Goal: Task Accomplishment & Management: Complete application form

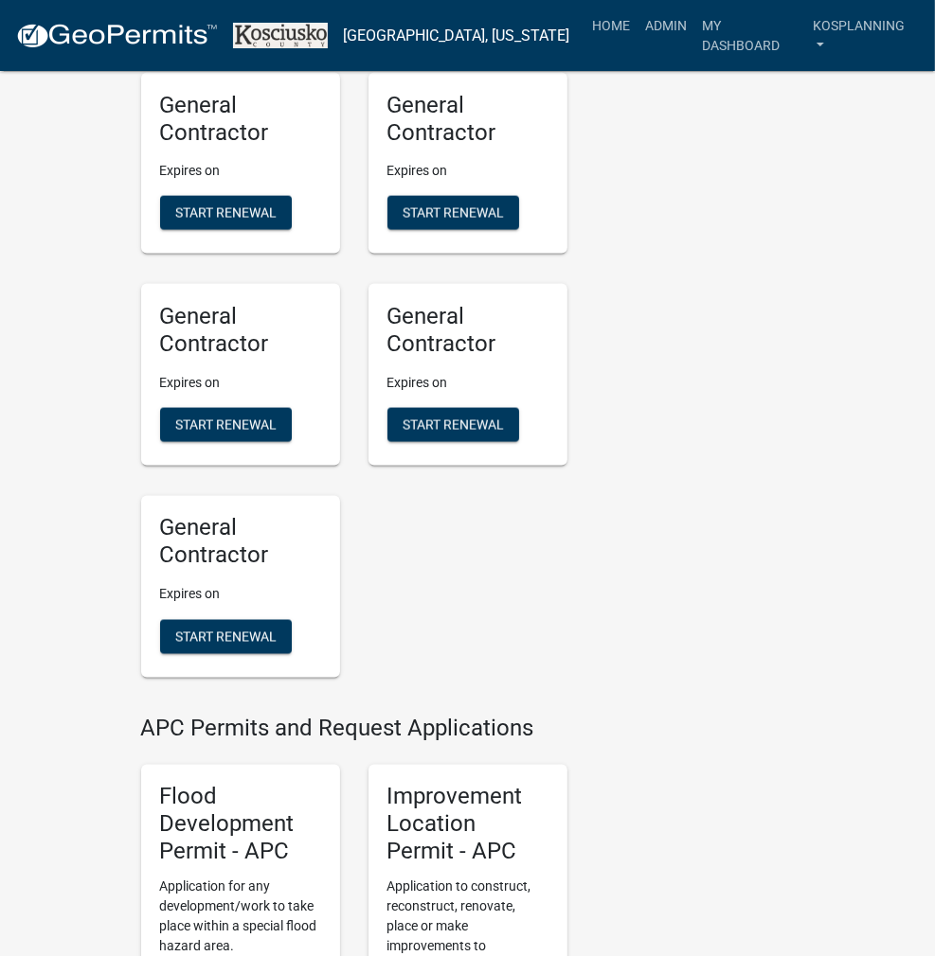
scroll to position [1989, 0]
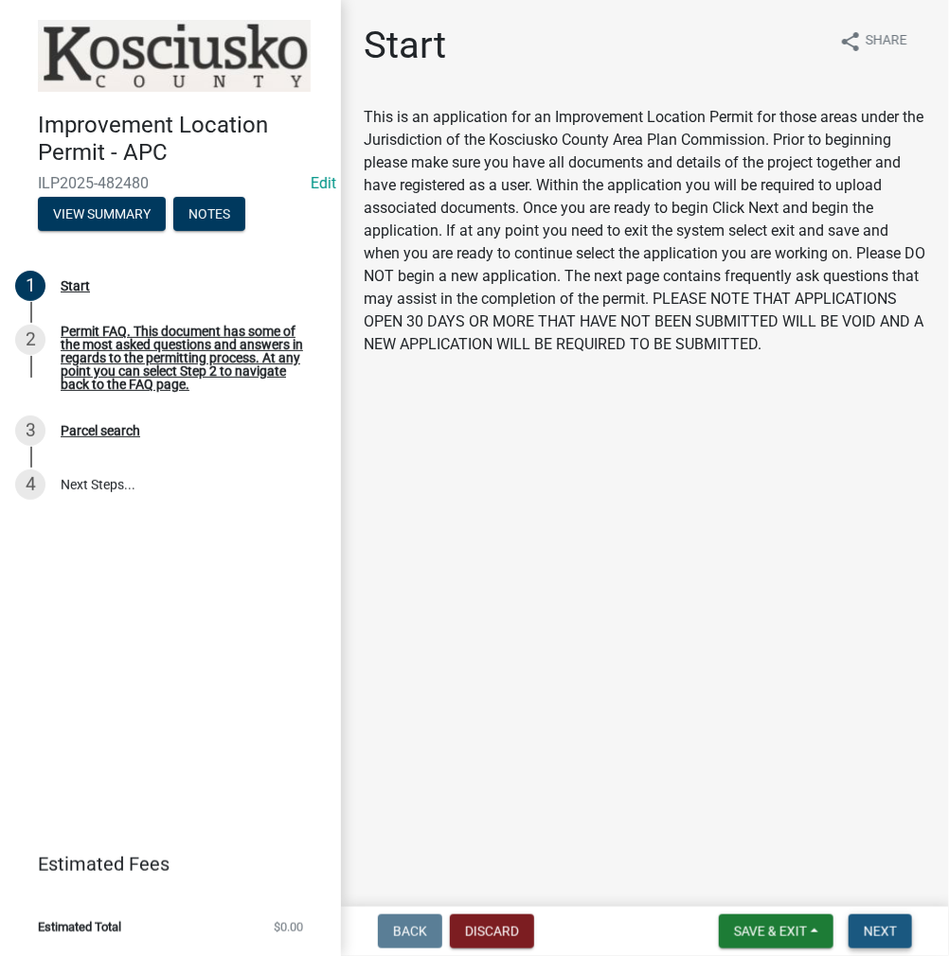
click at [881, 930] on span "Next" at bounding box center [880, 931] width 33 height 15
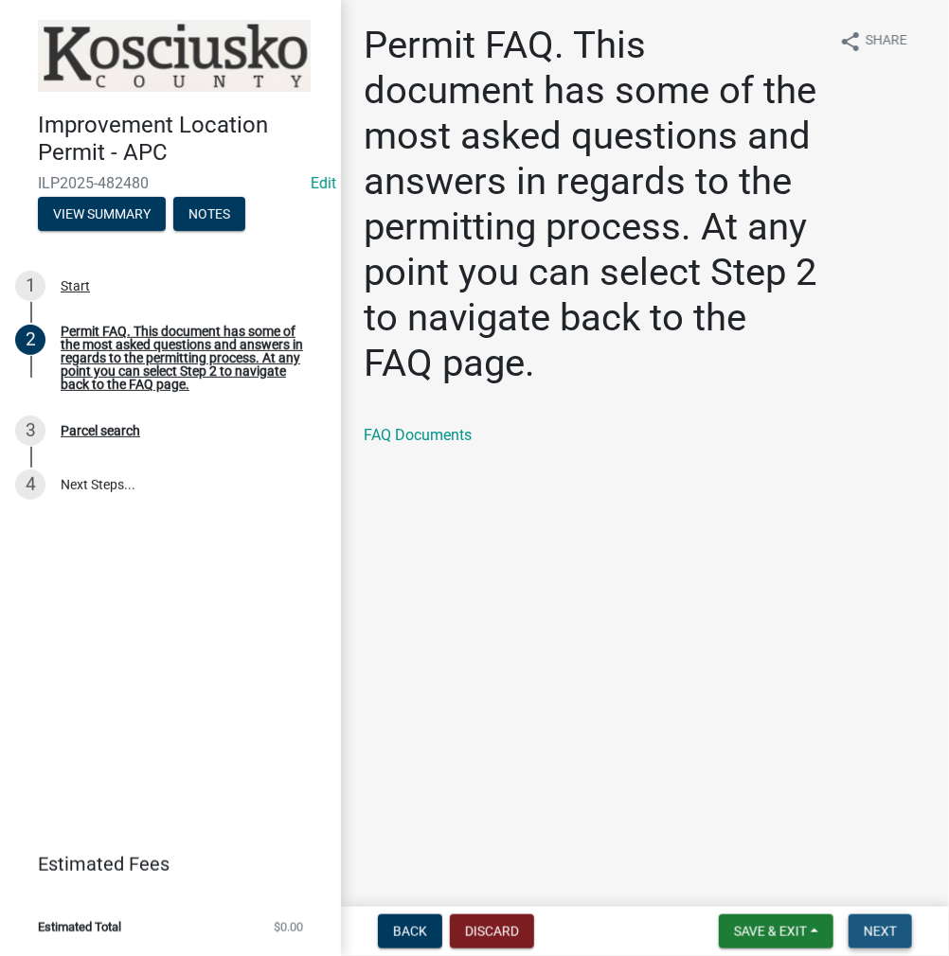
click at [871, 925] on span "Next" at bounding box center [880, 931] width 33 height 15
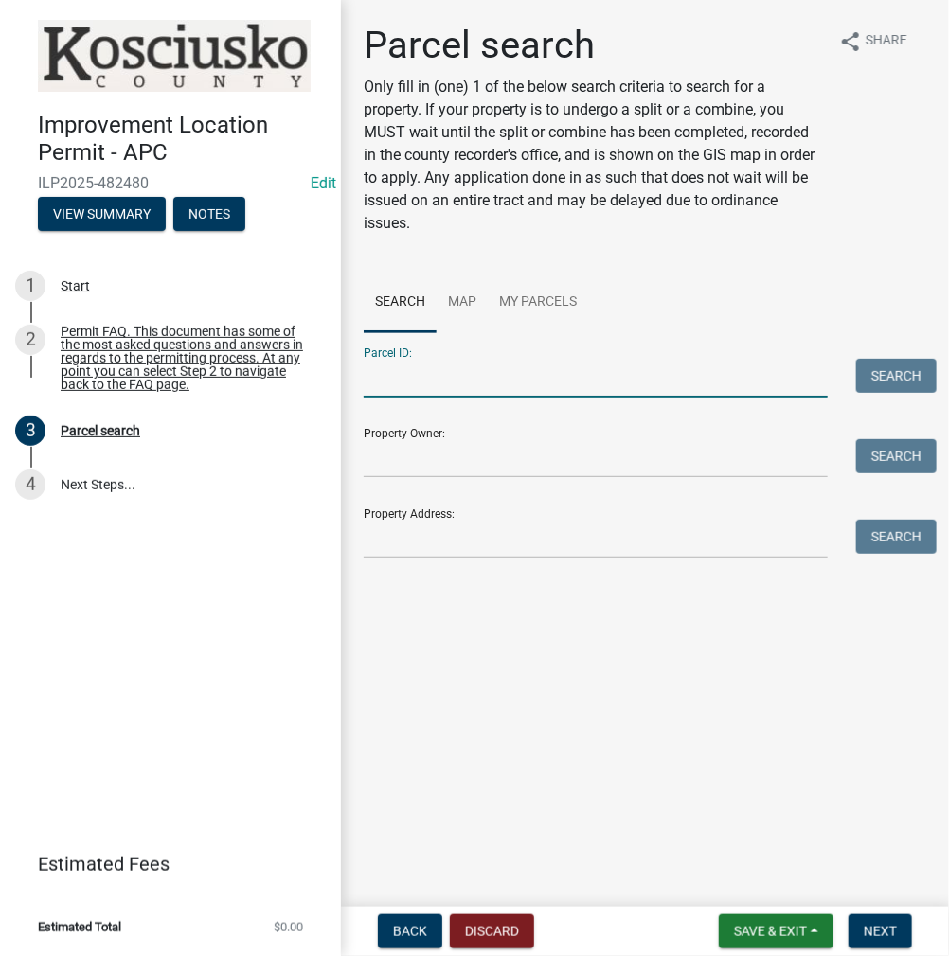
click at [621, 378] on input "Parcel ID:" at bounding box center [596, 378] width 464 height 39
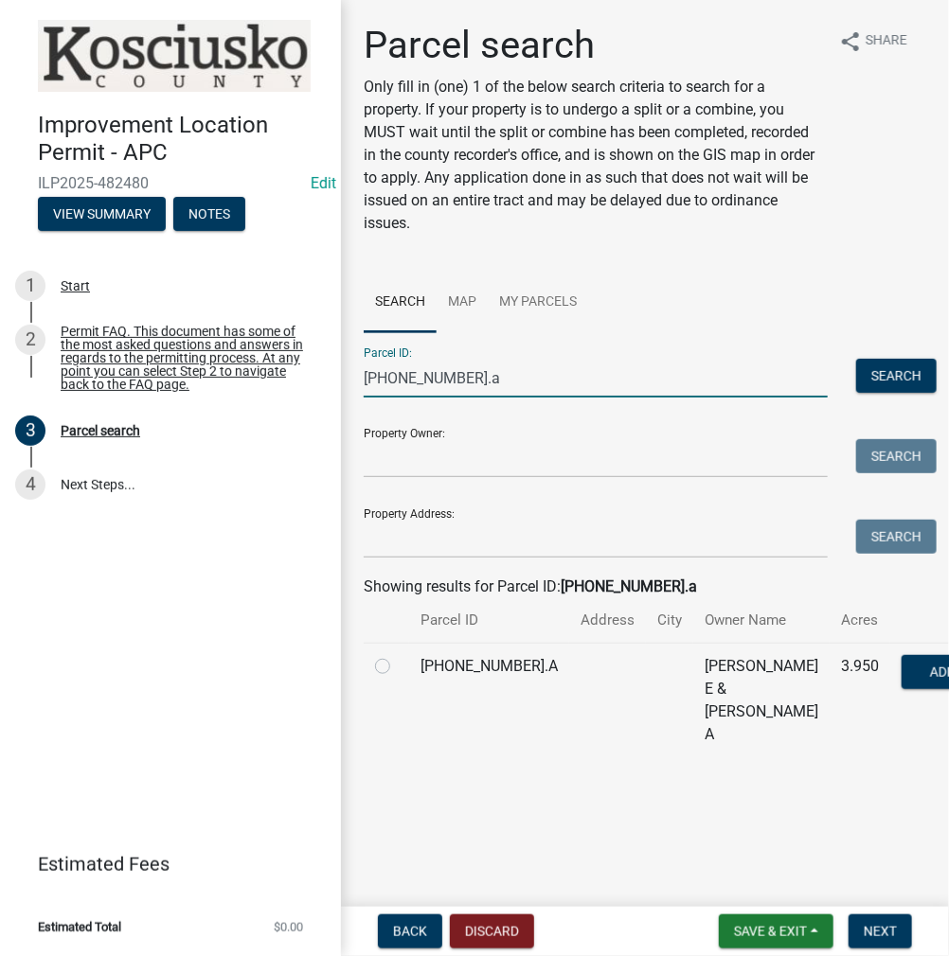
type input "[PHONE_NUMBER].a"
click at [398, 655] on label at bounding box center [398, 655] width 0 height 0
click at [398, 668] on input "radio" at bounding box center [404, 661] width 12 height 12
radio input "true"
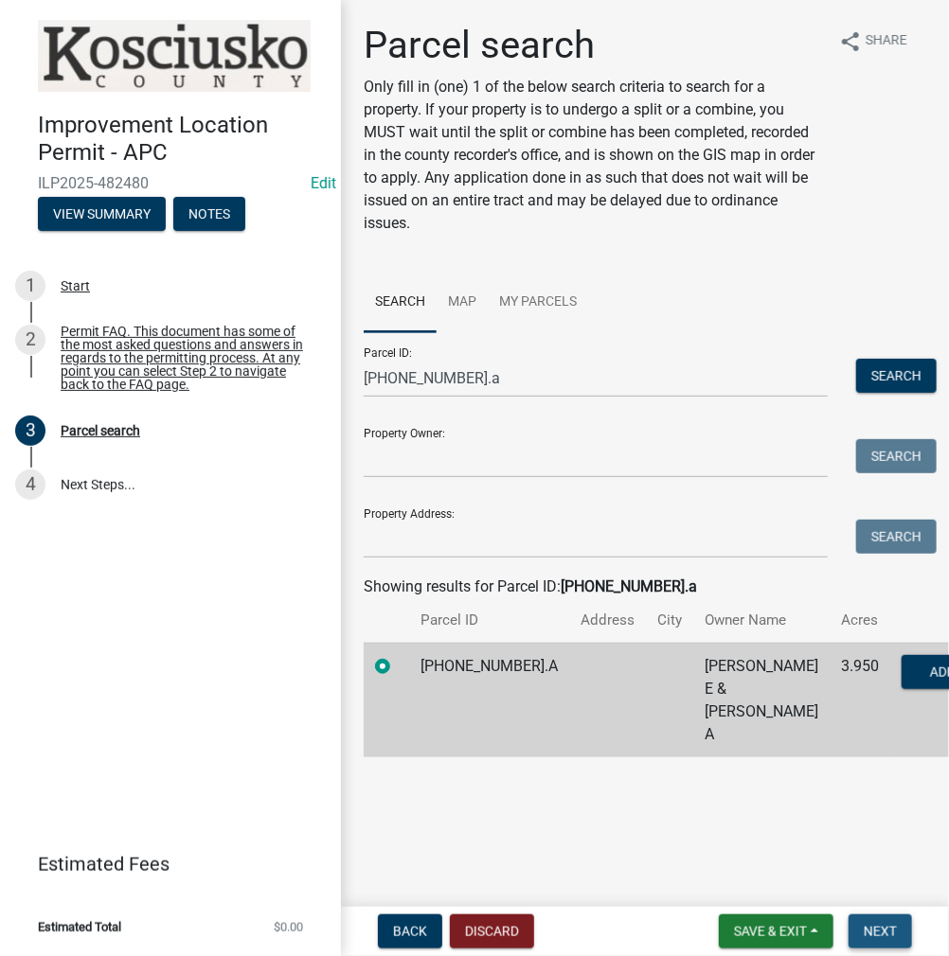
click at [877, 930] on span "Next" at bounding box center [880, 931] width 33 height 15
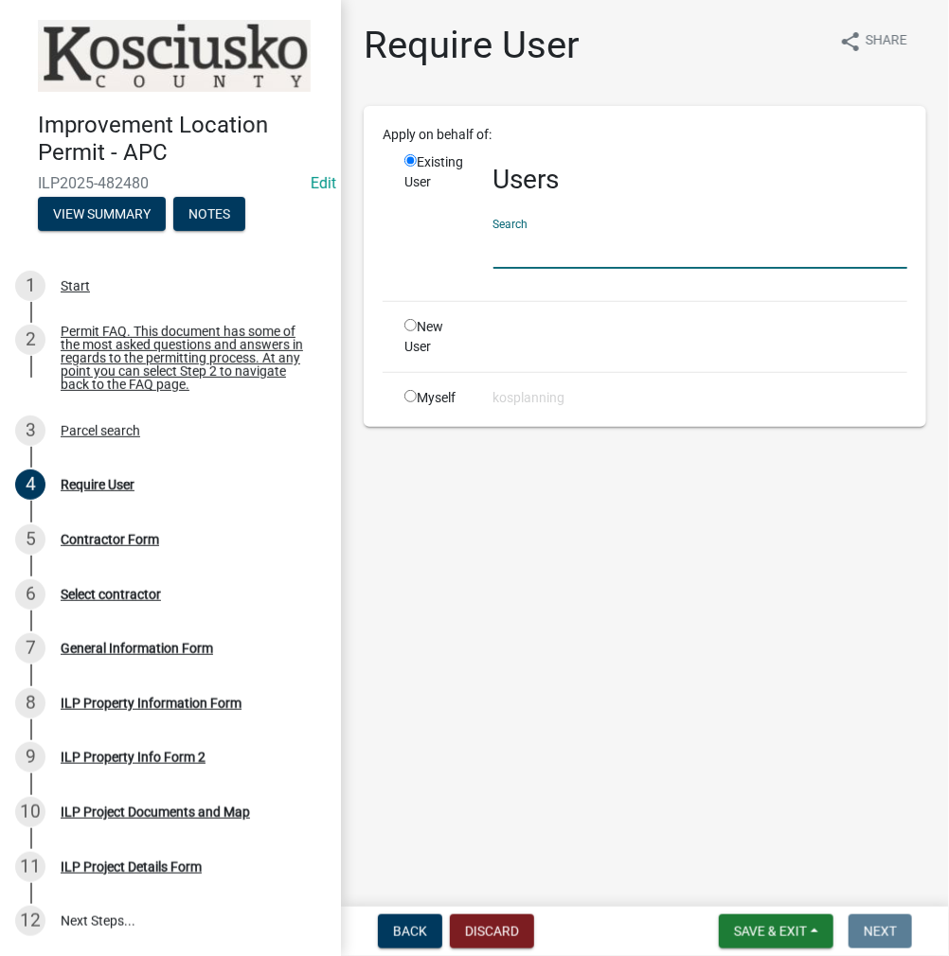
click at [591, 247] on input "text" at bounding box center [700, 249] width 414 height 39
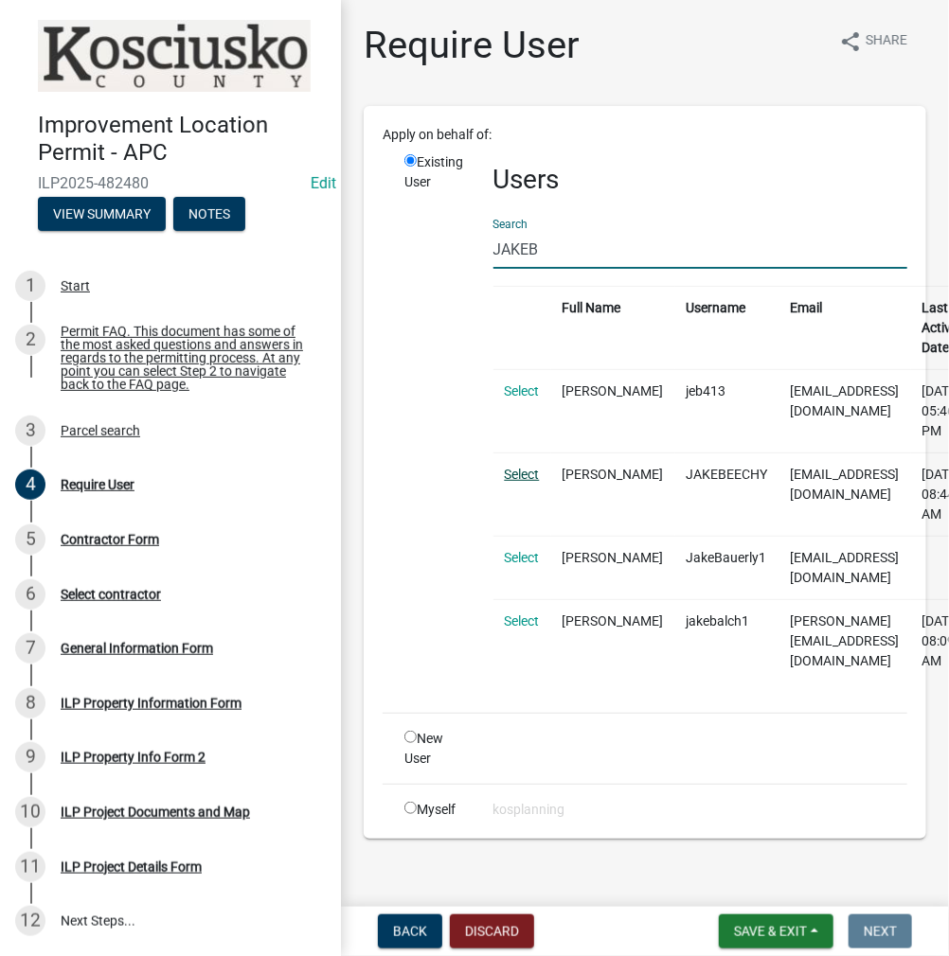
type input "JAKEB"
click at [522, 467] on link "Select" at bounding box center [522, 474] width 35 height 15
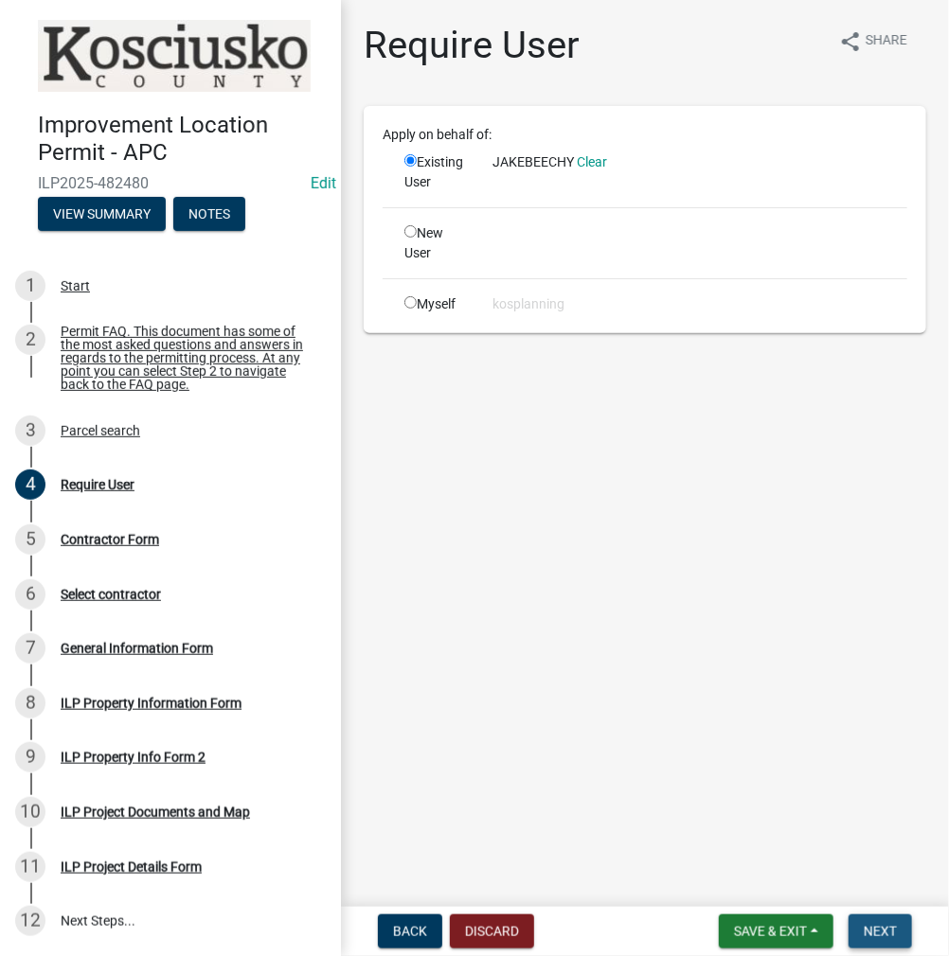
click at [868, 928] on span "Next" at bounding box center [880, 931] width 33 height 15
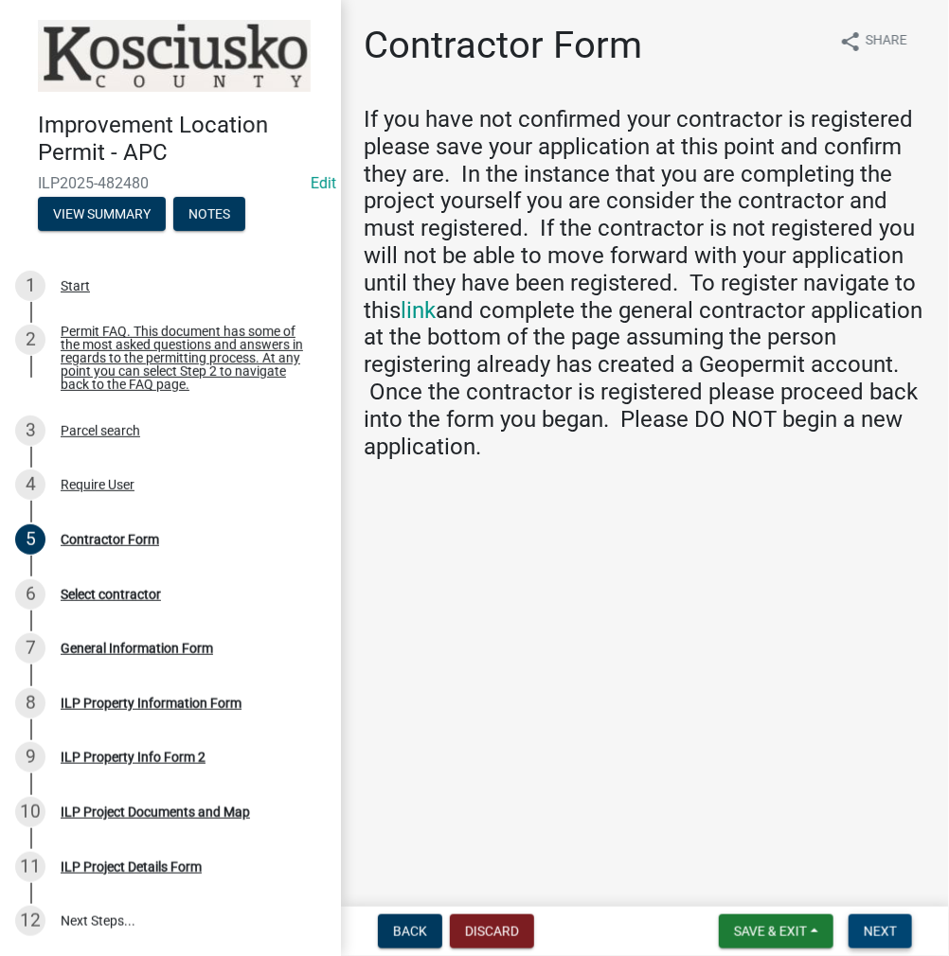
click at [867, 937] on span "Next" at bounding box center [880, 931] width 33 height 15
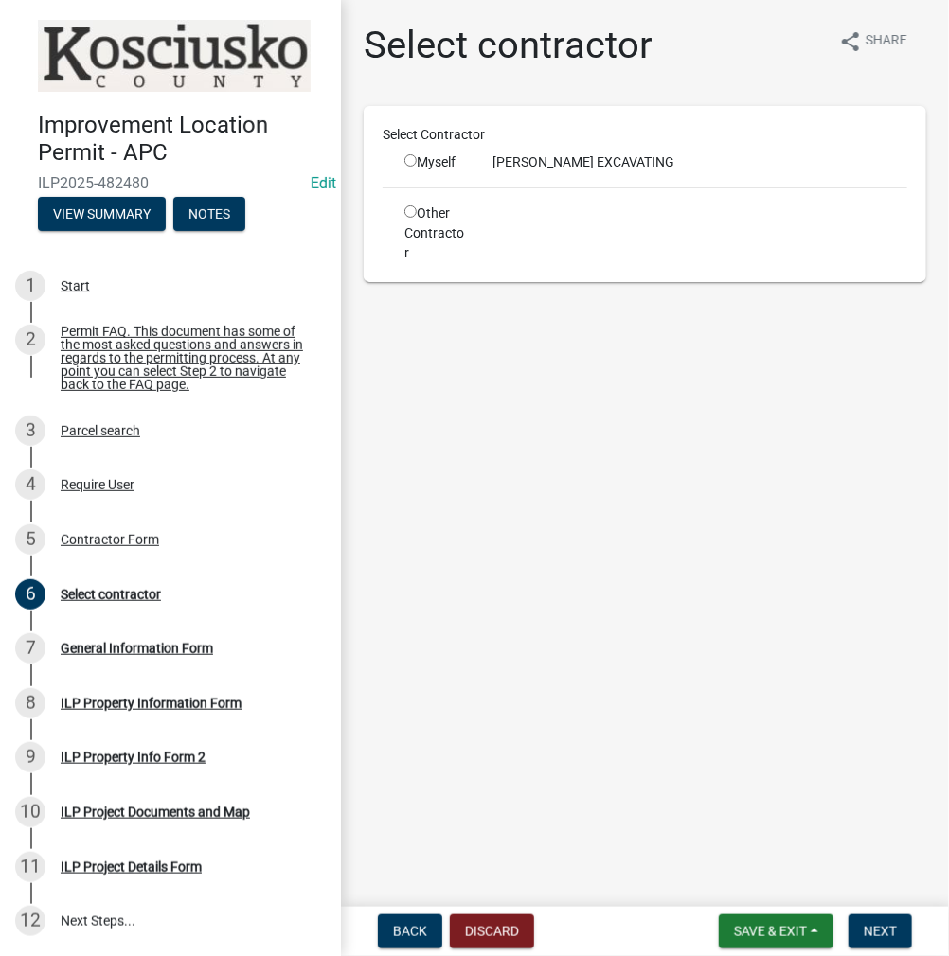
click at [413, 164] on input "radio" at bounding box center [410, 160] width 12 height 12
radio input "true"
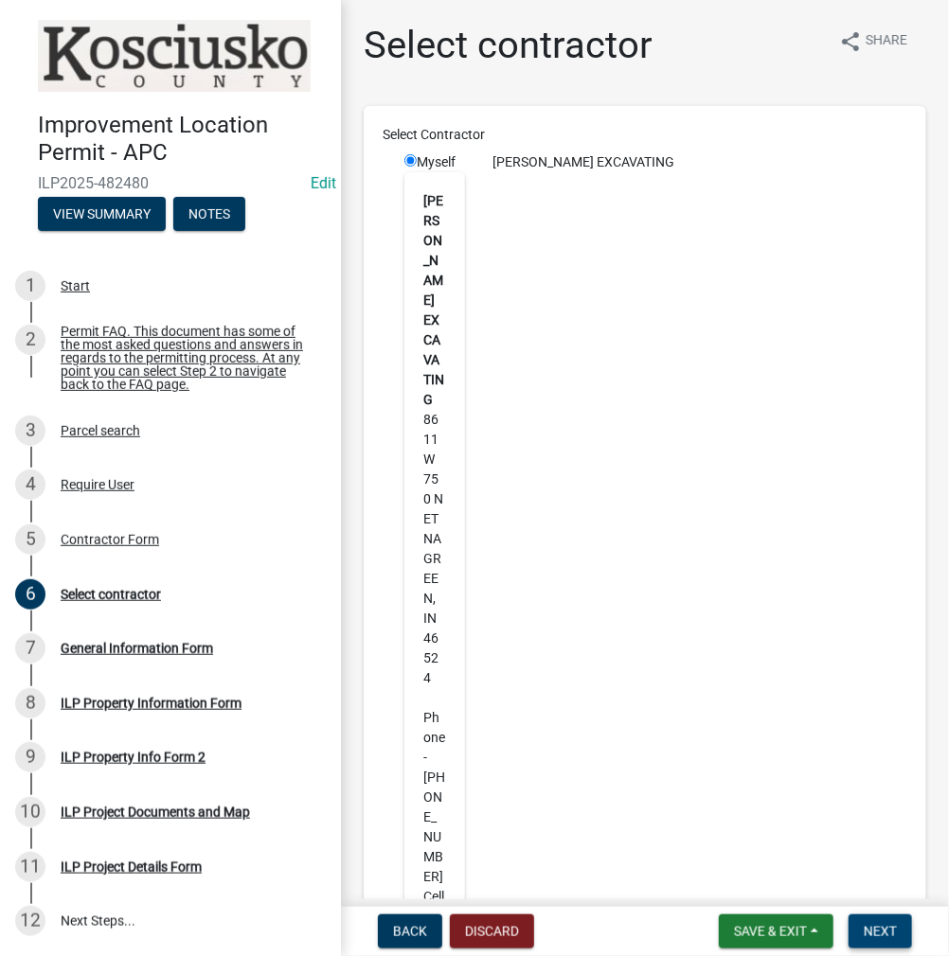
click at [875, 937] on span "Next" at bounding box center [880, 931] width 33 height 15
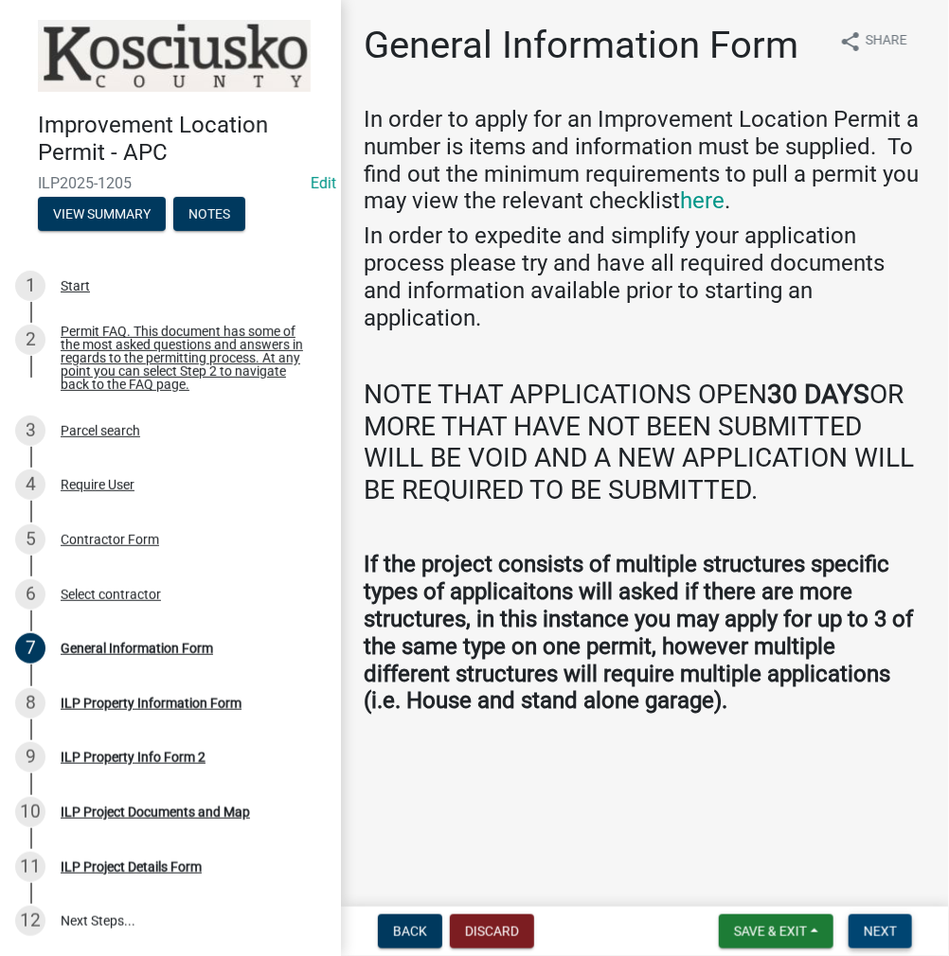
click at [869, 935] on span "Next" at bounding box center [880, 931] width 33 height 15
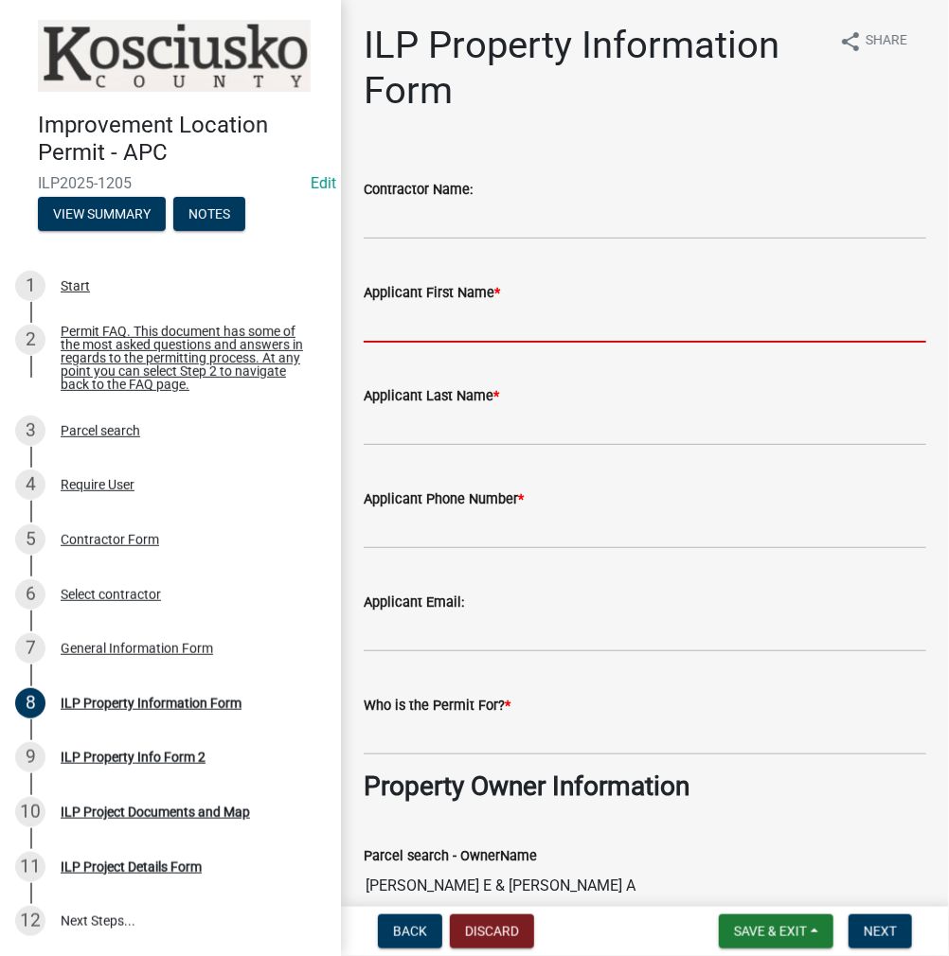
click at [543, 322] on input "Applicant First Name *" at bounding box center [645, 323] width 562 height 39
type input "[PERSON_NAME]"
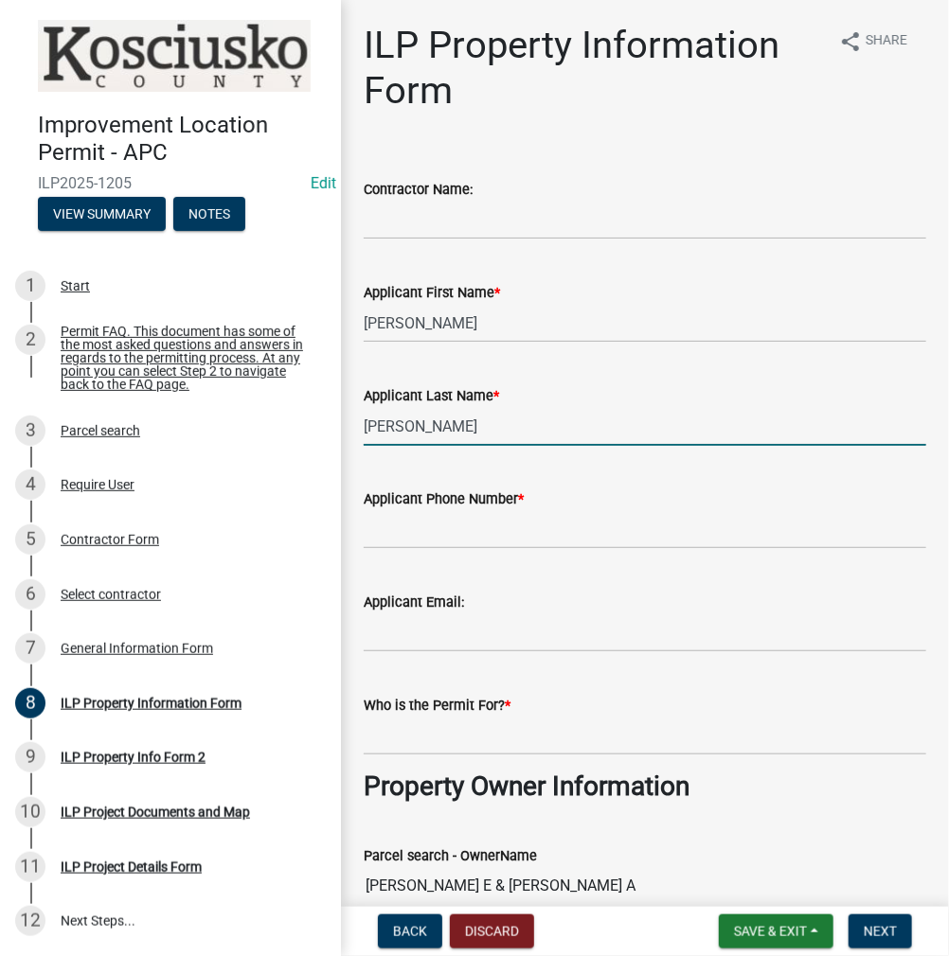
type input "[PERSON_NAME]"
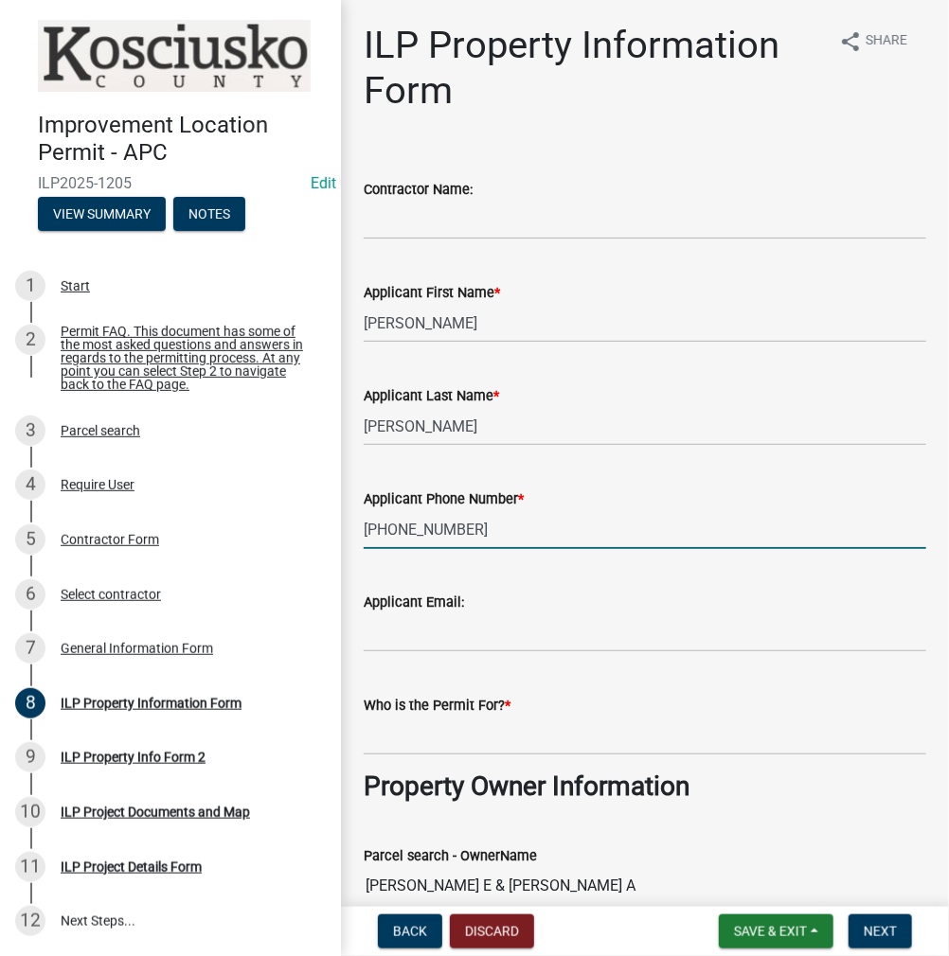
type input "[PHONE_NUMBER]"
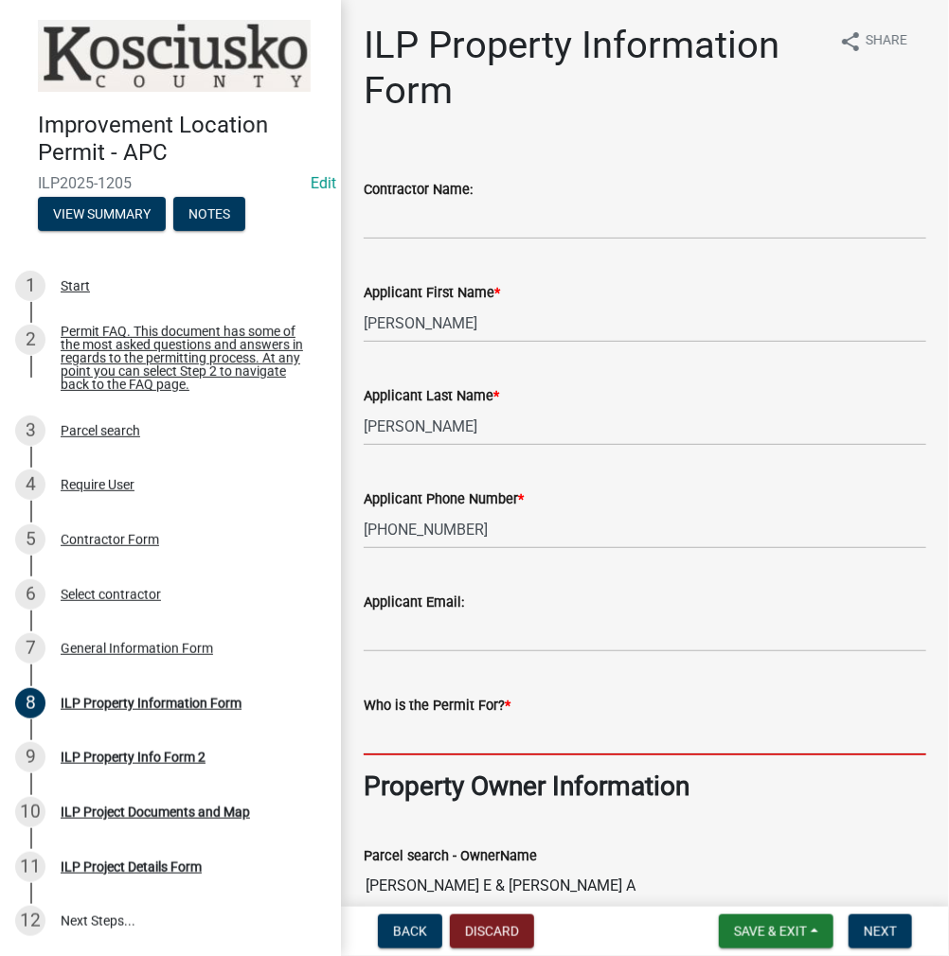
click at [440, 740] on input "Who is the Permit For? *" at bounding box center [645, 736] width 562 height 39
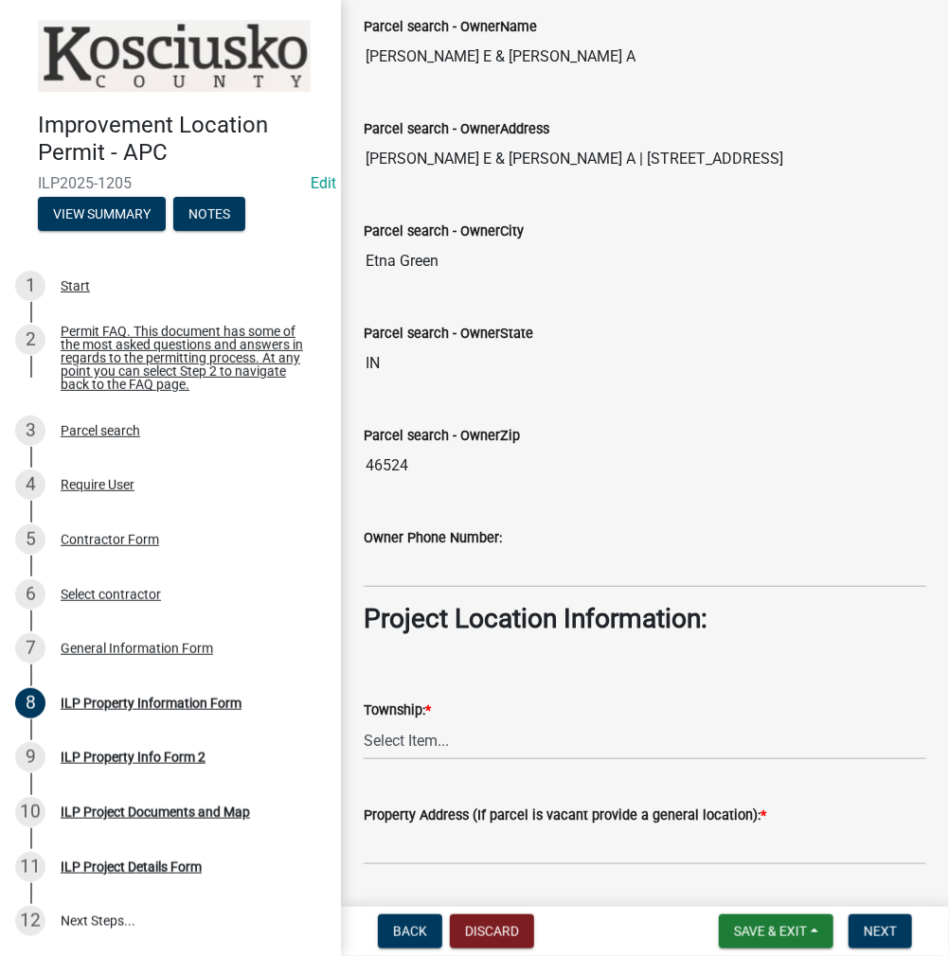
scroll to position [947, 0]
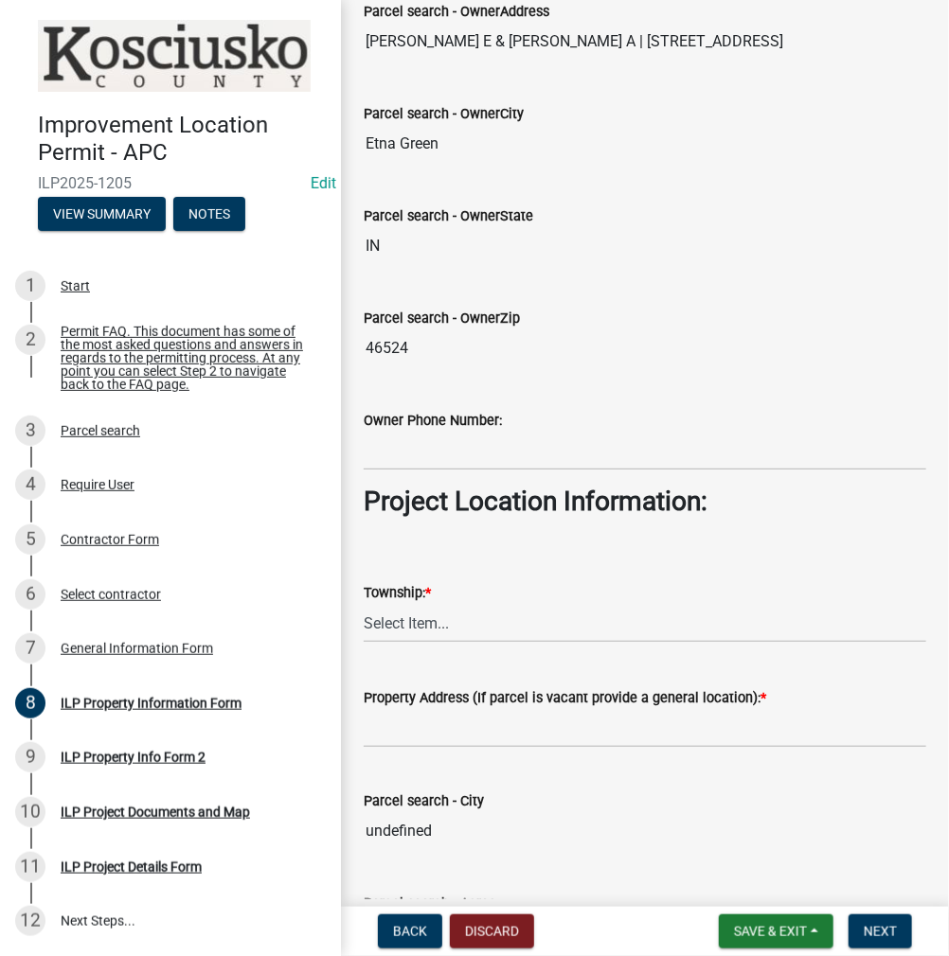
type input "[PERSON_NAME]"
click at [437, 622] on select "Select Item... [PERSON_NAME] - Elkhart Co Clay Etna [GEOGRAPHIC_DATA][PERSON_NA…" at bounding box center [645, 623] width 562 height 39
click at [364, 604] on select "Select Item... [PERSON_NAME] - Elkhart Co Clay Etna [GEOGRAPHIC_DATA][PERSON_NA…" at bounding box center [645, 623] width 562 height 39
select select "3422abd6-54fc-4c96-832b-3437041c7235"
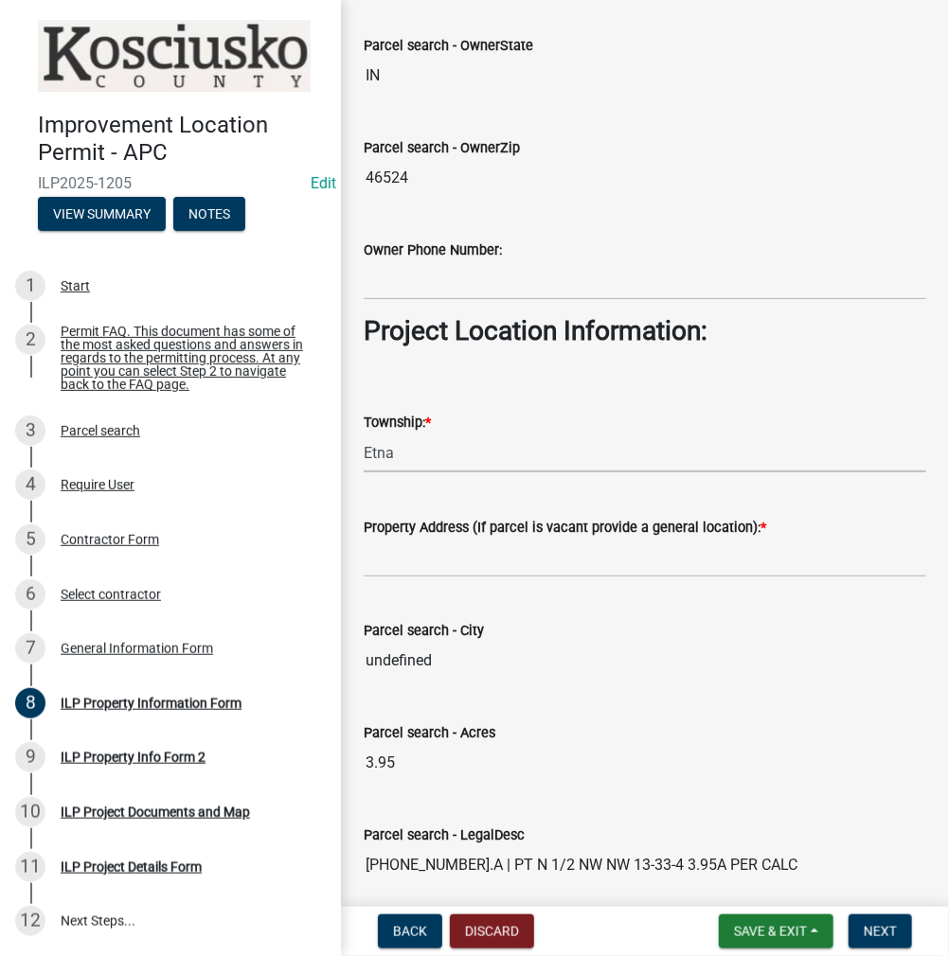
scroll to position [1136, 0]
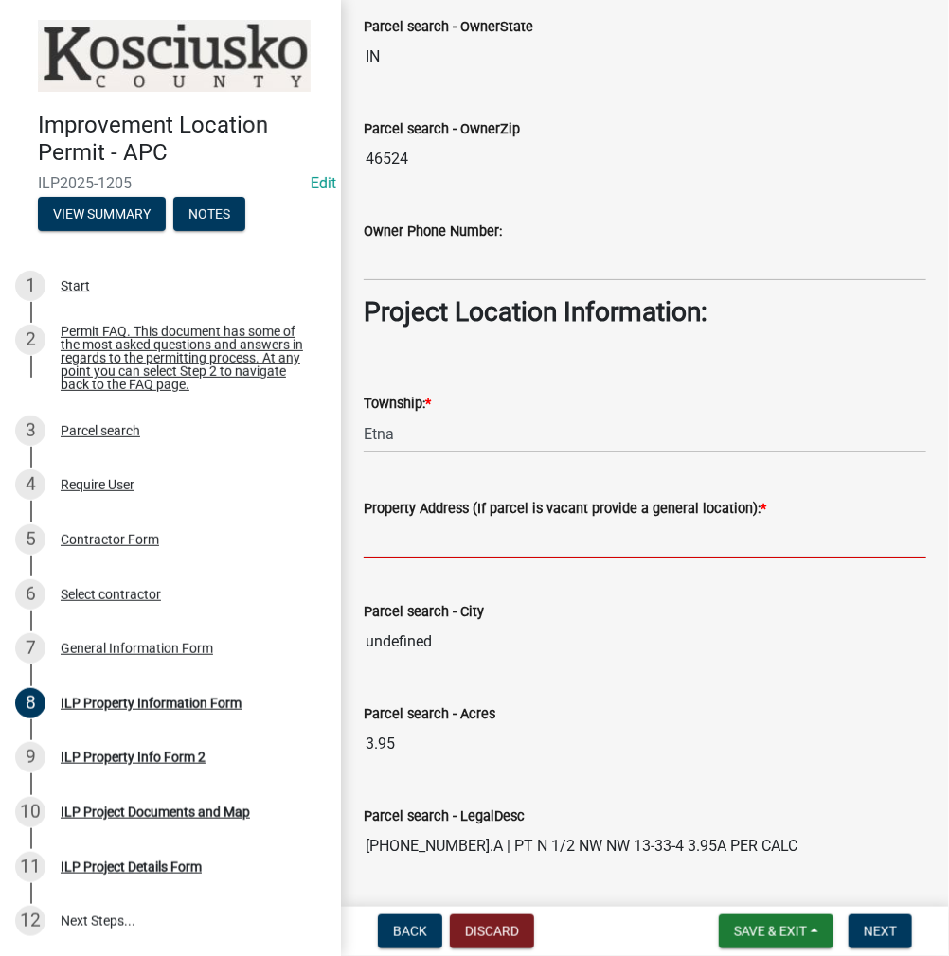
click at [499, 550] on input "Property Address (If parcel is vacant provide a general location): *" at bounding box center [645, 539] width 562 height 39
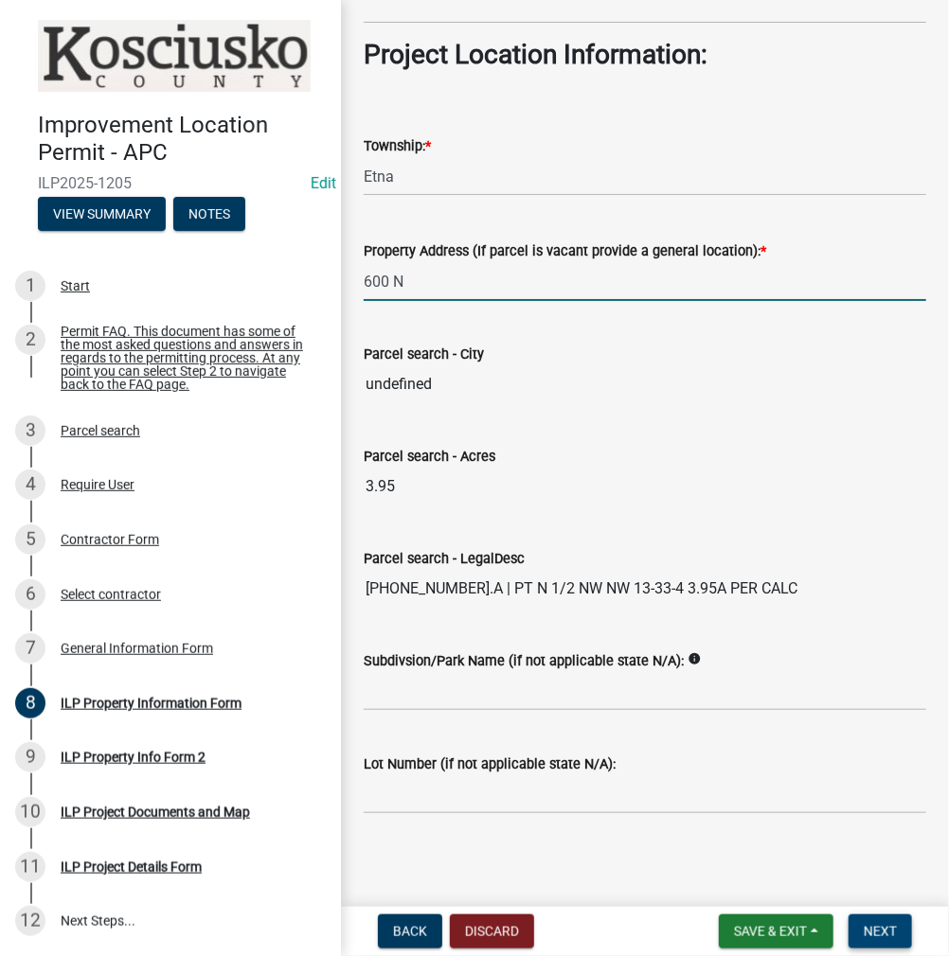
type input "600 N"
click at [877, 927] on span "Next" at bounding box center [880, 931] width 33 height 15
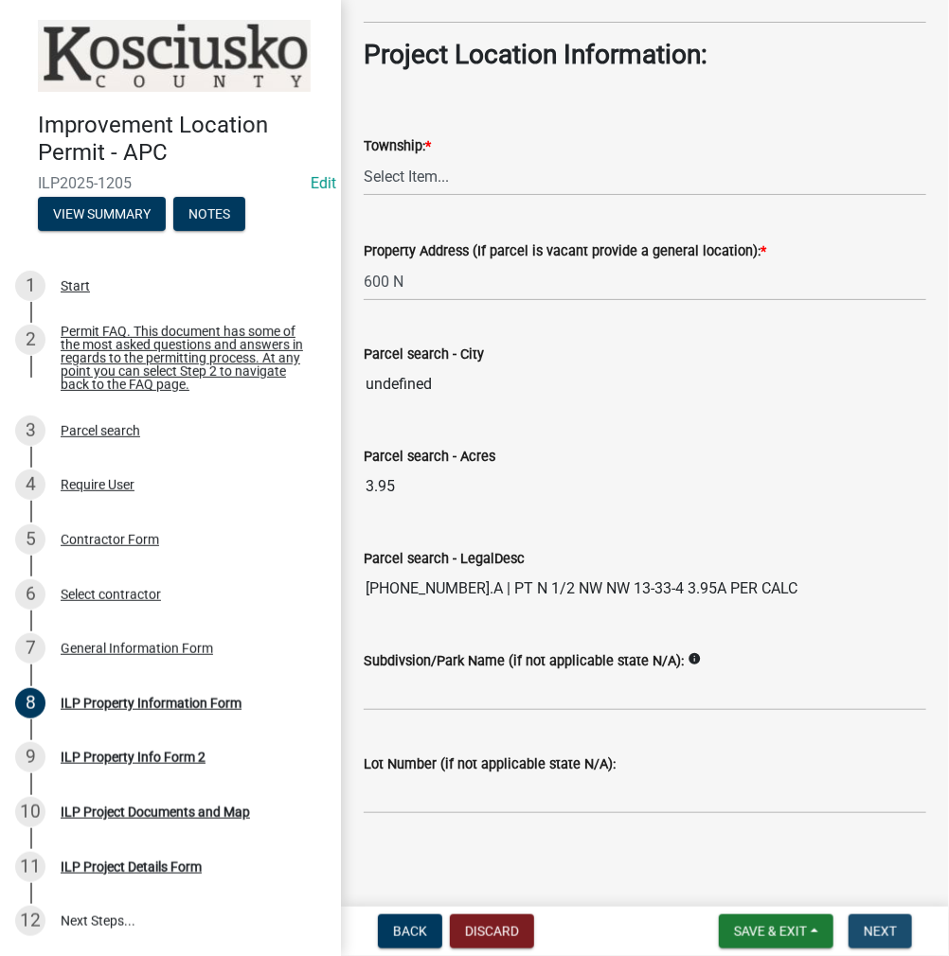
scroll to position [0, 0]
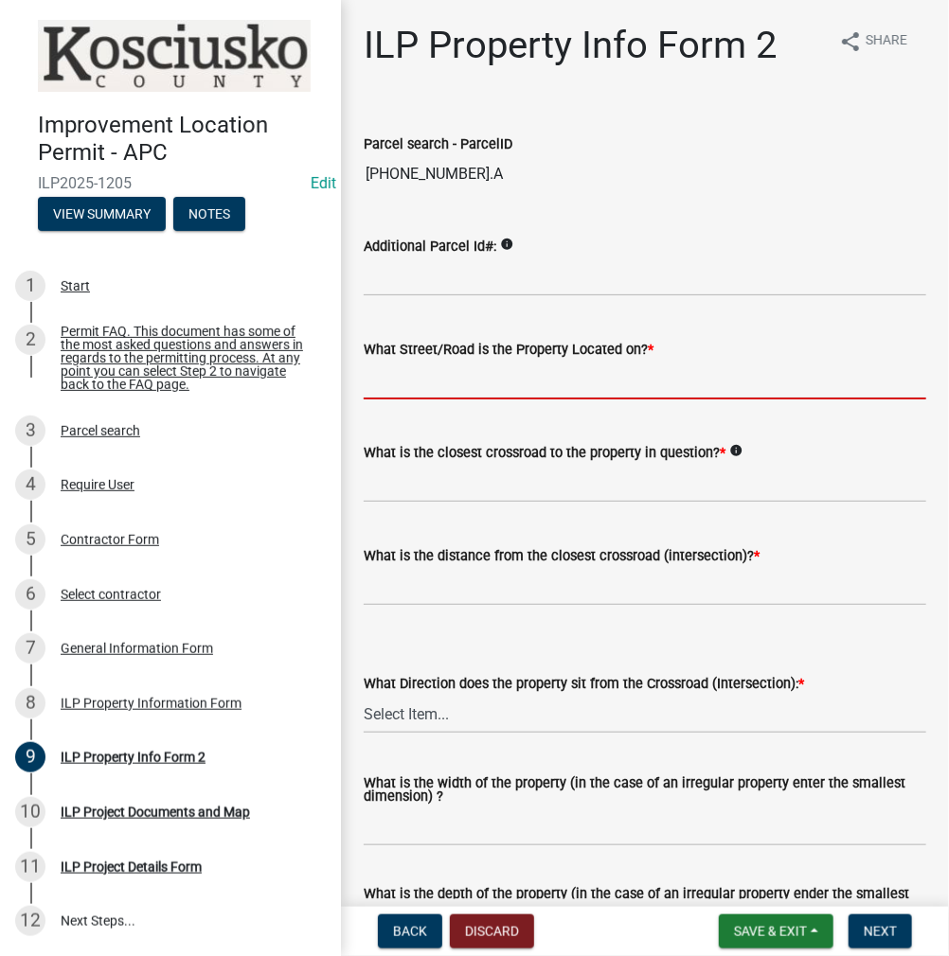
click at [426, 384] on input "What Street/Road is the Property Located on? *" at bounding box center [645, 380] width 562 height 39
type input "600 N"
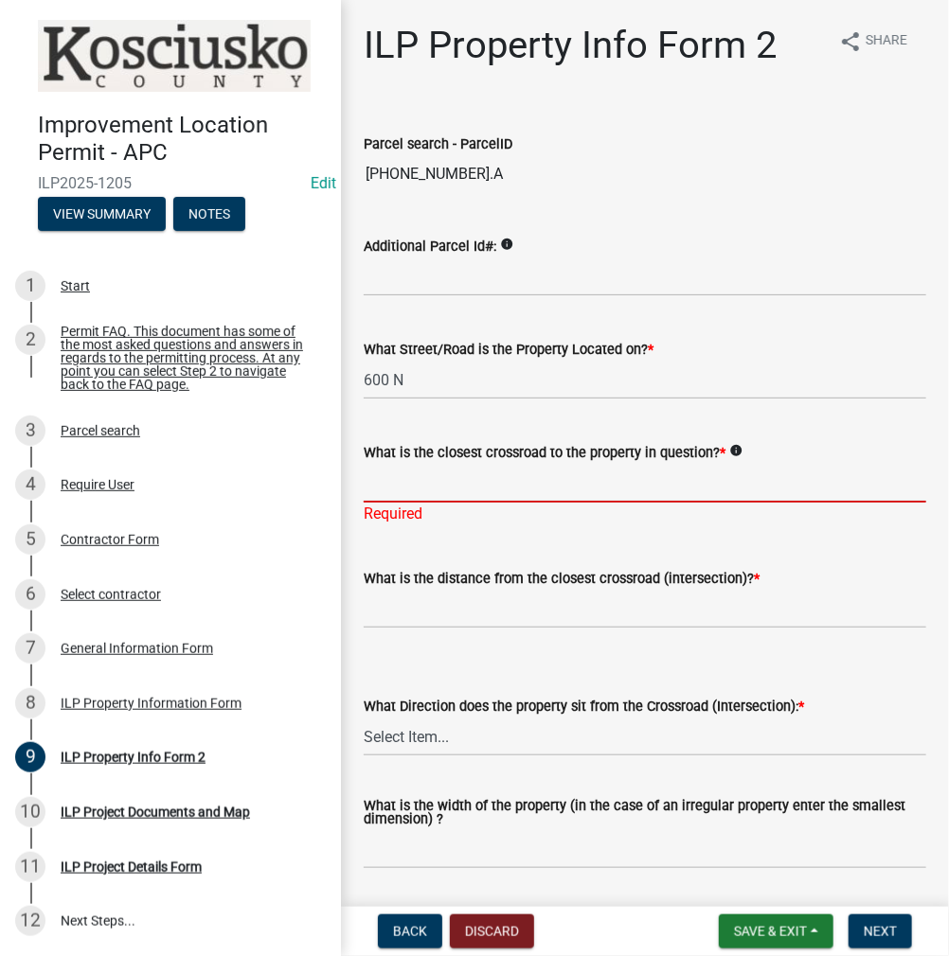
click at [449, 488] on input "What is the closest crossroad to the property in question? *" at bounding box center [645, 483] width 562 height 39
type input "900 W"
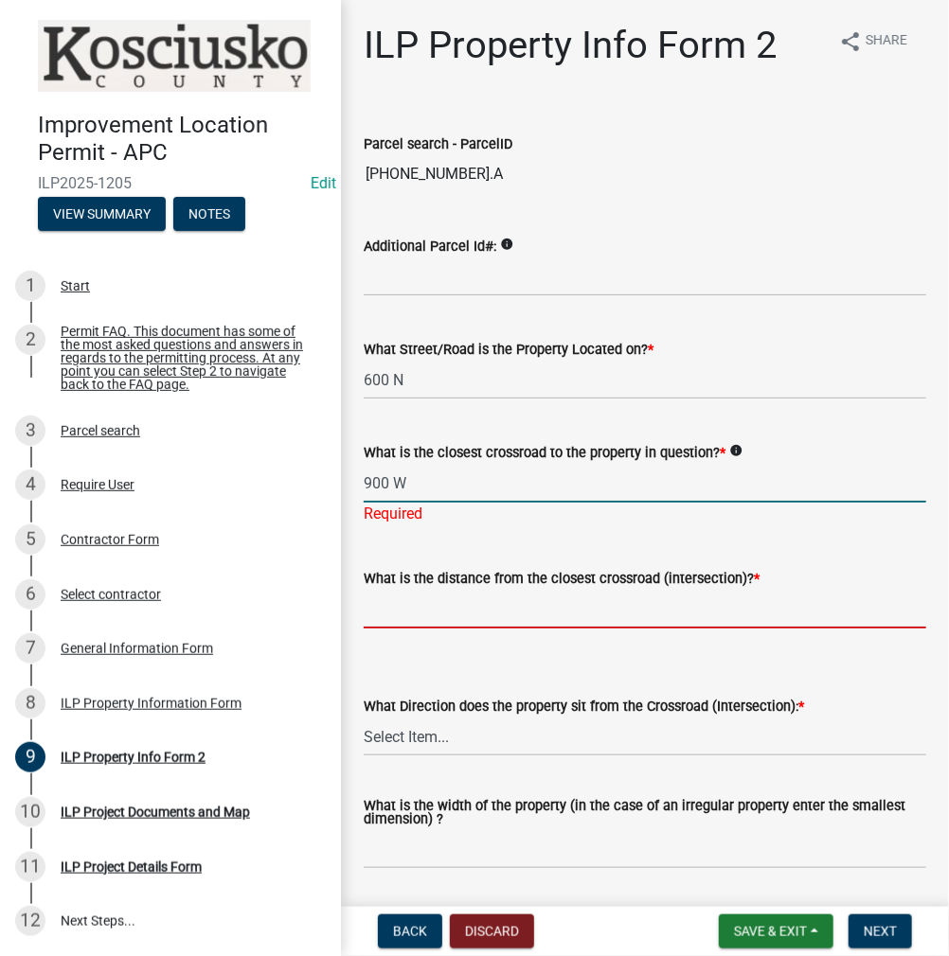
click at [441, 628] on wm-data-entity-input-list "Parcel search - ParcelID [PHONE_NUMBER].A Additional Parcel Id#: info What Stre…" at bounding box center [645, 813] width 562 height 1415
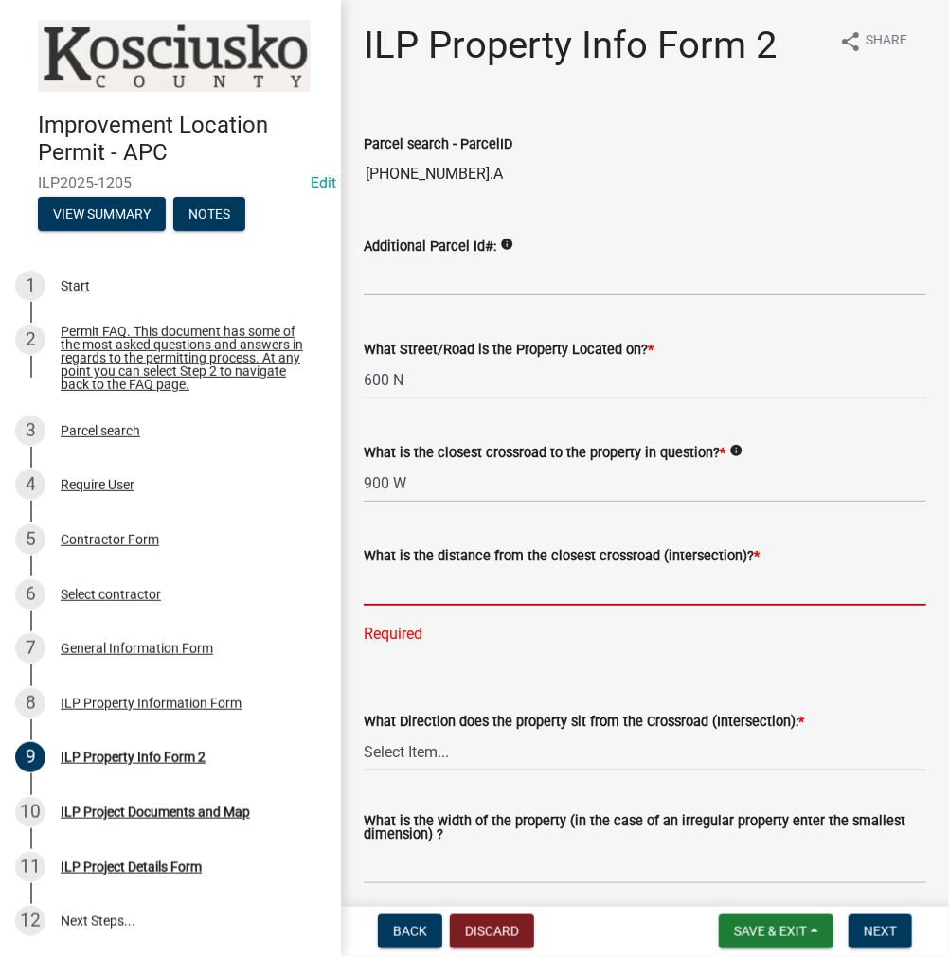
click at [417, 586] on input "text" at bounding box center [645, 586] width 562 height 39
type input "350"
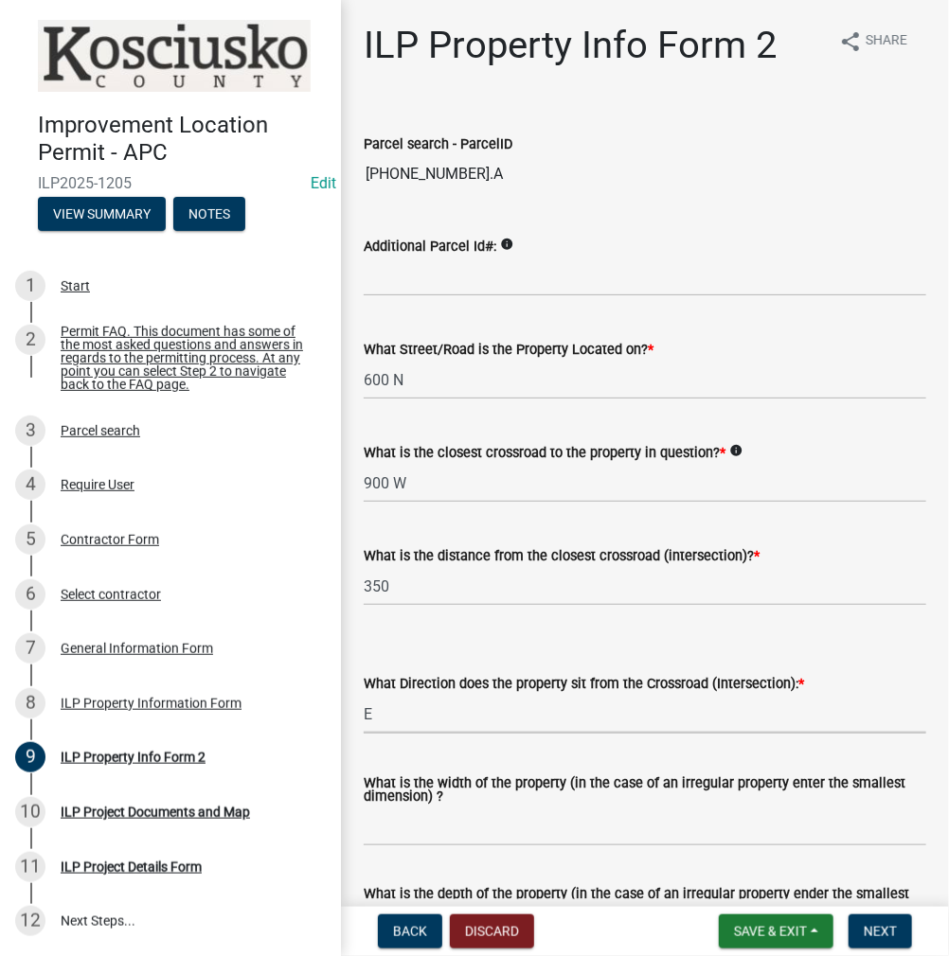
select select "5d8d9a6f-68f4-4910-b8ad-905844ed2da1"
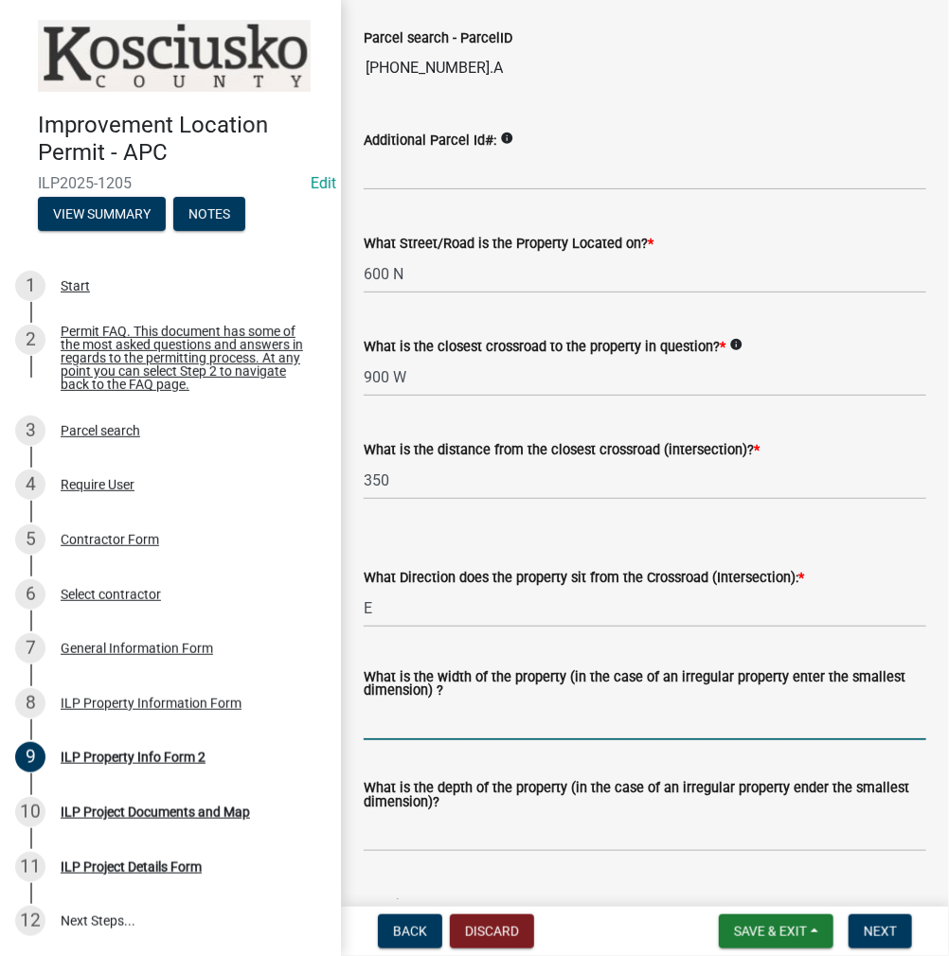
scroll to position [284, 0]
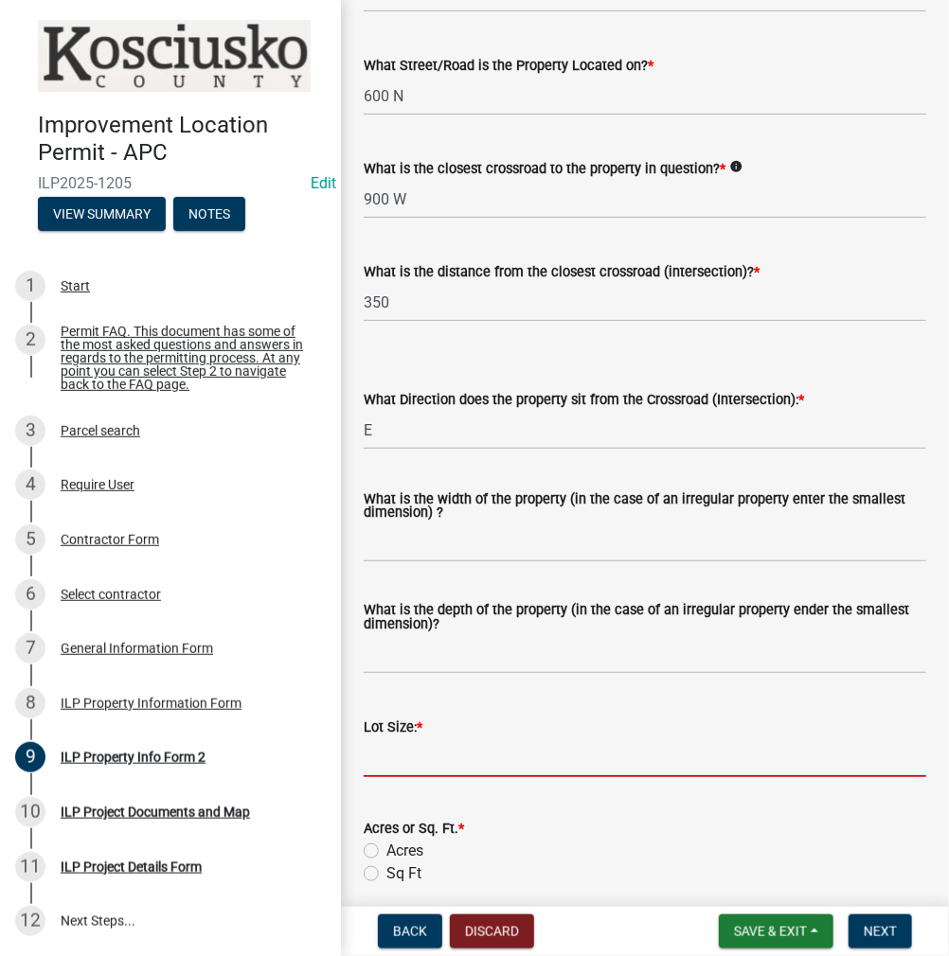
click at [420, 759] on input "text" at bounding box center [645, 758] width 562 height 39
type input "3.95"
click at [386, 850] on label "Acres" at bounding box center [404, 851] width 37 height 23
click at [386, 850] on input "Acres" at bounding box center [392, 846] width 12 height 12
radio input "true"
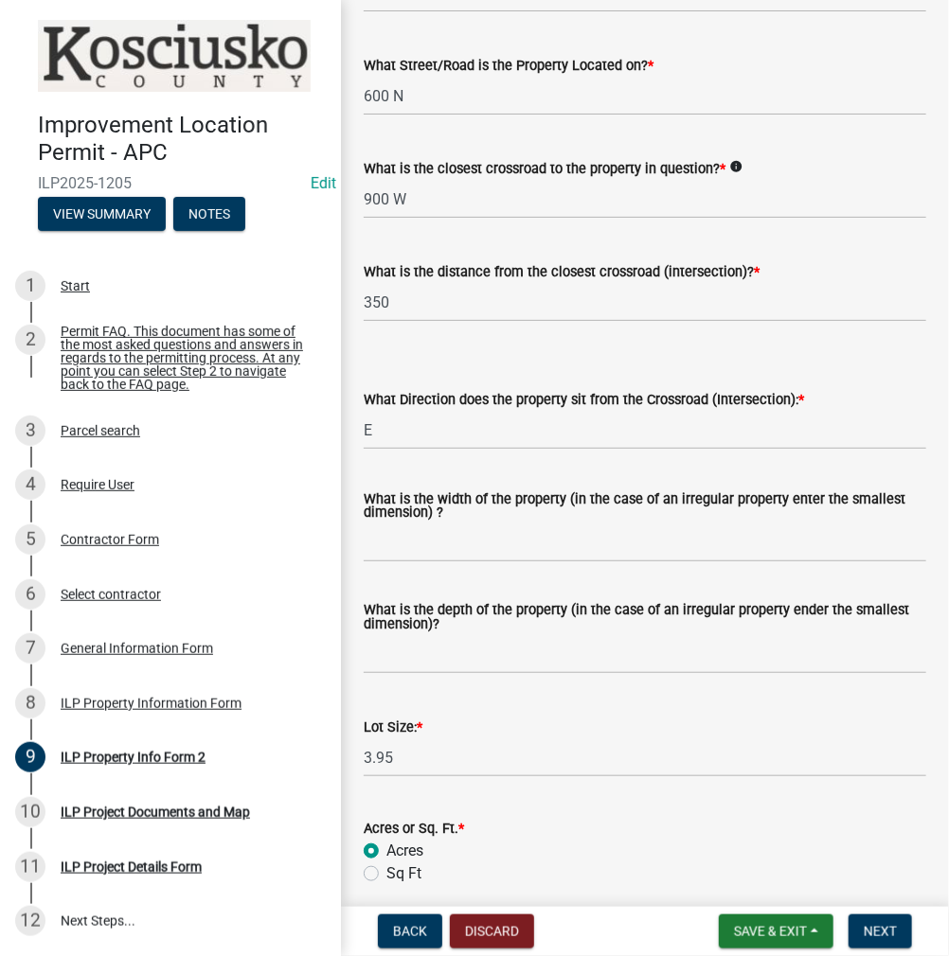
scroll to position [568, 0]
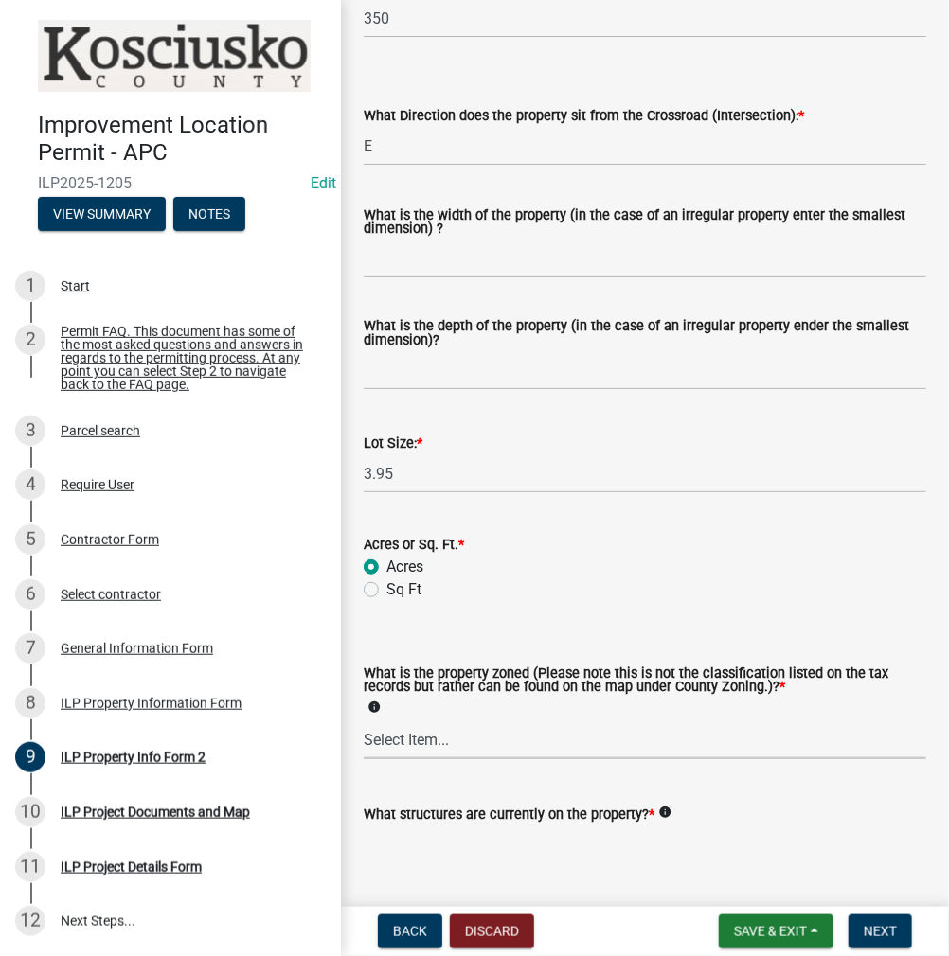
click at [444, 743] on select "Select Item... Agricultural Agricultural 2 Commercial Environmental Industrial …" at bounding box center [645, 740] width 562 height 39
click at [364, 722] on select "Select Item... Agricultural Agricultural 2 Commercial Environmental Industrial …" at bounding box center [645, 740] width 562 height 39
select select "ea119d11-e52e-4559-b746-af06211fe819"
click at [607, 855] on textarea "What structures are currently on the property? *" at bounding box center [645, 870] width 562 height 89
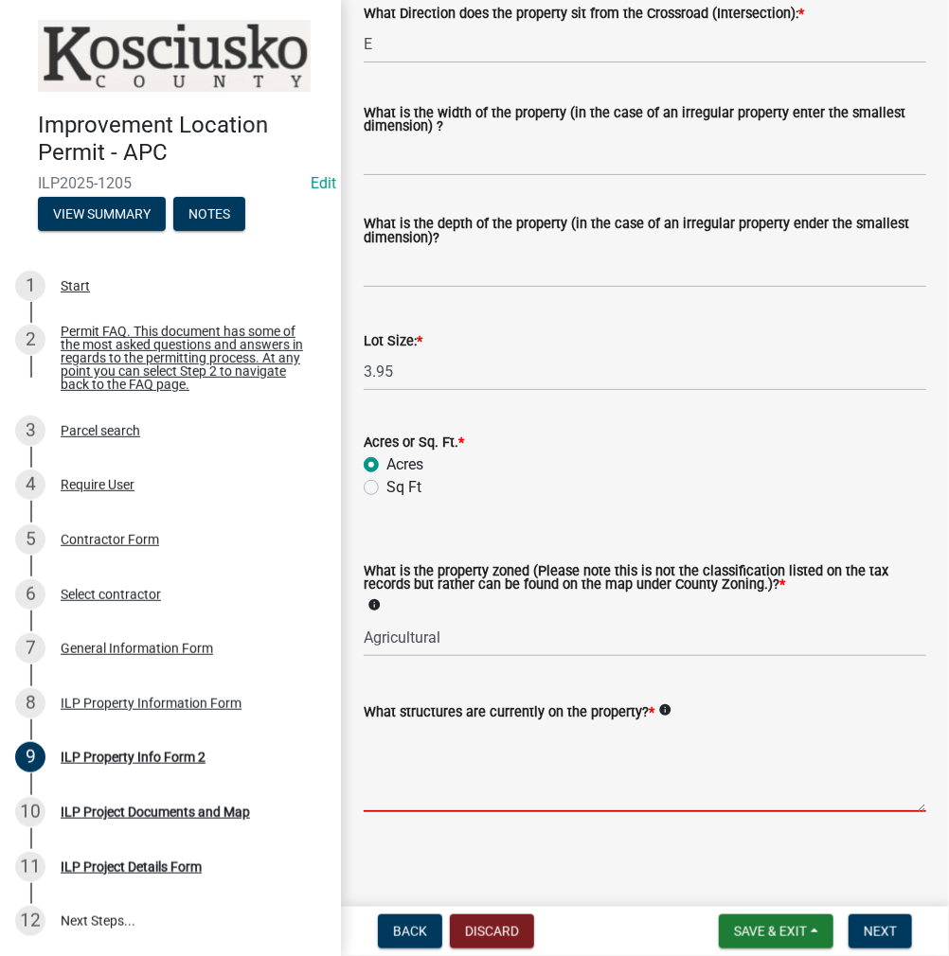
scroll to position [672, 0]
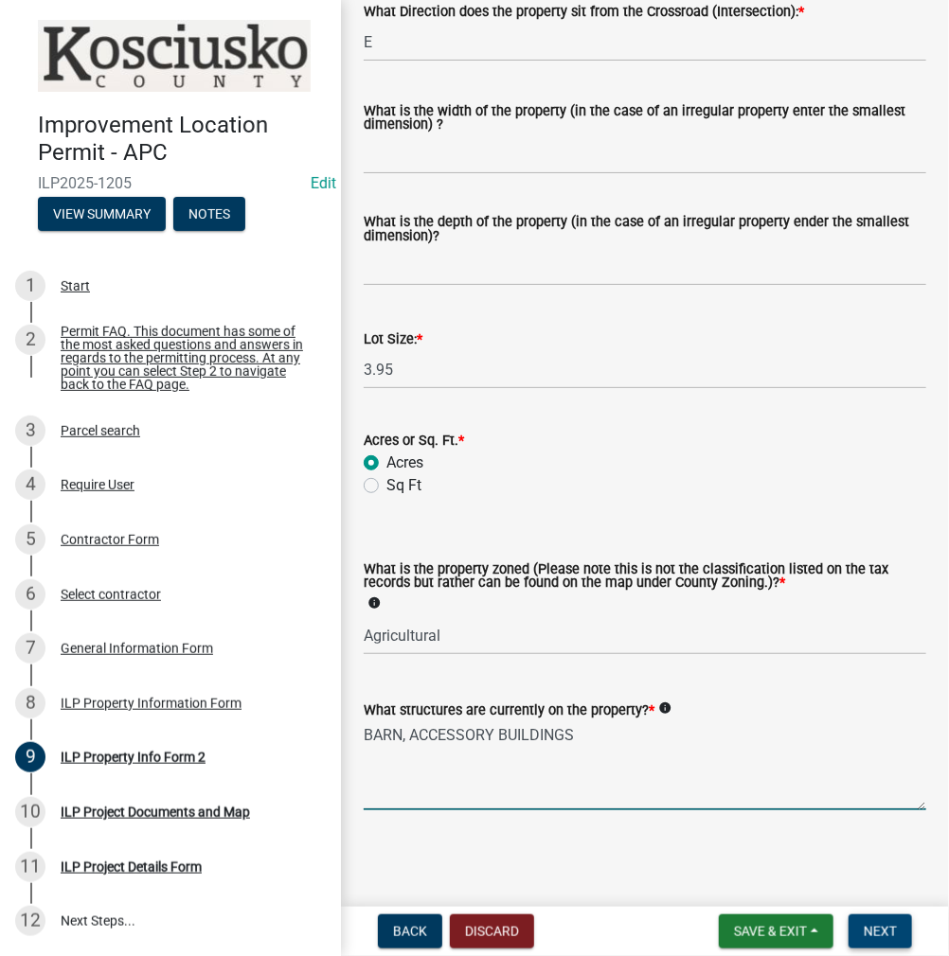
type textarea "BARN, ACCESSORY BUILDINGS"
click at [888, 926] on span "Next" at bounding box center [880, 931] width 33 height 15
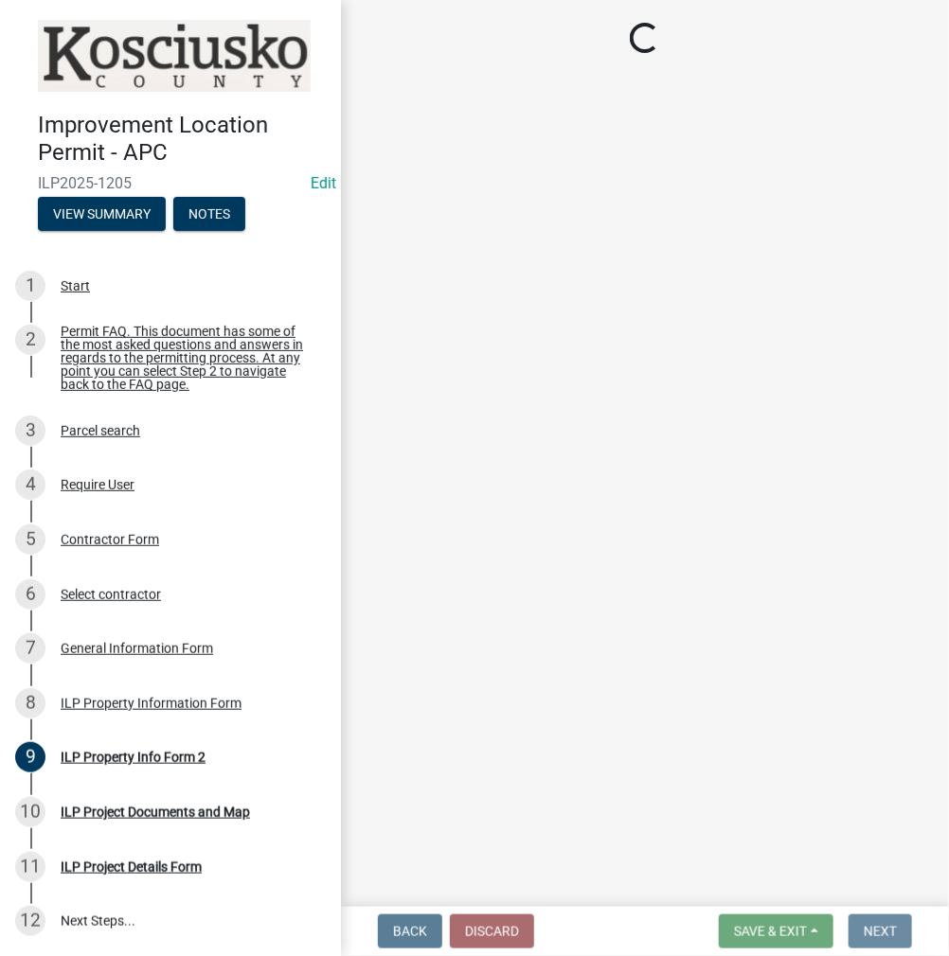
scroll to position [0, 0]
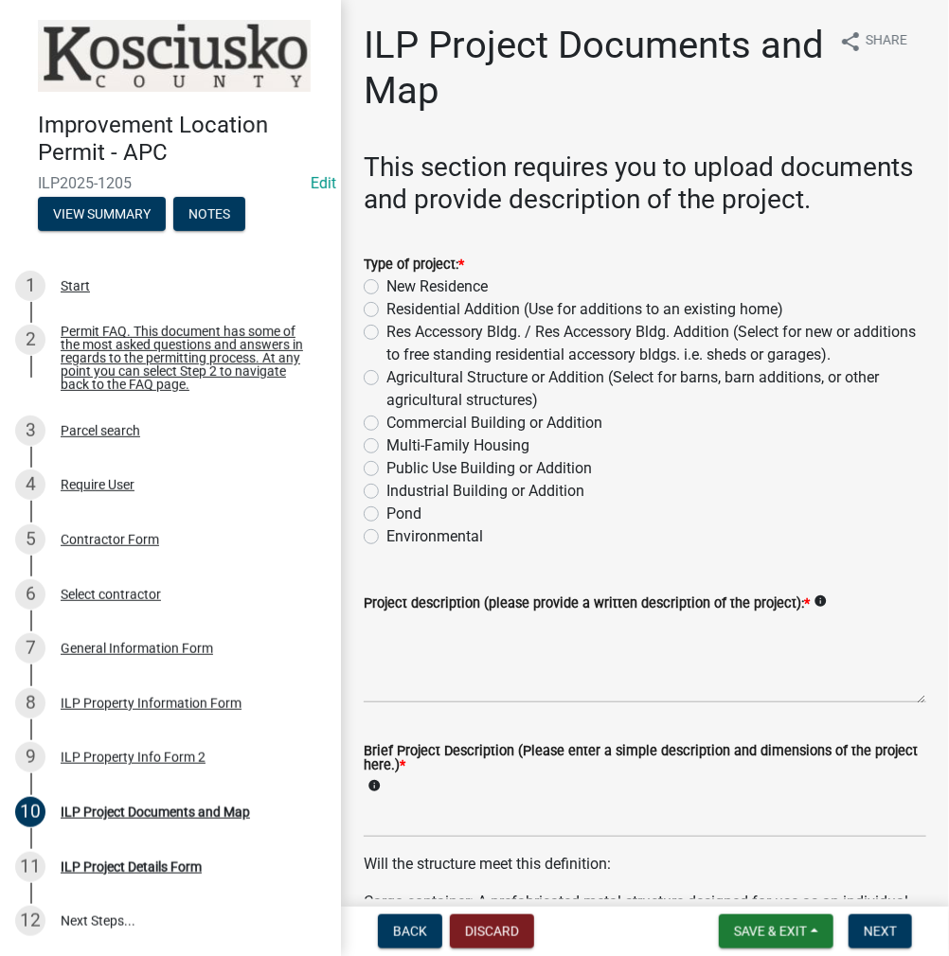
click at [386, 298] on label "New Residence" at bounding box center [436, 287] width 101 height 23
click at [386, 288] on input "New Residence" at bounding box center [392, 282] width 12 height 12
radio input "true"
click at [475, 678] on textarea "Project description (please provide a written description of the project): *" at bounding box center [645, 659] width 562 height 89
type textarea "RESIDENCE"
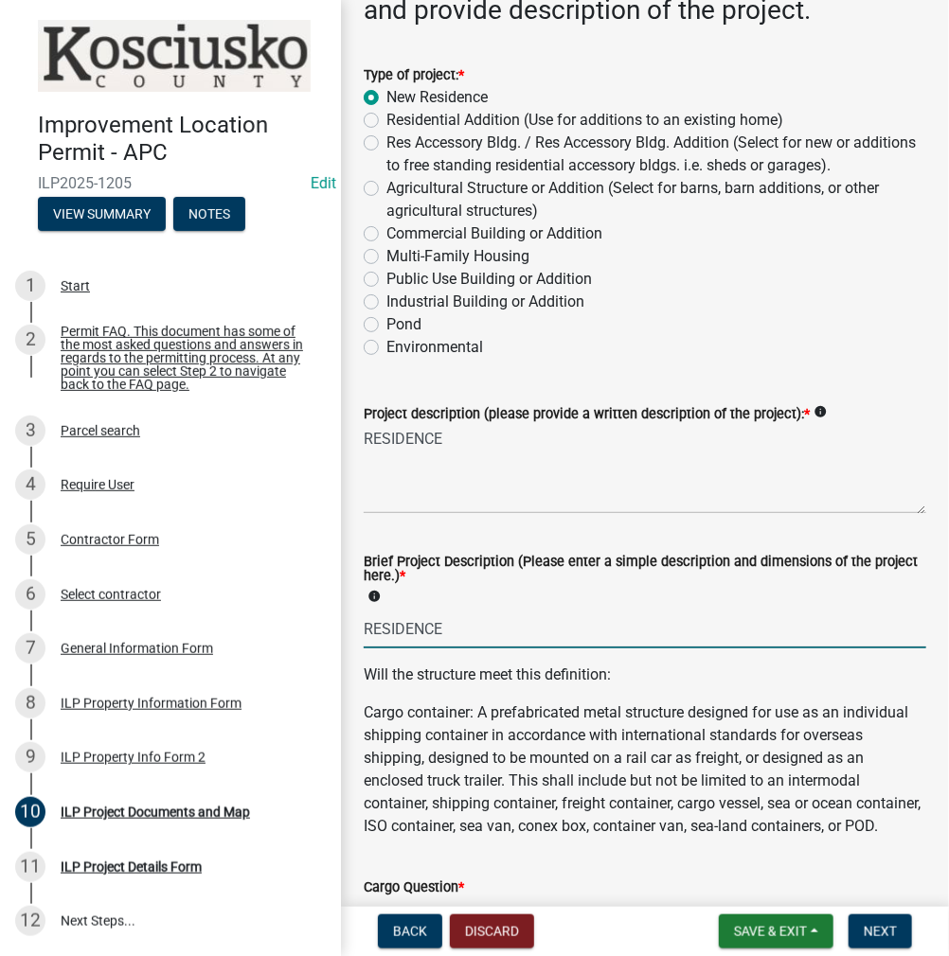
scroll to position [568, 0]
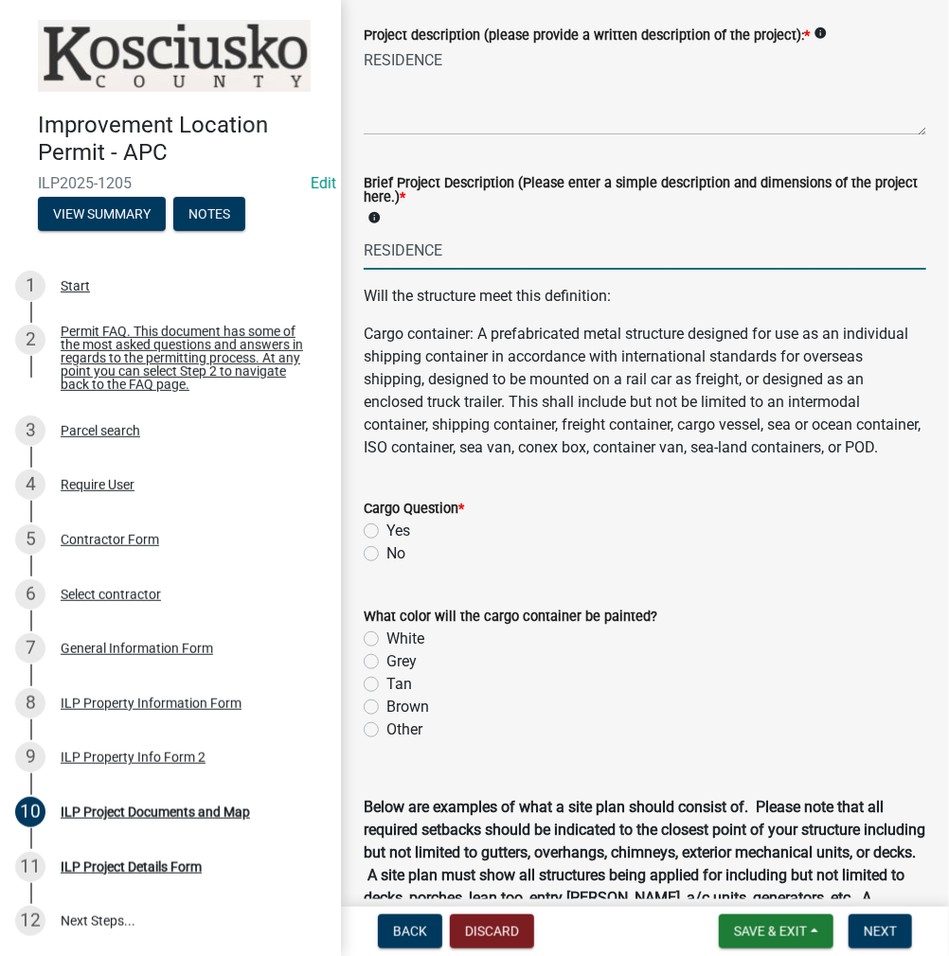
type input "RESIDENCE"
click at [386, 565] on label "No" at bounding box center [395, 554] width 19 height 23
click at [386, 555] on input "No" at bounding box center [392, 549] width 12 height 12
radio input "true"
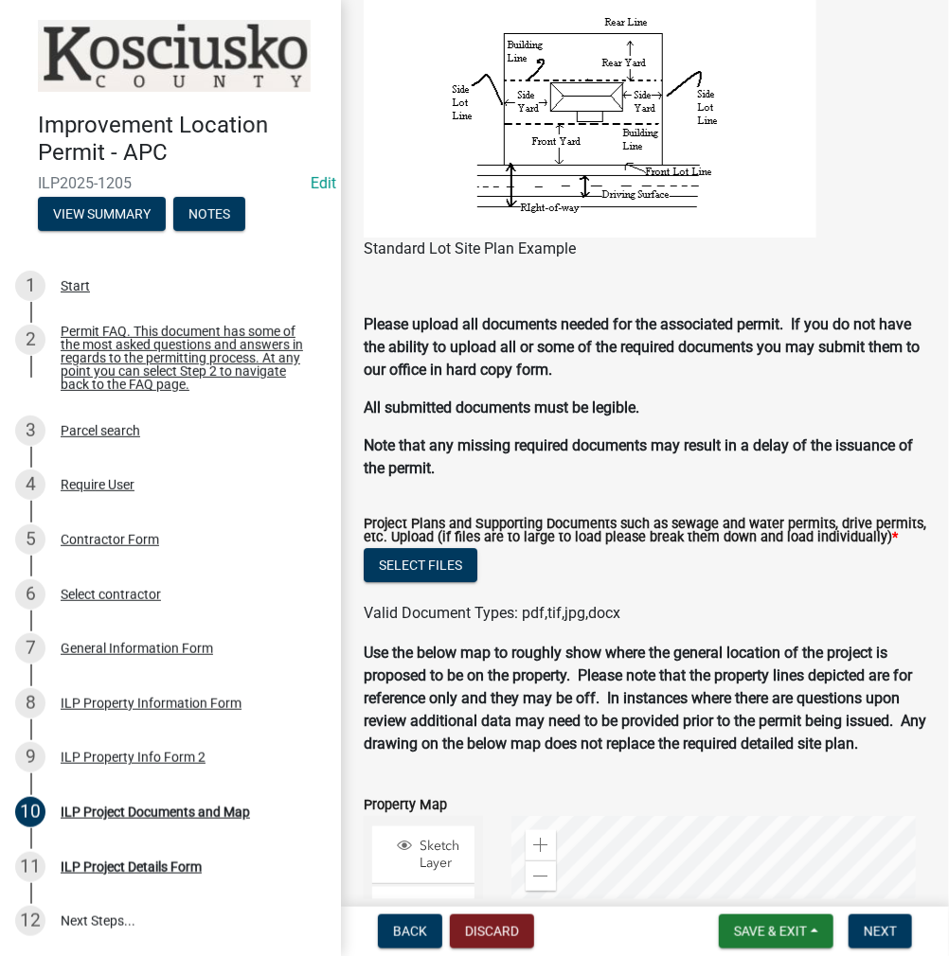
scroll to position [1705, 0]
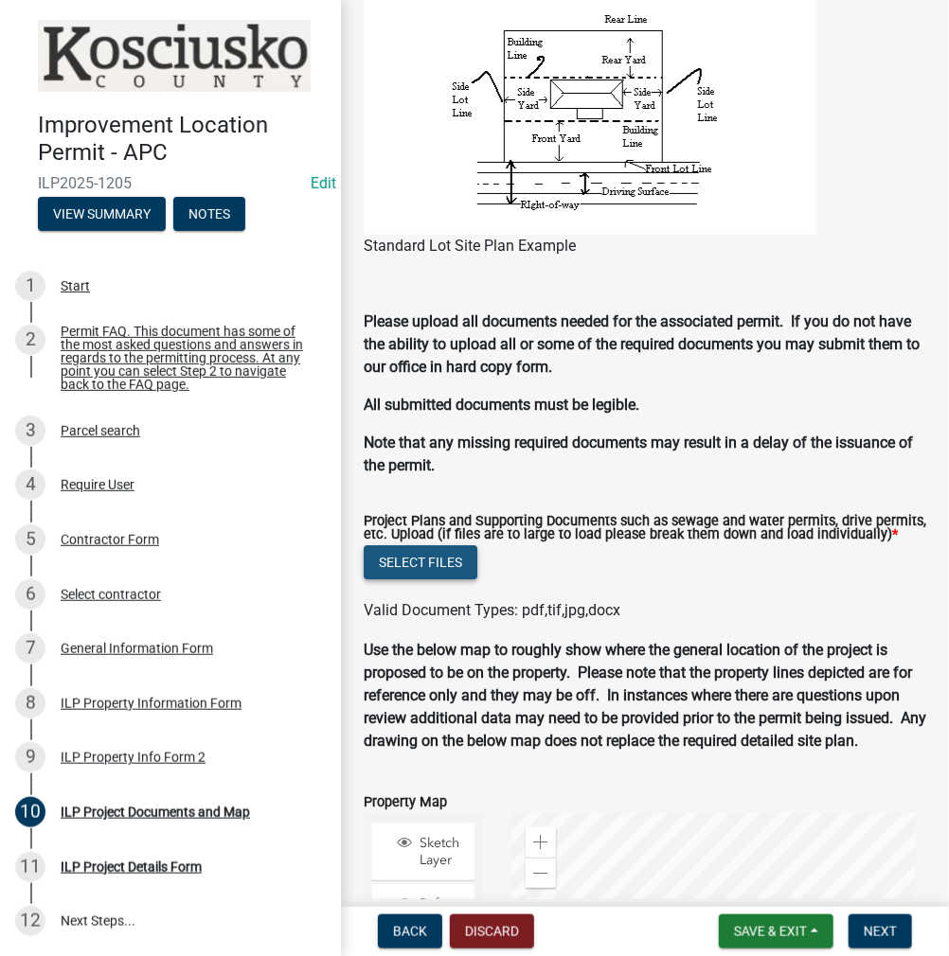
click at [409, 580] on button "Select files" at bounding box center [421, 562] width 114 height 34
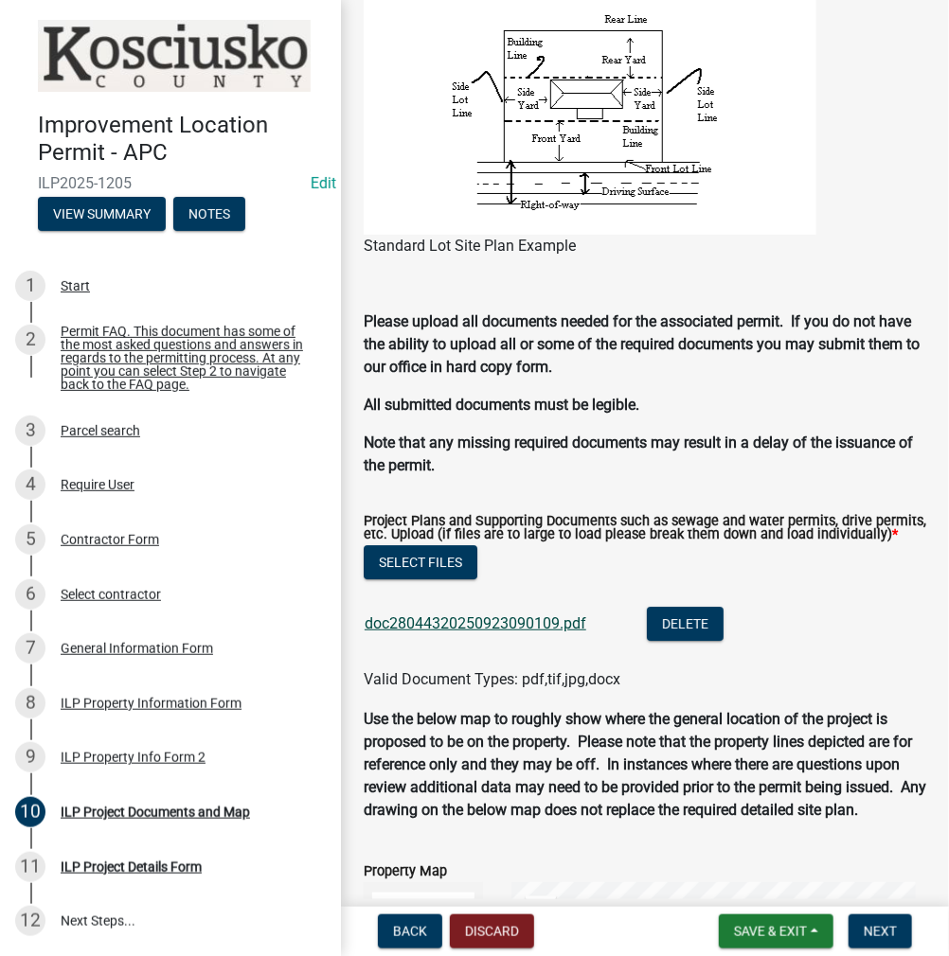
click at [527, 633] on link "doc28044320250923090109.pdf" at bounding box center [476, 624] width 222 height 18
click at [881, 933] on span "Next" at bounding box center [880, 931] width 33 height 15
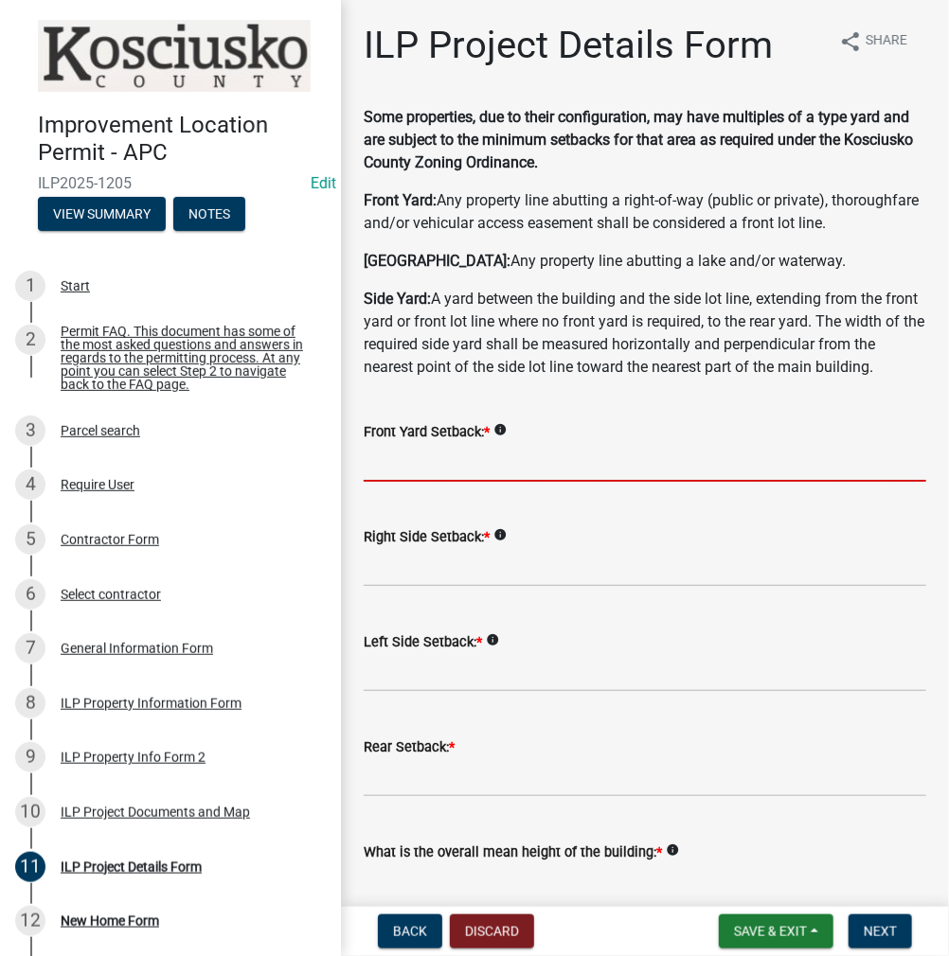
click at [529, 482] on input "text" at bounding box center [645, 462] width 562 height 39
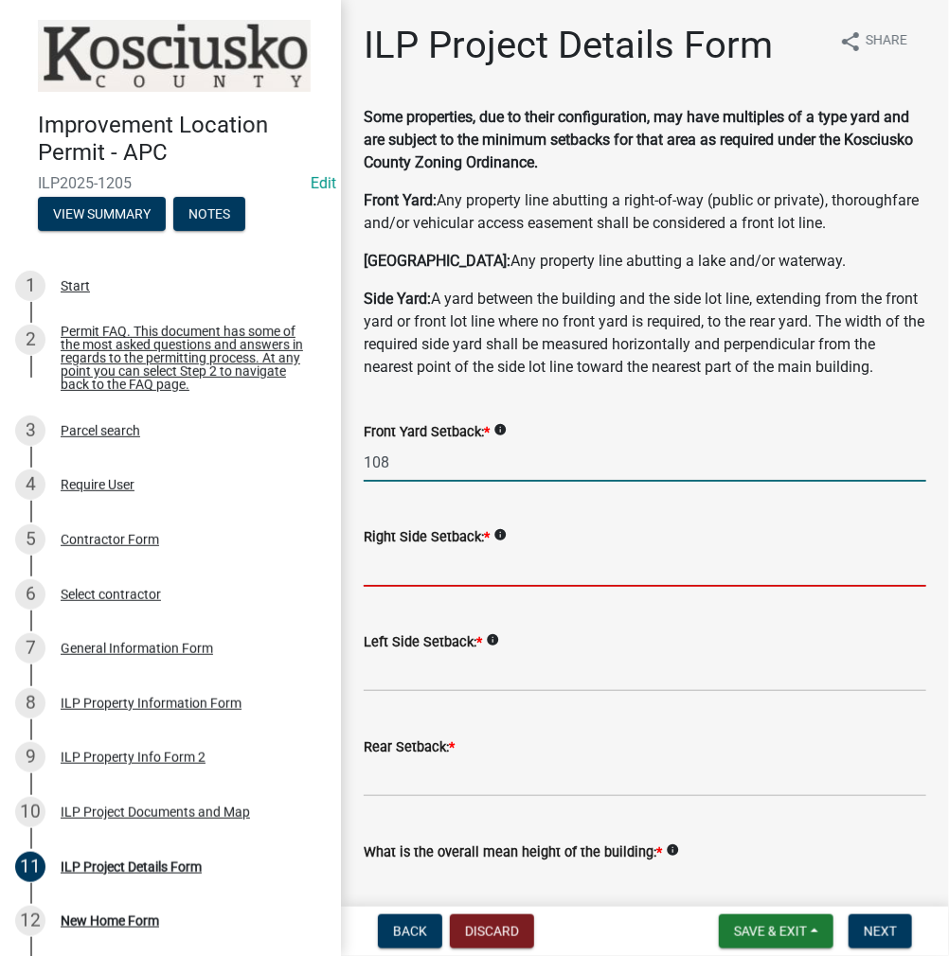
type input "108.0"
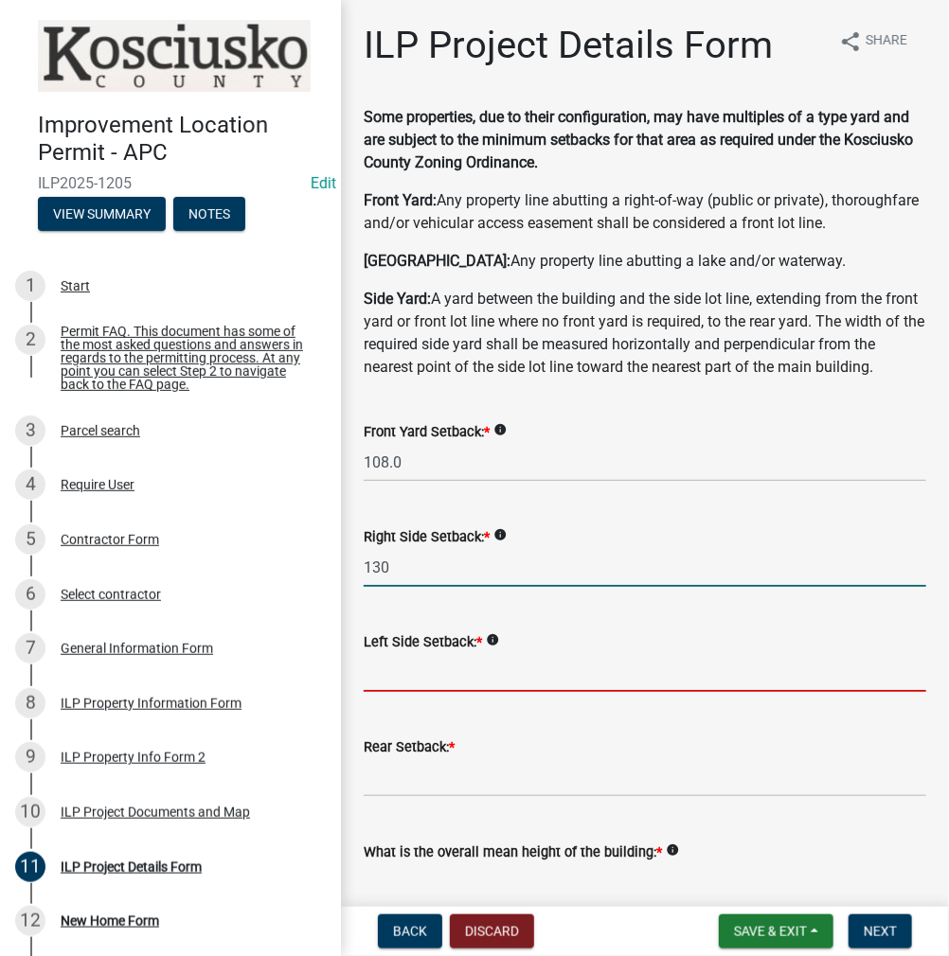
type input "130.0"
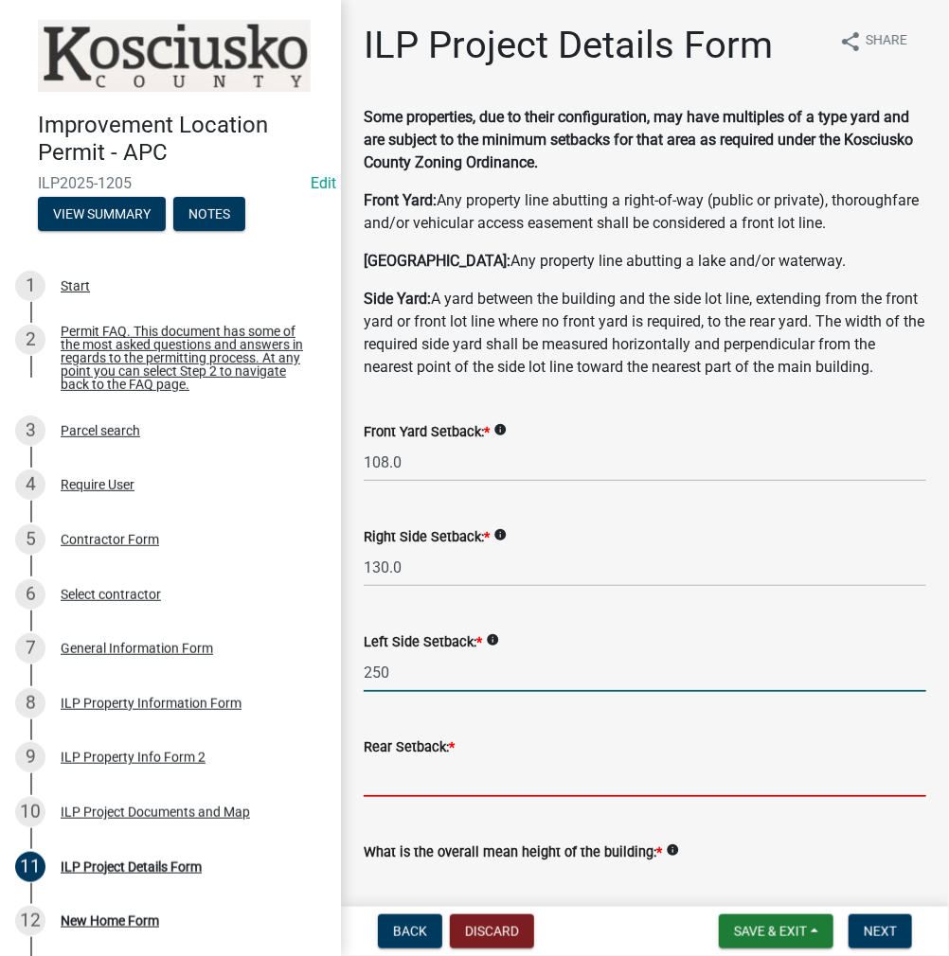
type input "250.0"
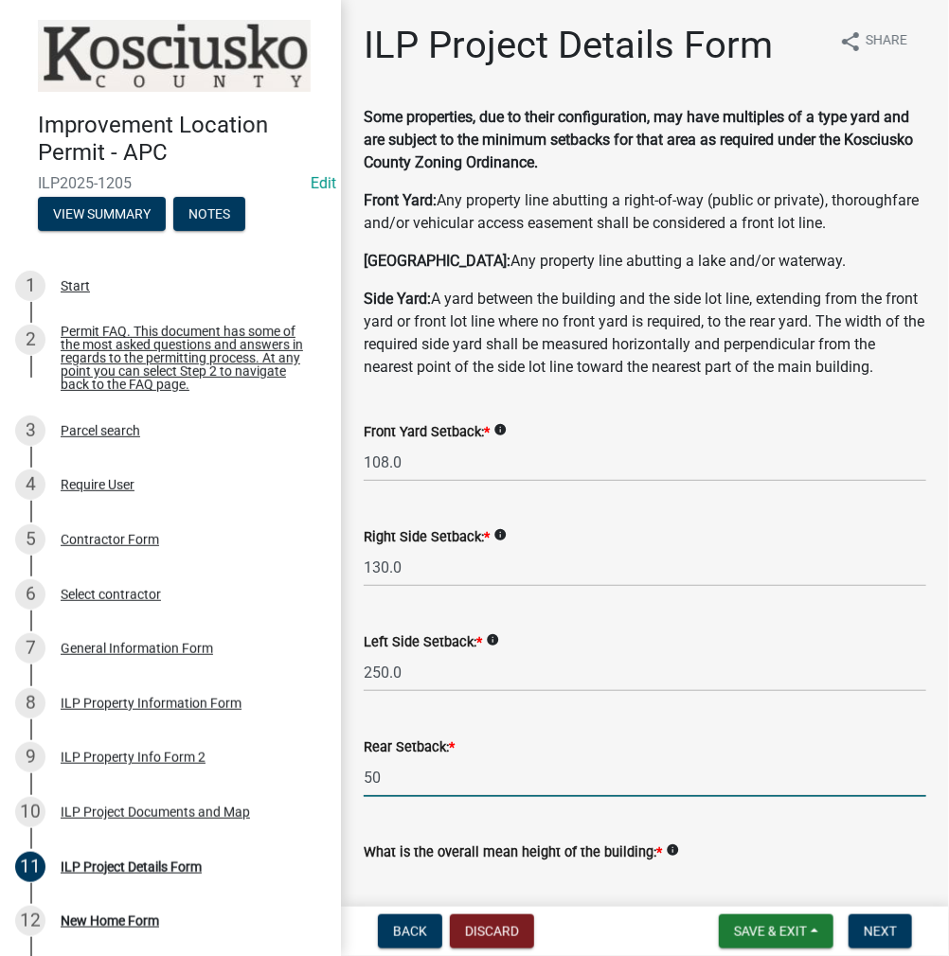
type input "50.0"
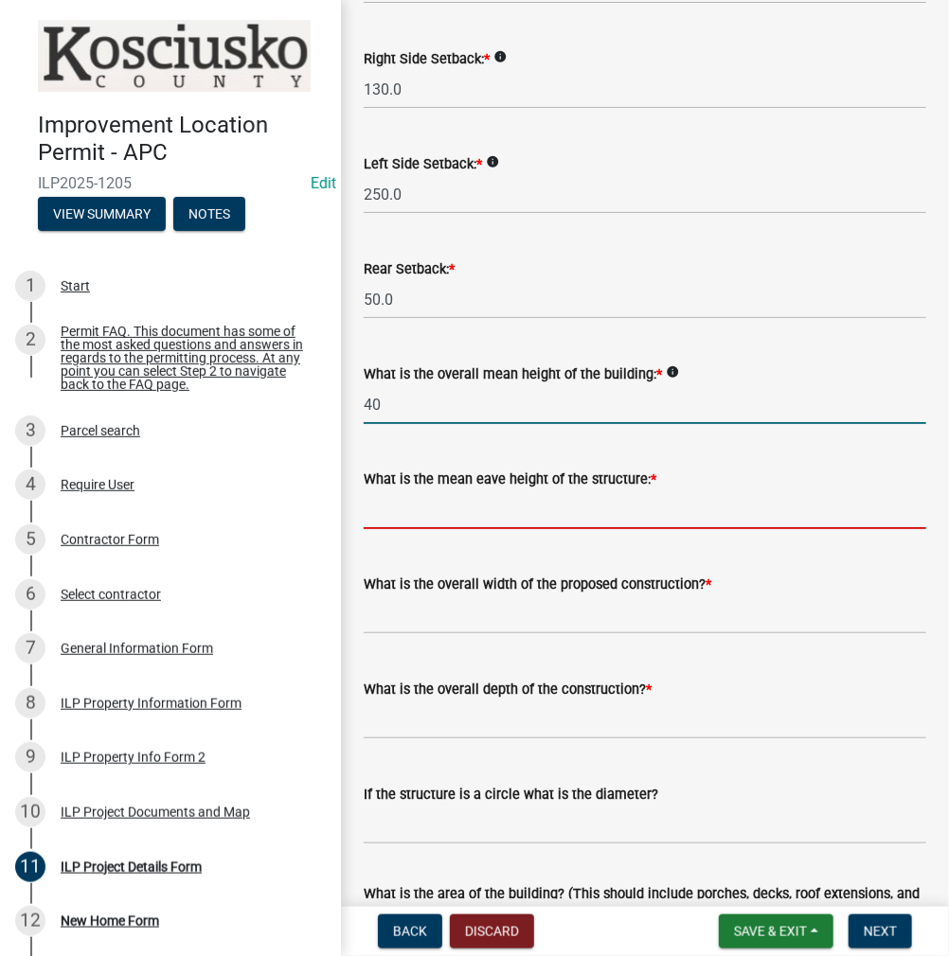
type input "40.0"
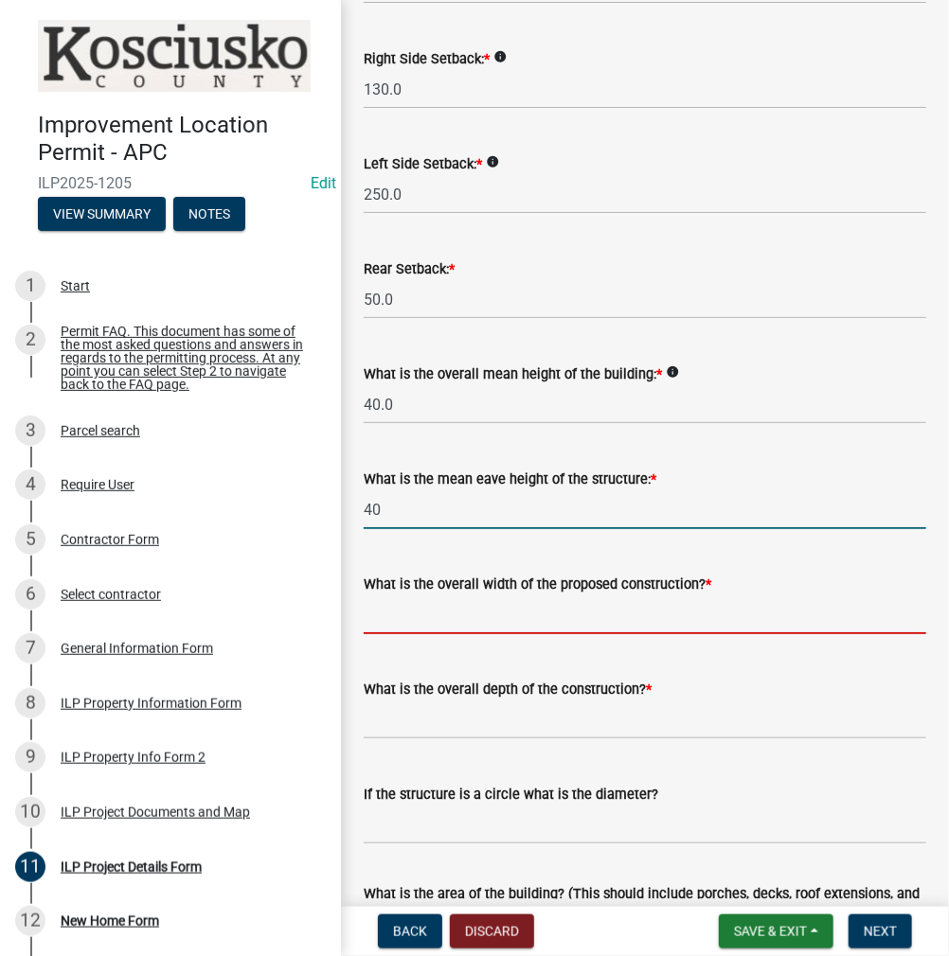
type input "40.0"
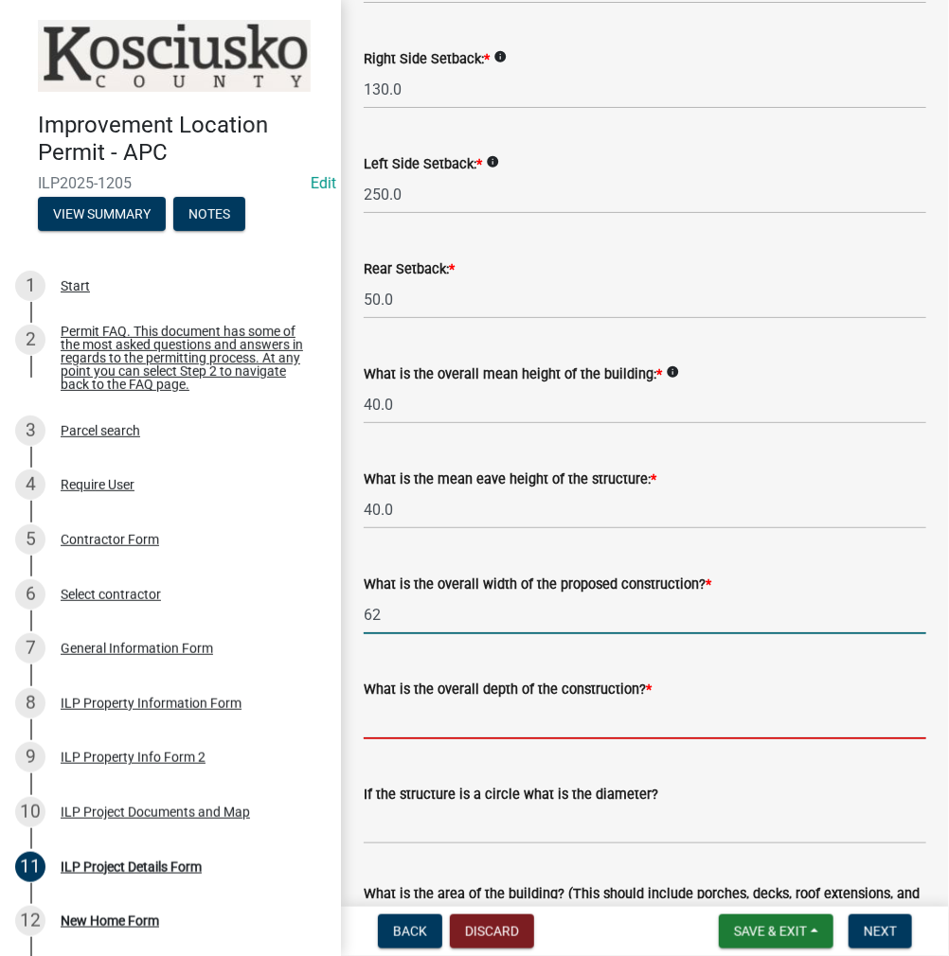
type input "62.00"
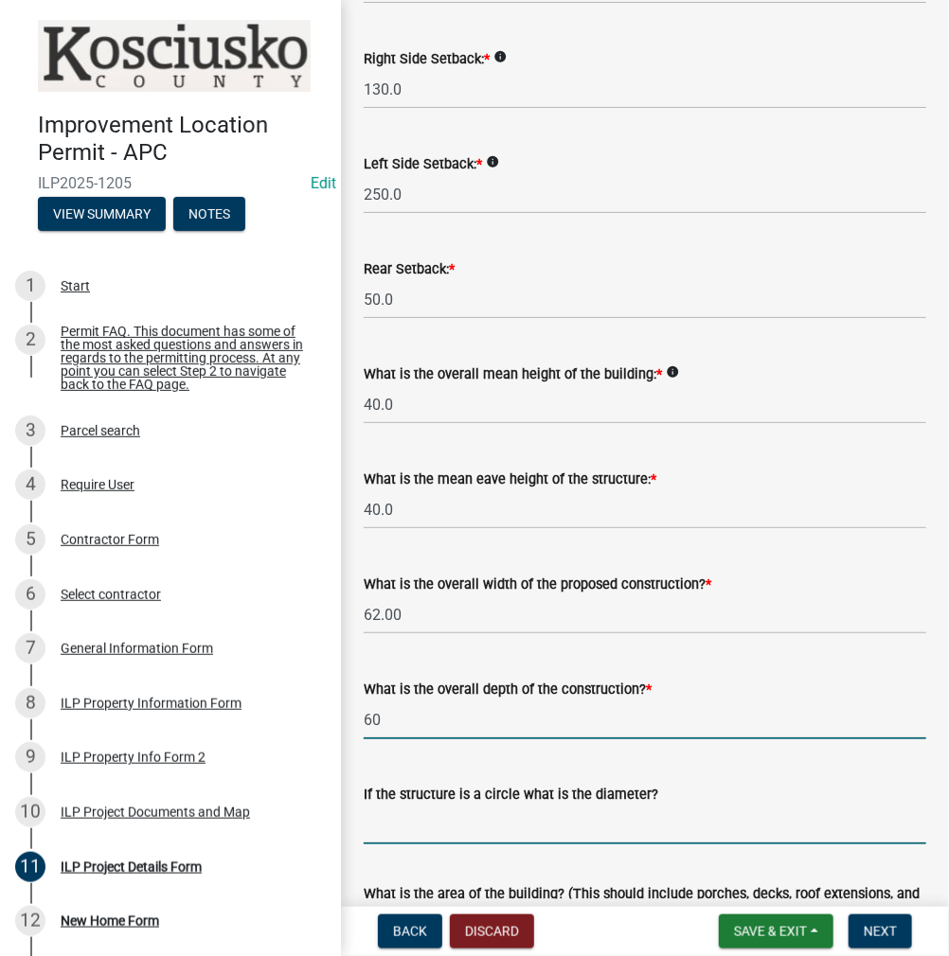
type input "60.00"
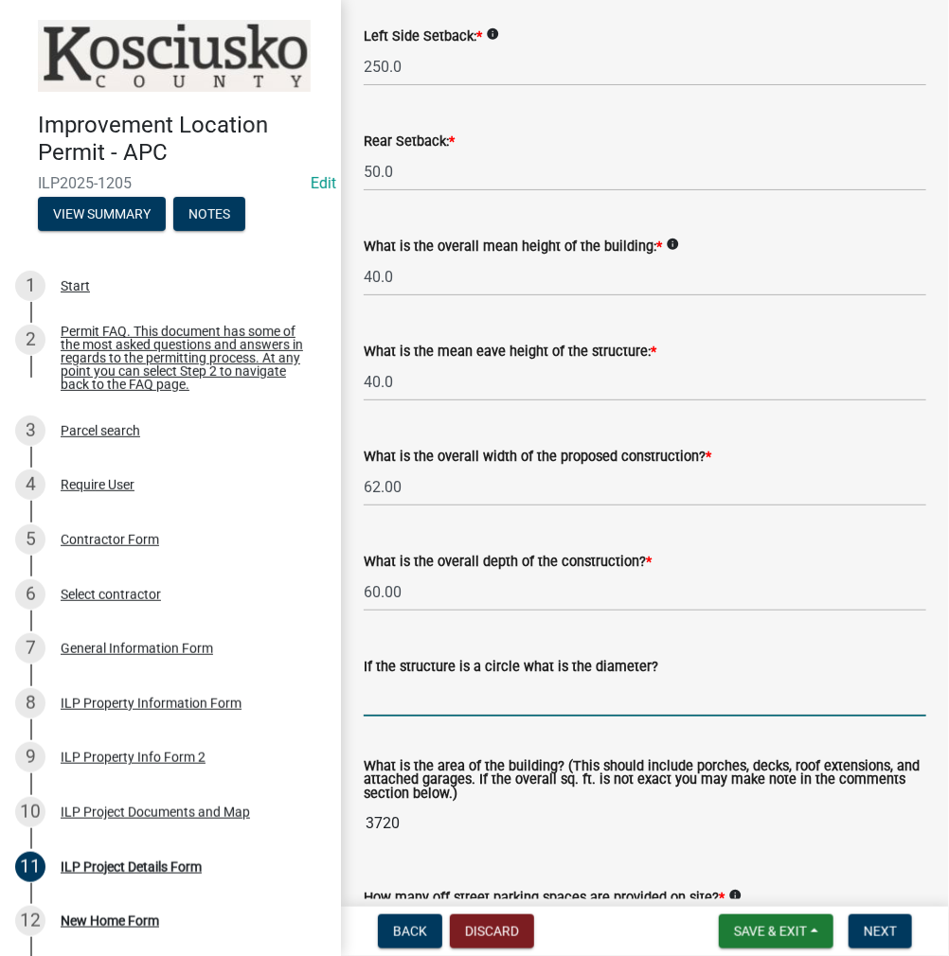
scroll to position [762, 0]
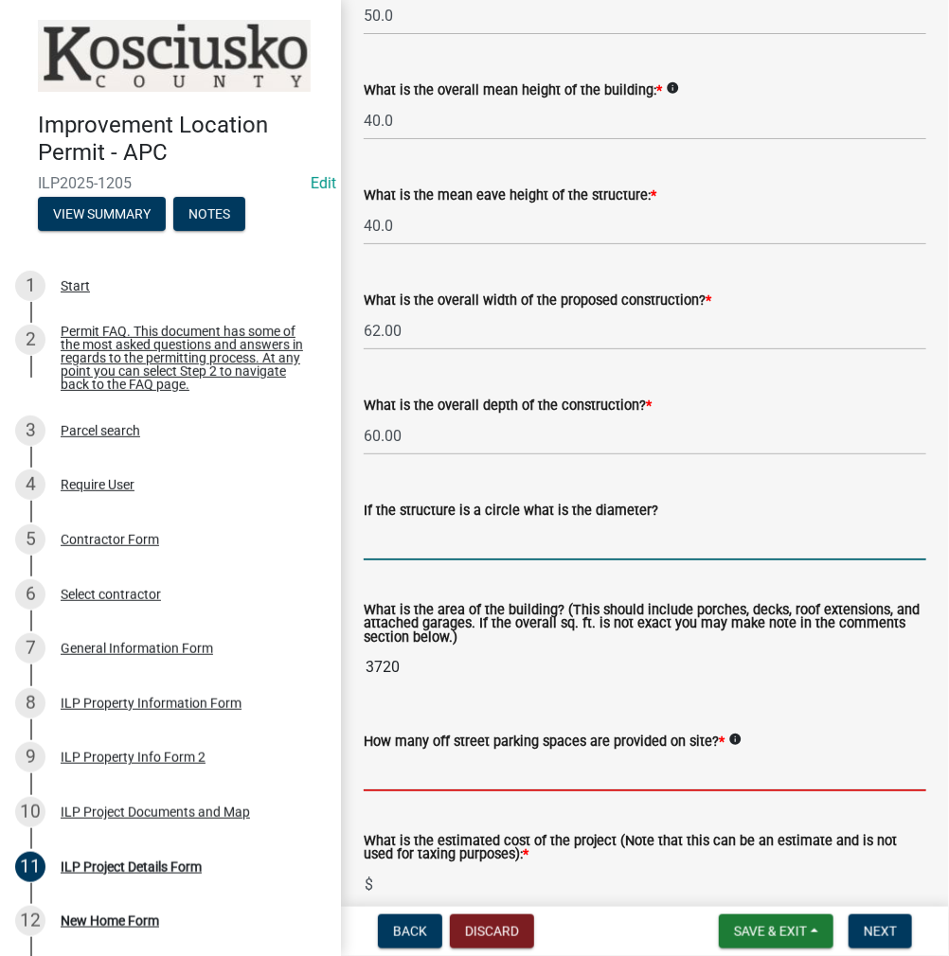
click at [446, 792] on input "text" at bounding box center [645, 772] width 562 height 39
type input "2"
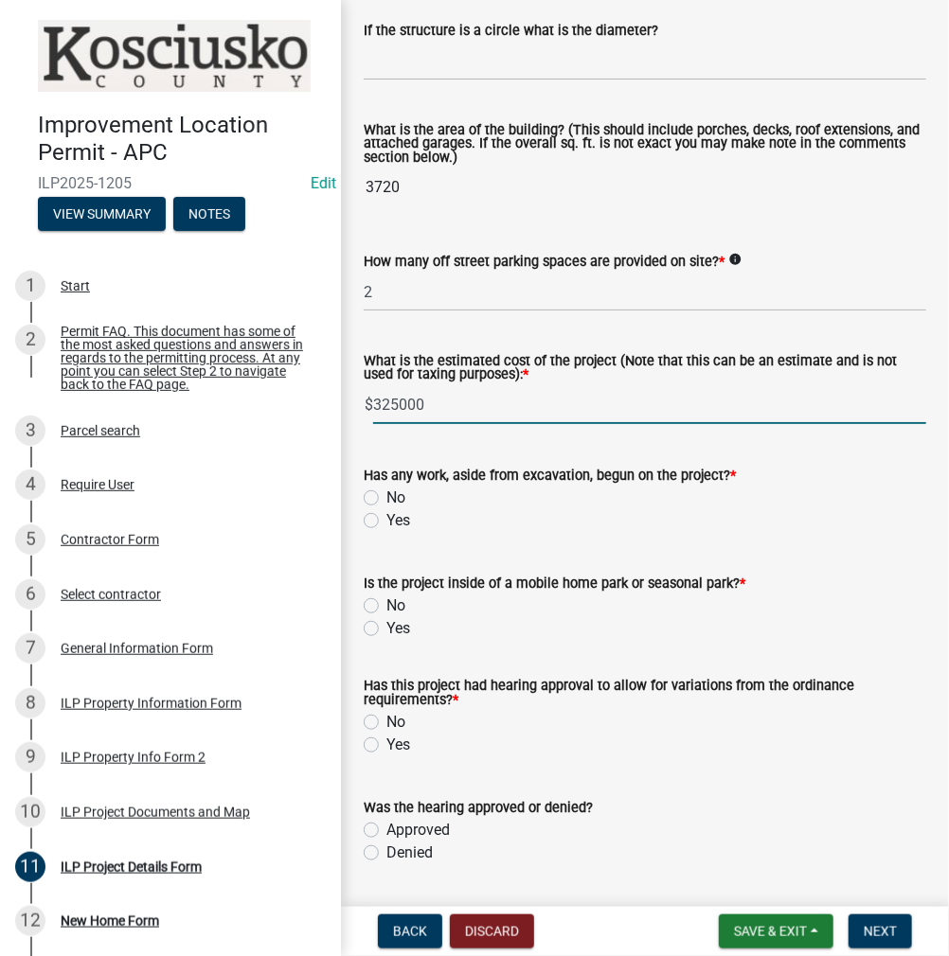
type input "325000"
click at [386, 509] on label "No" at bounding box center [395, 498] width 19 height 23
click at [386, 499] on input "No" at bounding box center [392, 493] width 12 height 12
radio input "true"
click at [386, 617] on label "No" at bounding box center [395, 606] width 19 height 23
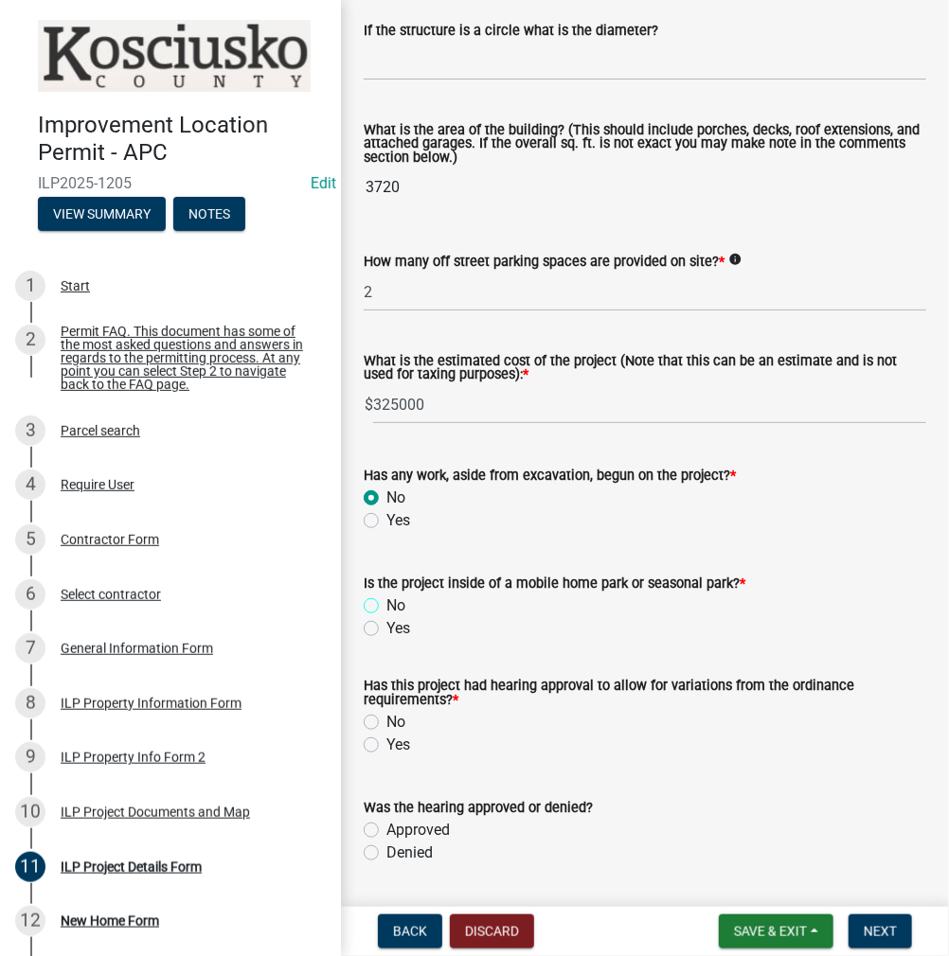
click at [386, 607] on input "No" at bounding box center [392, 601] width 12 height 12
radio input "true"
click at [386, 734] on label "No" at bounding box center [395, 722] width 19 height 23
click at [386, 723] on input "No" at bounding box center [392, 717] width 12 height 12
radio input "true"
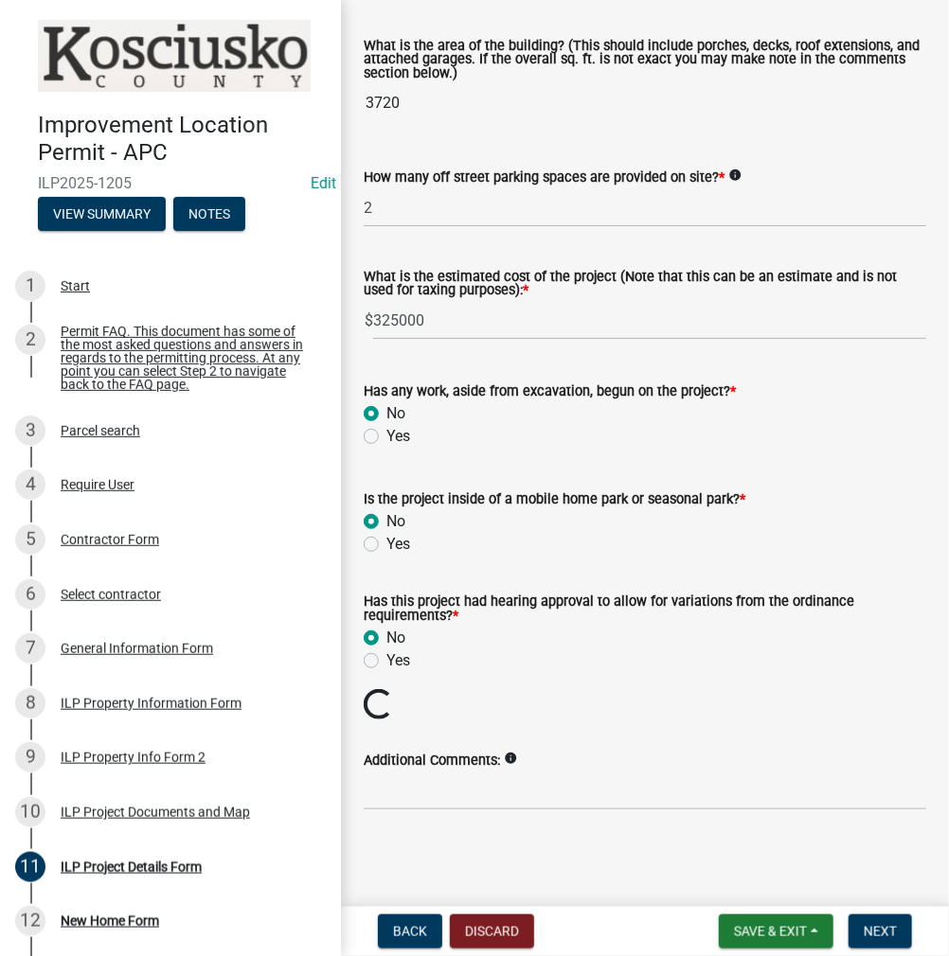
scroll to position [1339, 0]
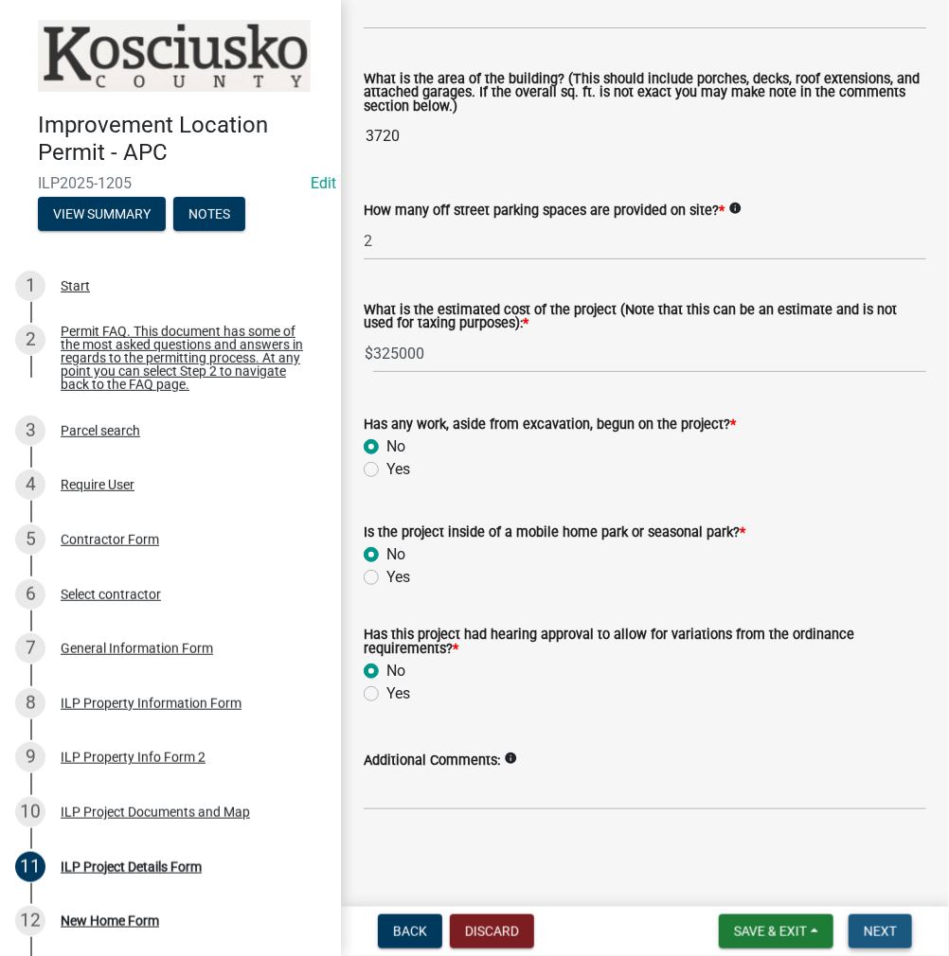
click at [857, 929] on button "Next" at bounding box center [879, 932] width 63 height 34
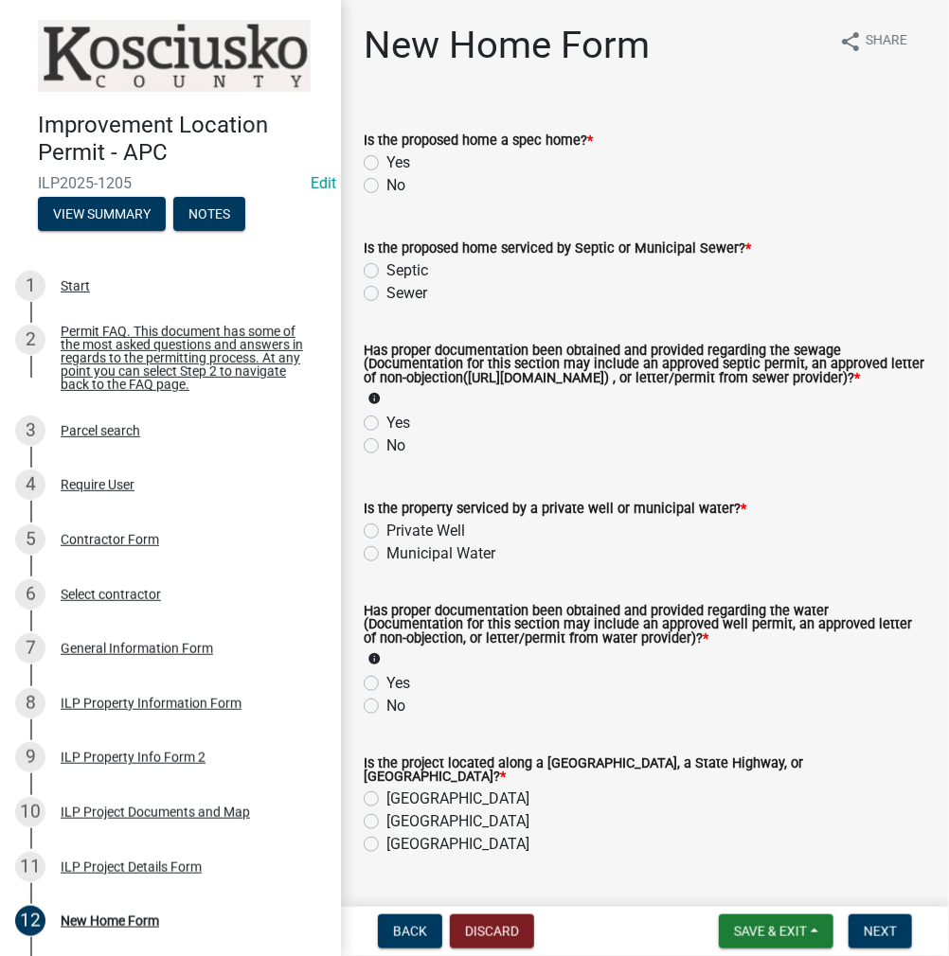
click at [386, 186] on label "No" at bounding box center [395, 185] width 19 height 23
click at [386, 186] on input "No" at bounding box center [392, 180] width 12 height 12
radio input "true"
click at [386, 268] on label "Septic" at bounding box center [407, 270] width 42 height 23
click at [386, 268] on input "Septic" at bounding box center [392, 265] width 12 height 12
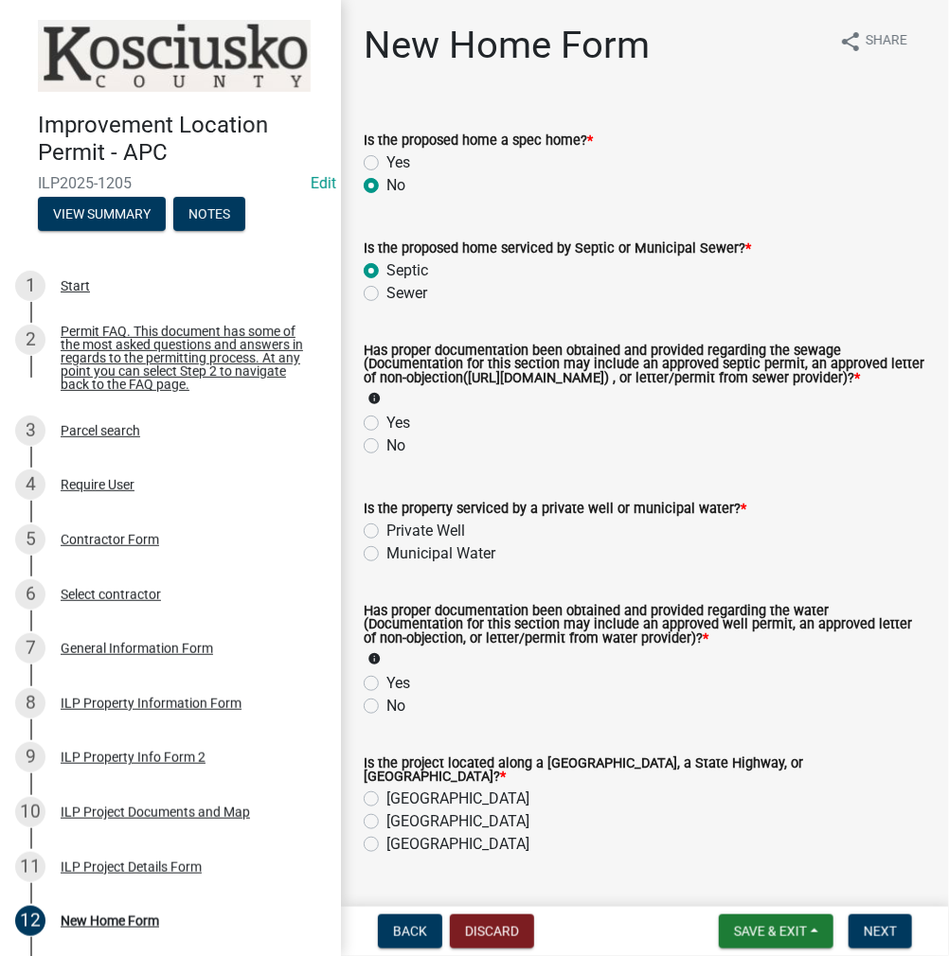
radio input "true"
click at [386, 433] on label "Yes" at bounding box center [398, 423] width 24 height 23
click at [386, 424] on input "Yes" at bounding box center [392, 418] width 12 height 12
radio input "true"
click at [386, 543] on label "Private Well" at bounding box center [425, 531] width 79 height 23
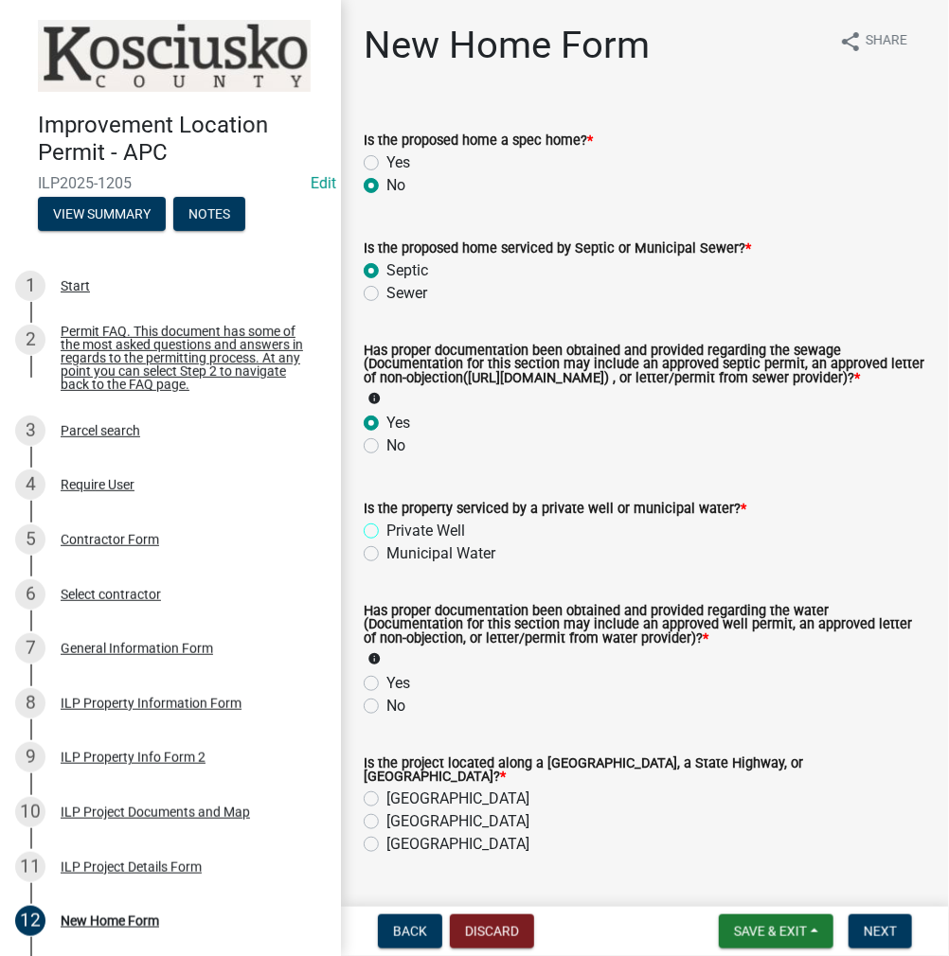
click at [386, 532] on input "Private Well" at bounding box center [392, 526] width 12 height 12
radio input "true"
click at [386, 691] on label "Yes" at bounding box center [398, 683] width 24 height 23
click at [386, 685] on input "Yes" at bounding box center [392, 678] width 12 height 12
radio input "true"
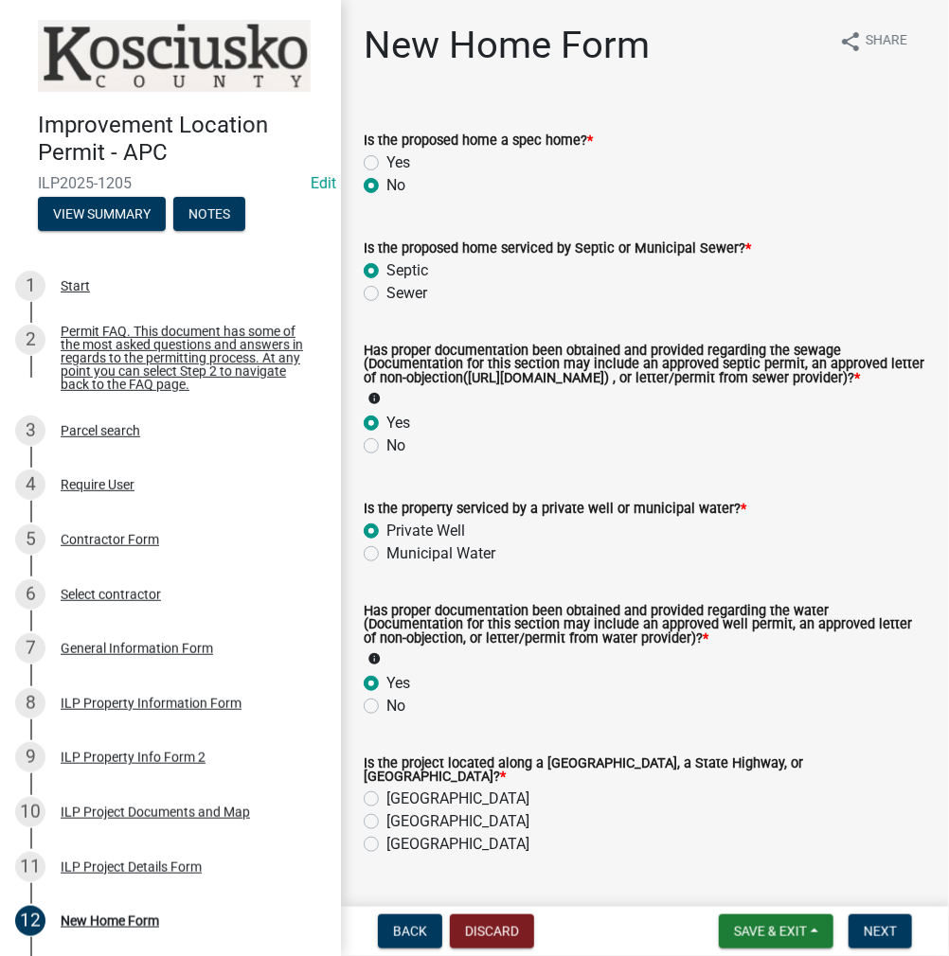
drag, startPoint x: 371, startPoint y: 806, endPoint x: 361, endPoint y: 808, distance: 10.6
click at [361, 808] on div "Is the project located along a [GEOGRAPHIC_DATA], a State Highway, or [GEOGRAPH…" at bounding box center [644, 795] width 591 height 121
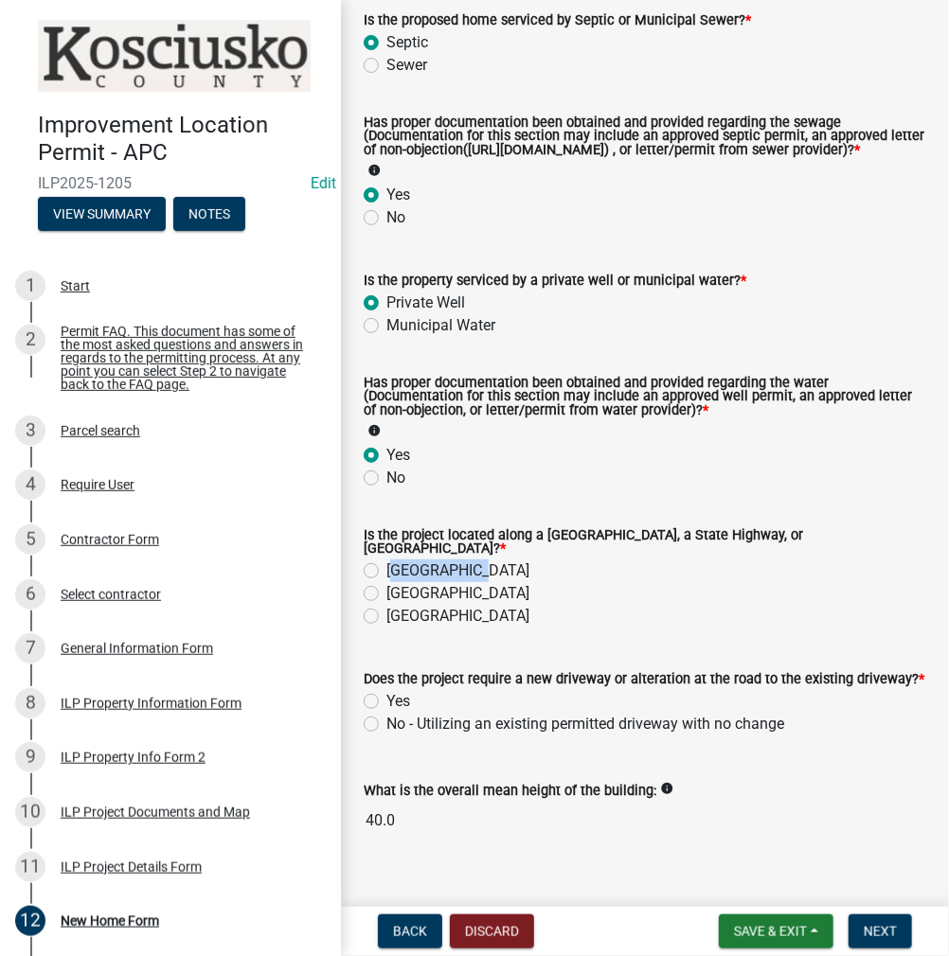
scroll to position [263, 0]
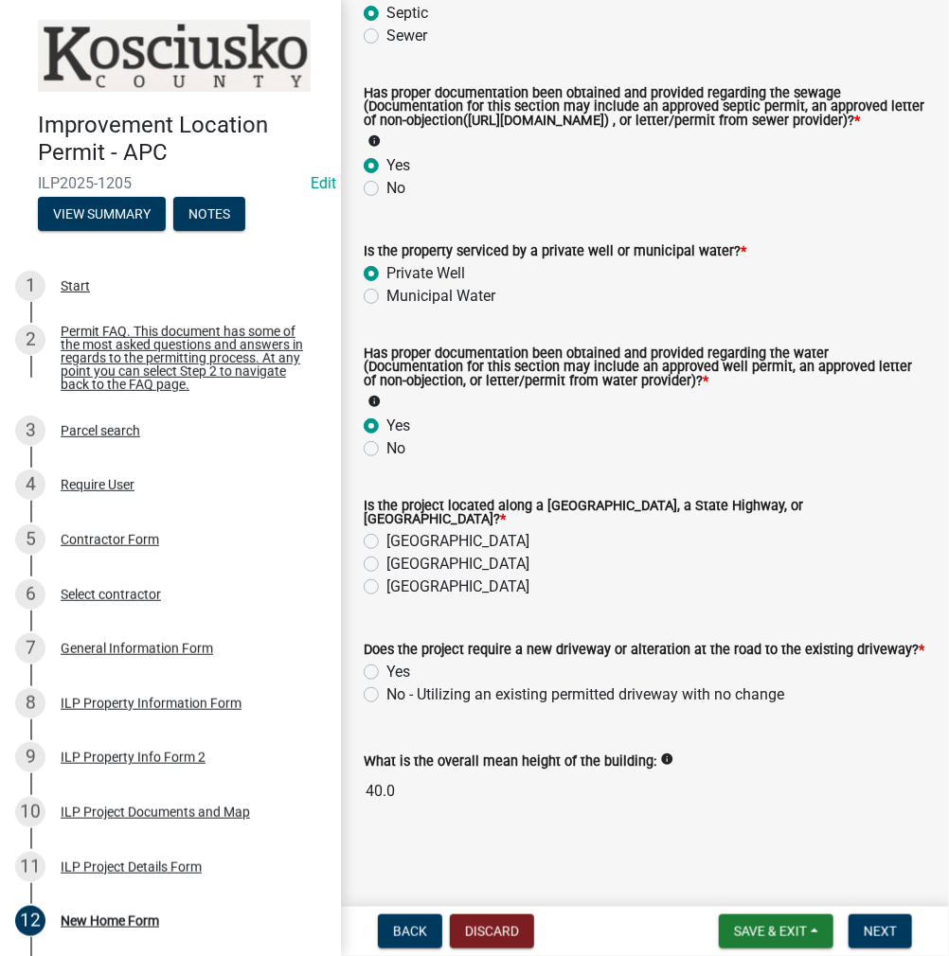
click at [386, 543] on label "[GEOGRAPHIC_DATA]" at bounding box center [457, 541] width 143 height 23
click at [386, 543] on input "[GEOGRAPHIC_DATA]" at bounding box center [392, 536] width 12 height 12
radio input "true"
click at [386, 671] on label "Yes" at bounding box center [398, 672] width 24 height 23
click at [386, 671] on input "Yes" at bounding box center [392, 667] width 12 height 12
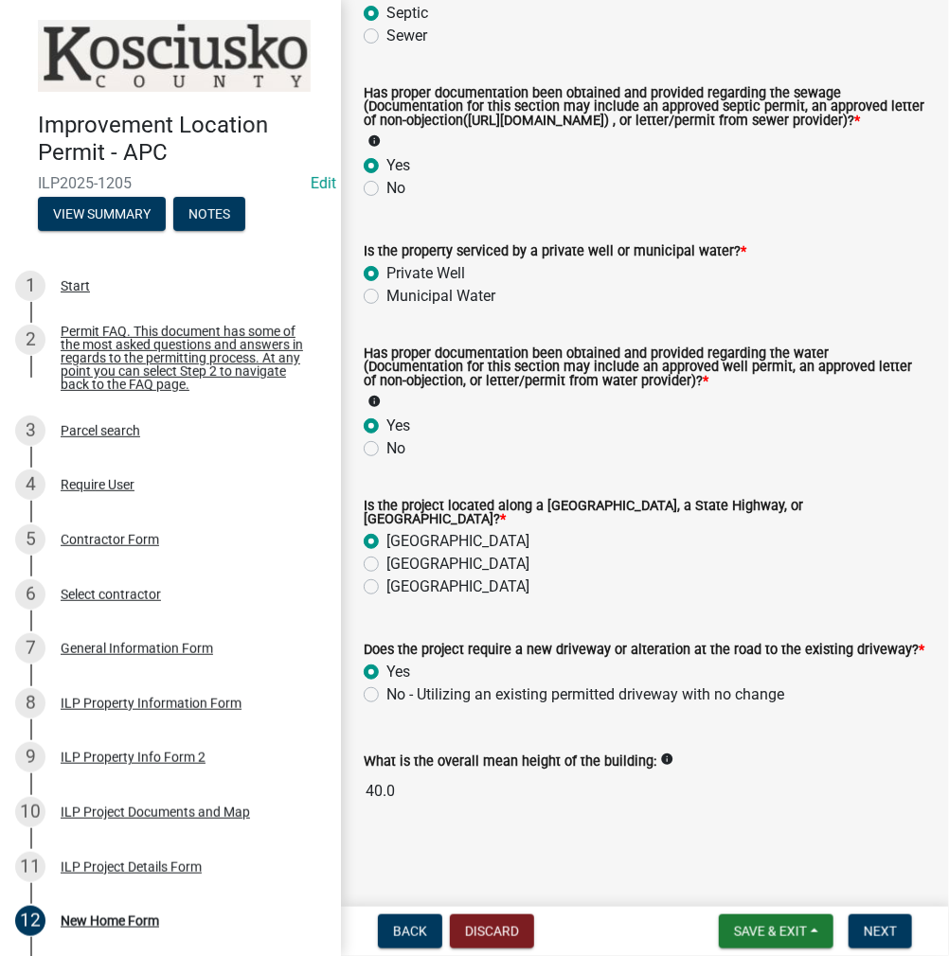
radio input "true"
click at [858, 936] on button "Next" at bounding box center [879, 932] width 63 height 34
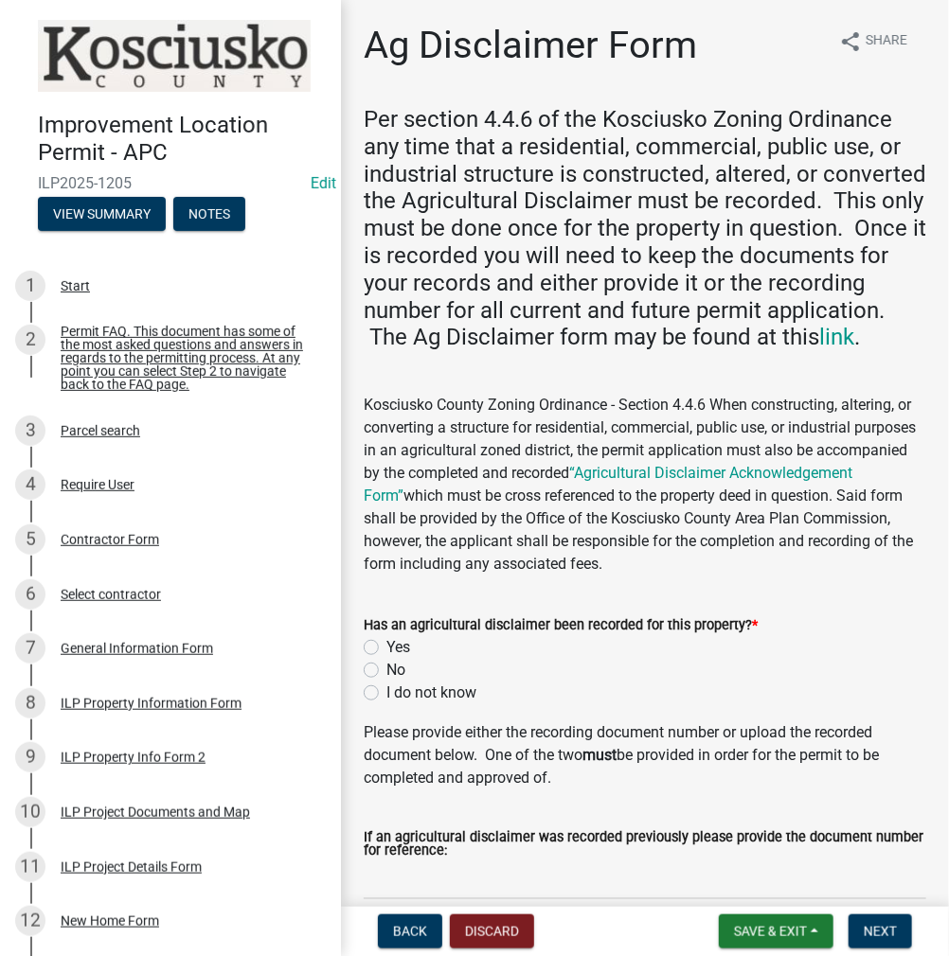
click at [386, 659] on label "Yes" at bounding box center [398, 647] width 24 height 23
click at [386, 649] on input "Yes" at bounding box center [392, 642] width 12 height 12
radio input "true"
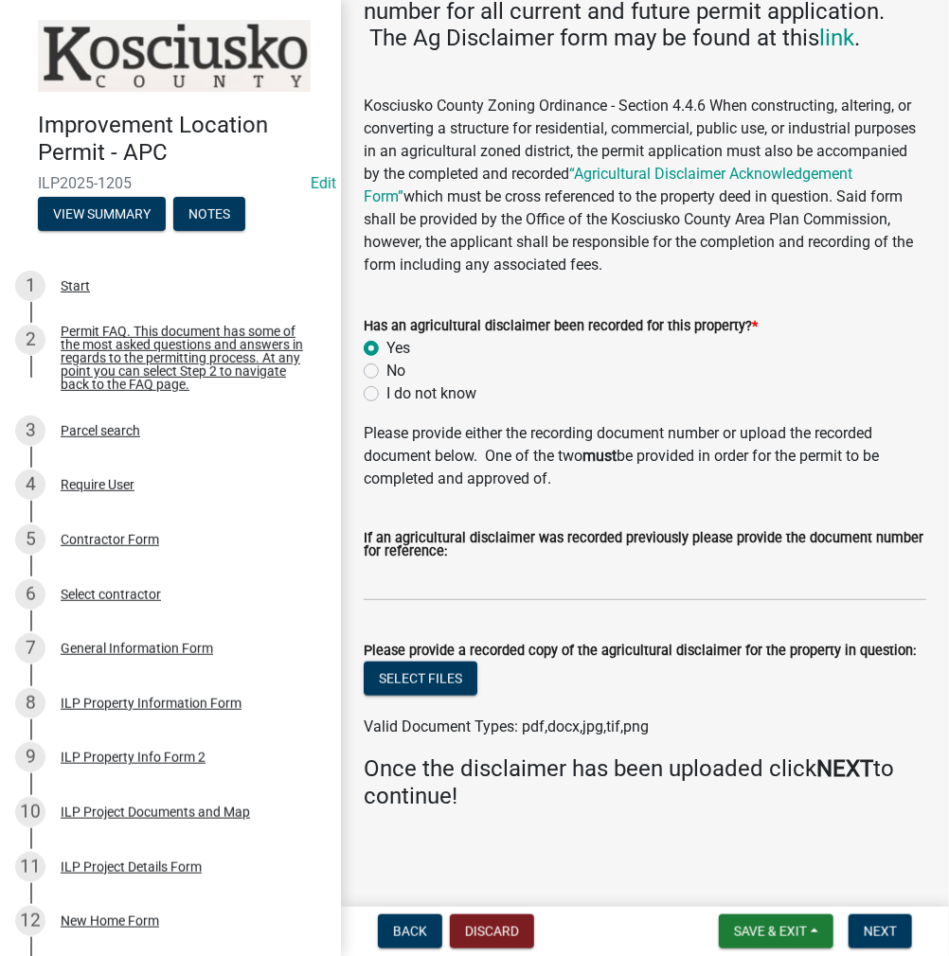
scroll to position [326, 0]
click at [408, 676] on button "Select files" at bounding box center [421, 679] width 114 height 34
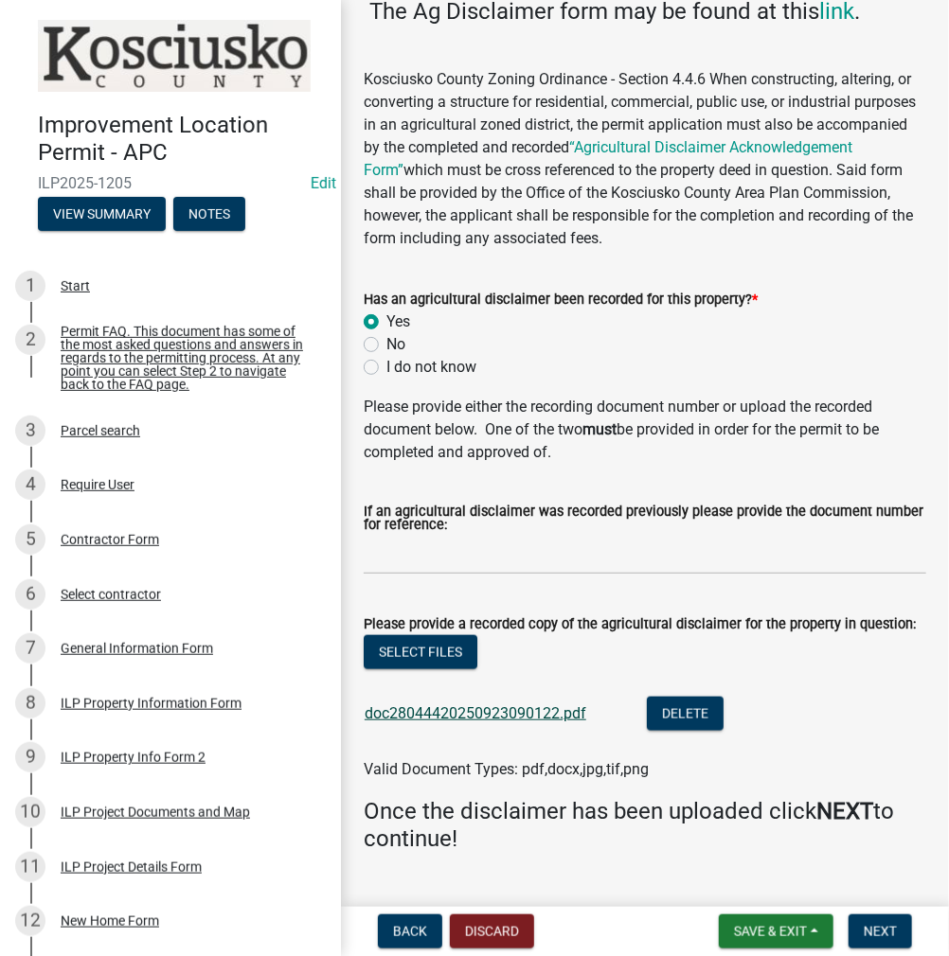
click at [466, 723] on link "doc28044420250923090122.pdf" at bounding box center [476, 714] width 222 height 18
click at [694, 731] on button "Delete" at bounding box center [685, 714] width 77 height 34
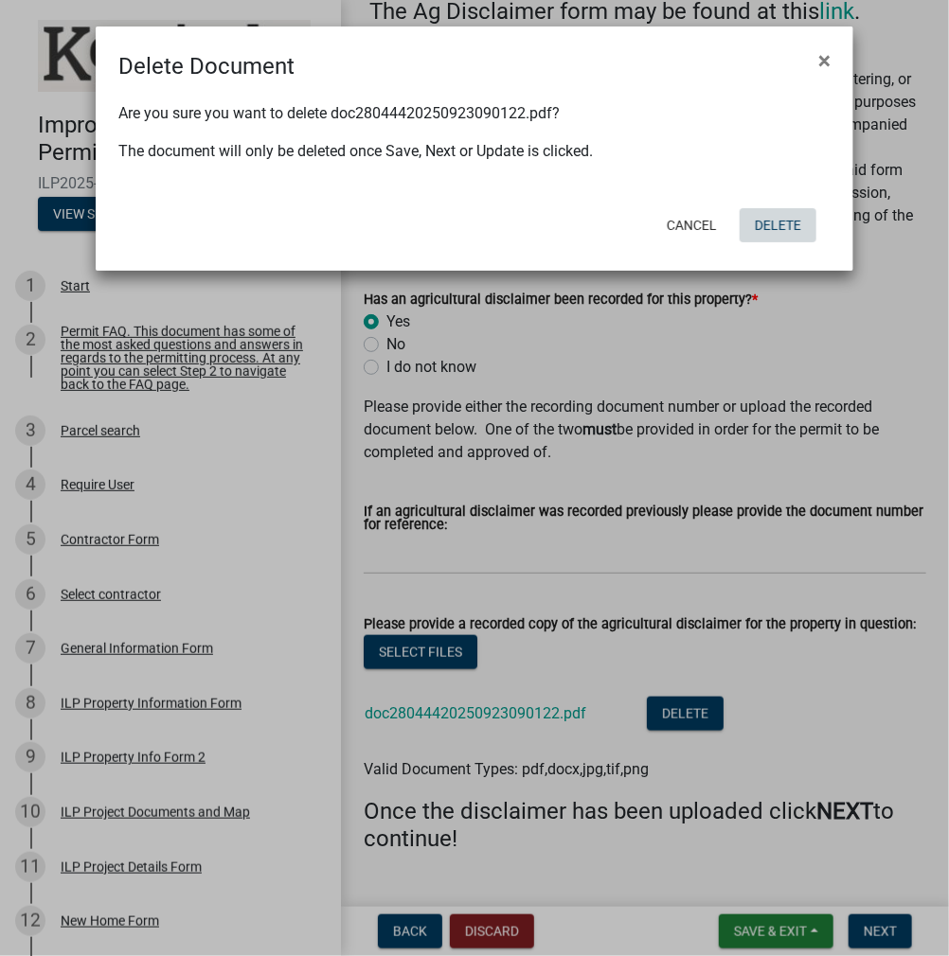
click at [776, 217] on button "Delete" at bounding box center [778, 225] width 77 height 34
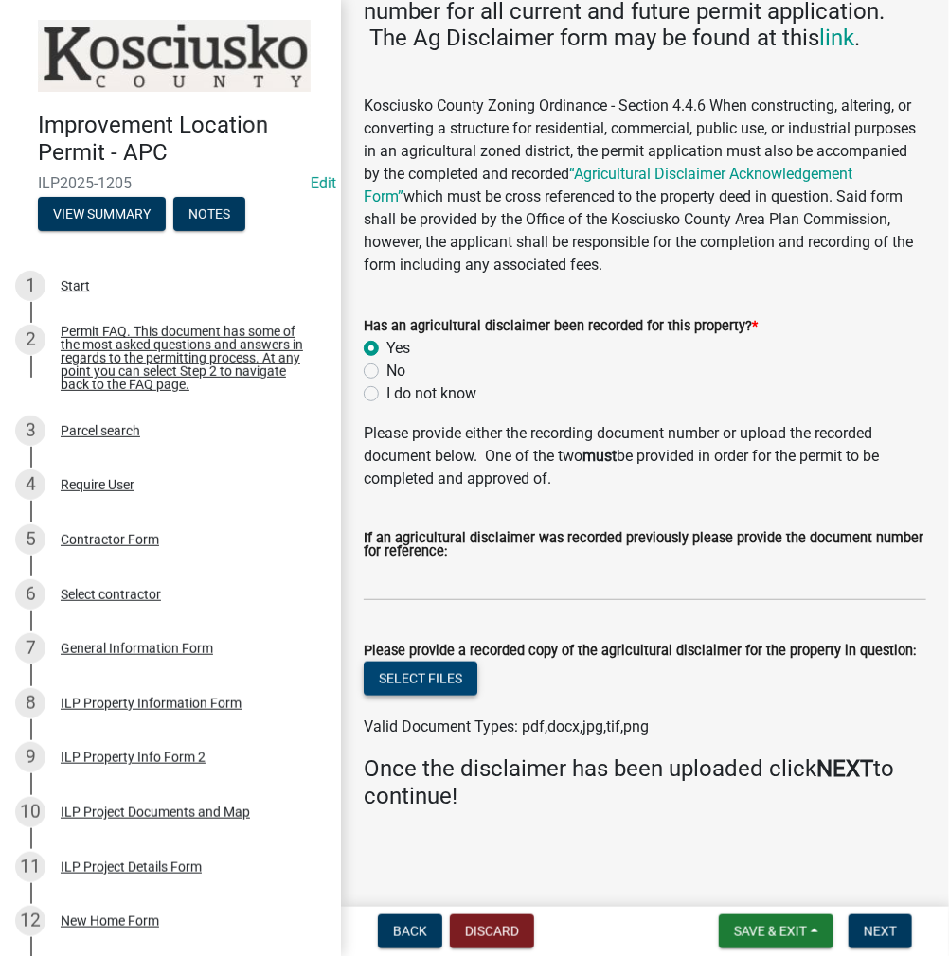
click at [400, 668] on button "Select files" at bounding box center [421, 679] width 114 height 34
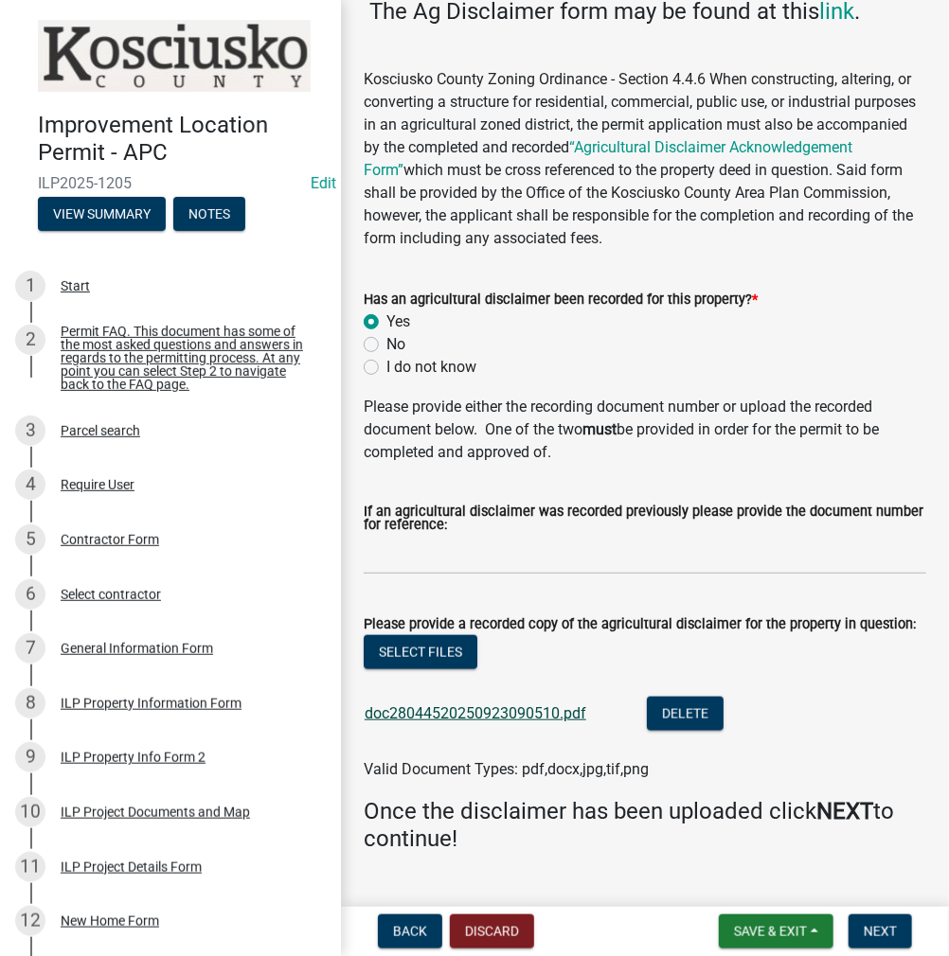
click at [457, 723] on link "doc28044520250923090510.pdf" at bounding box center [476, 714] width 222 height 18
click at [673, 731] on button "Delete" at bounding box center [685, 714] width 77 height 34
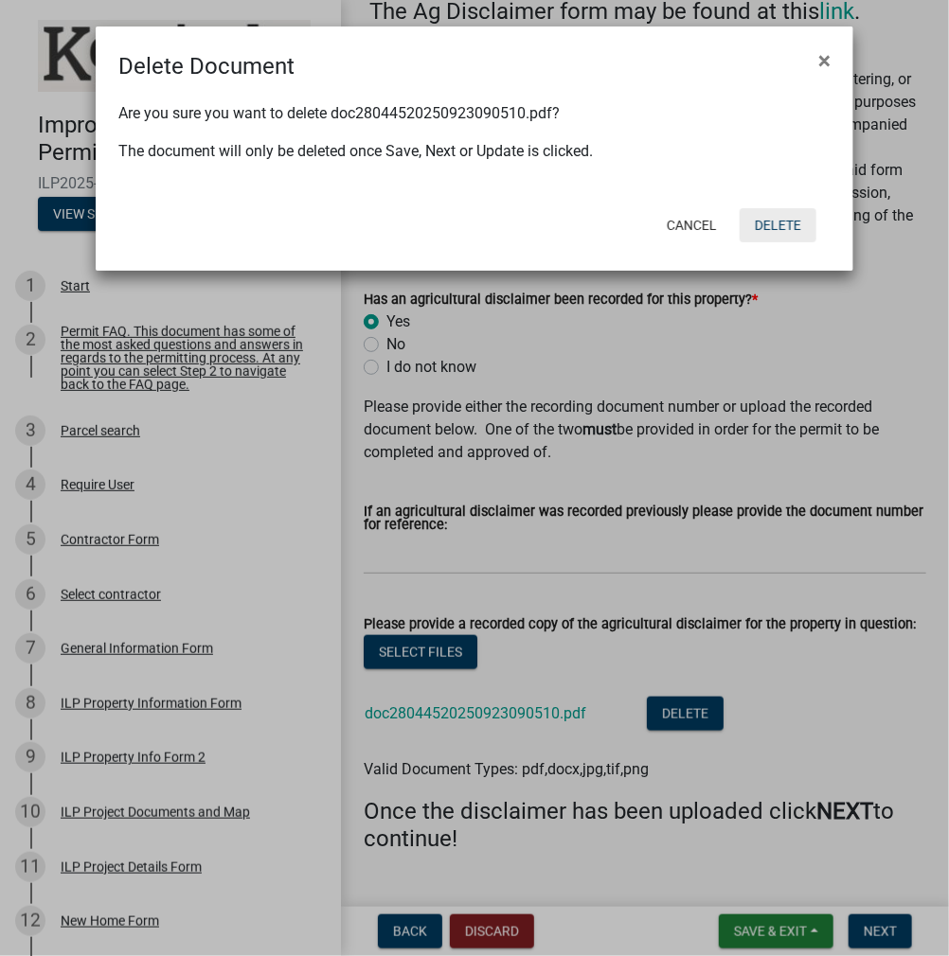
click at [773, 218] on button "Delete" at bounding box center [778, 225] width 77 height 34
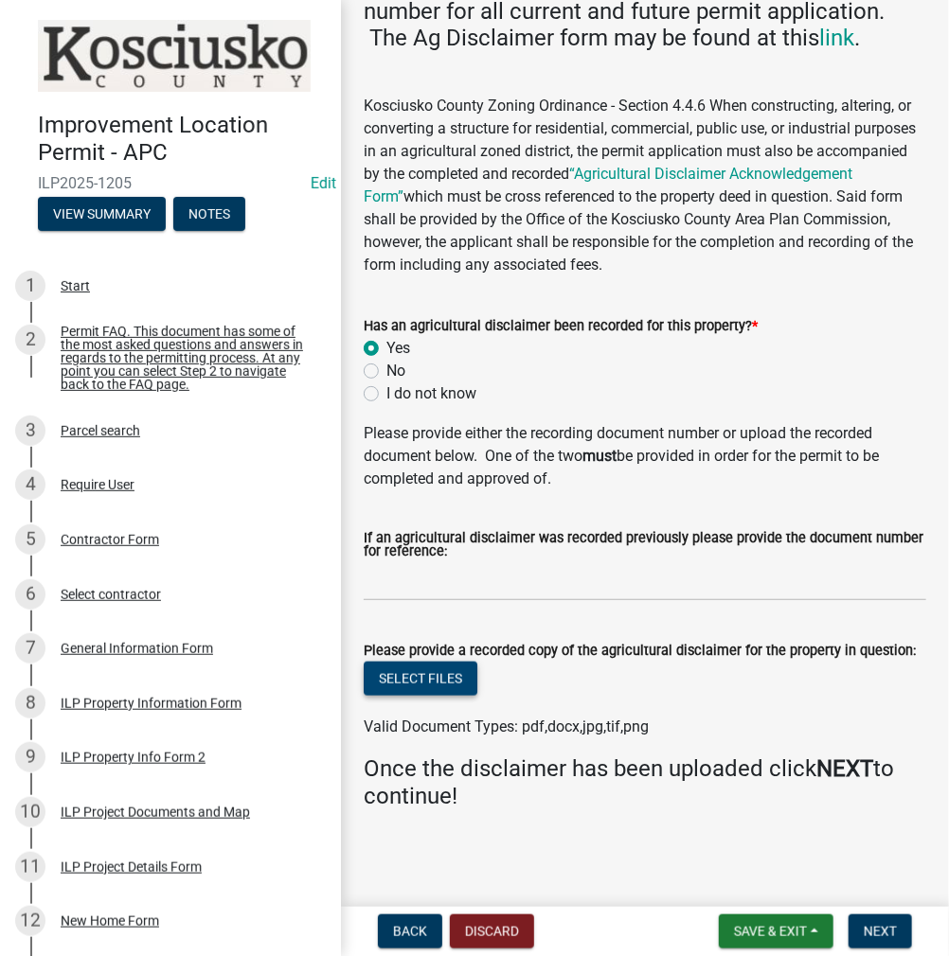
click at [409, 683] on button "Select files" at bounding box center [421, 679] width 114 height 34
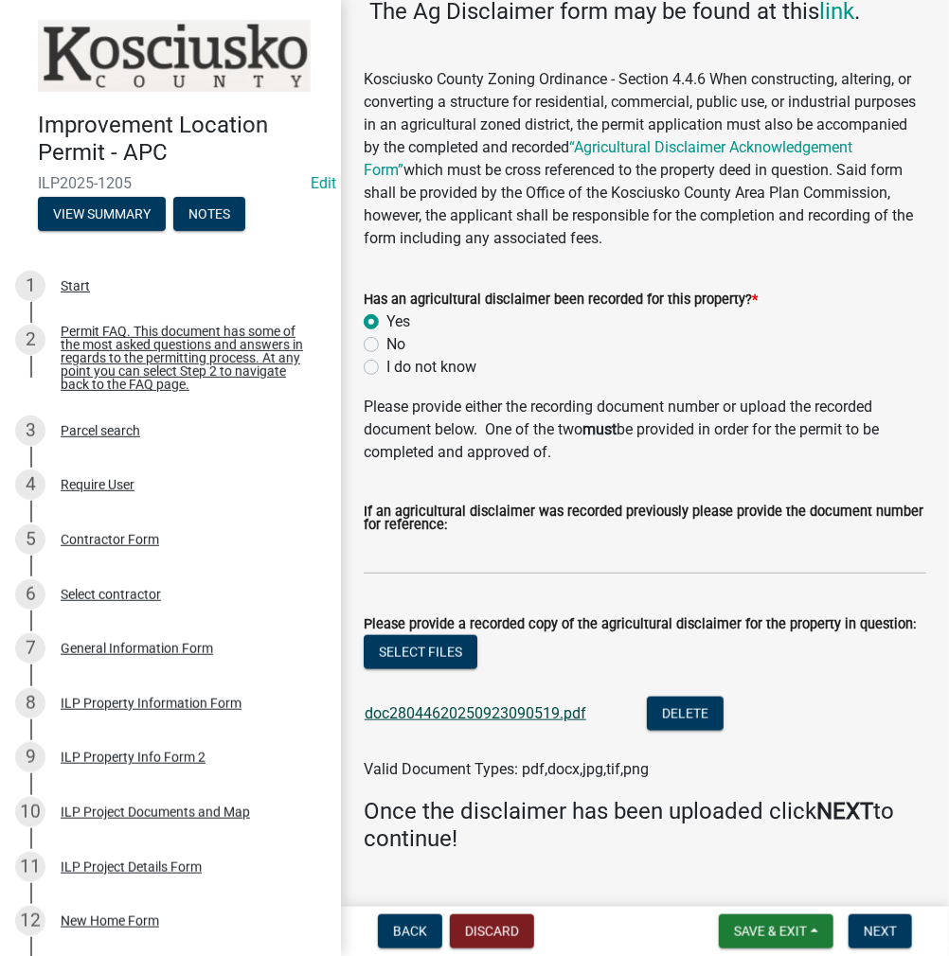
click at [510, 723] on link "doc28044620250923090519.pdf" at bounding box center [476, 714] width 222 height 18
click at [429, 669] on button "Select files" at bounding box center [421, 652] width 114 height 34
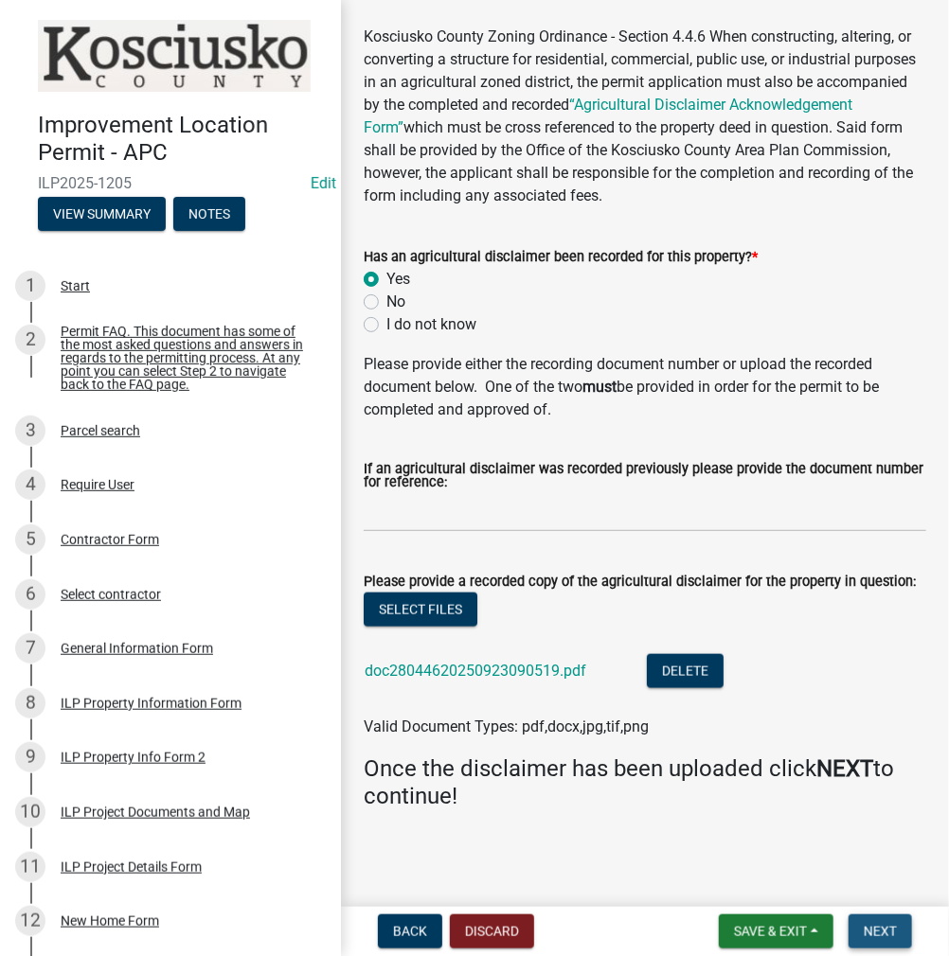
click at [866, 929] on span "Next" at bounding box center [880, 931] width 33 height 15
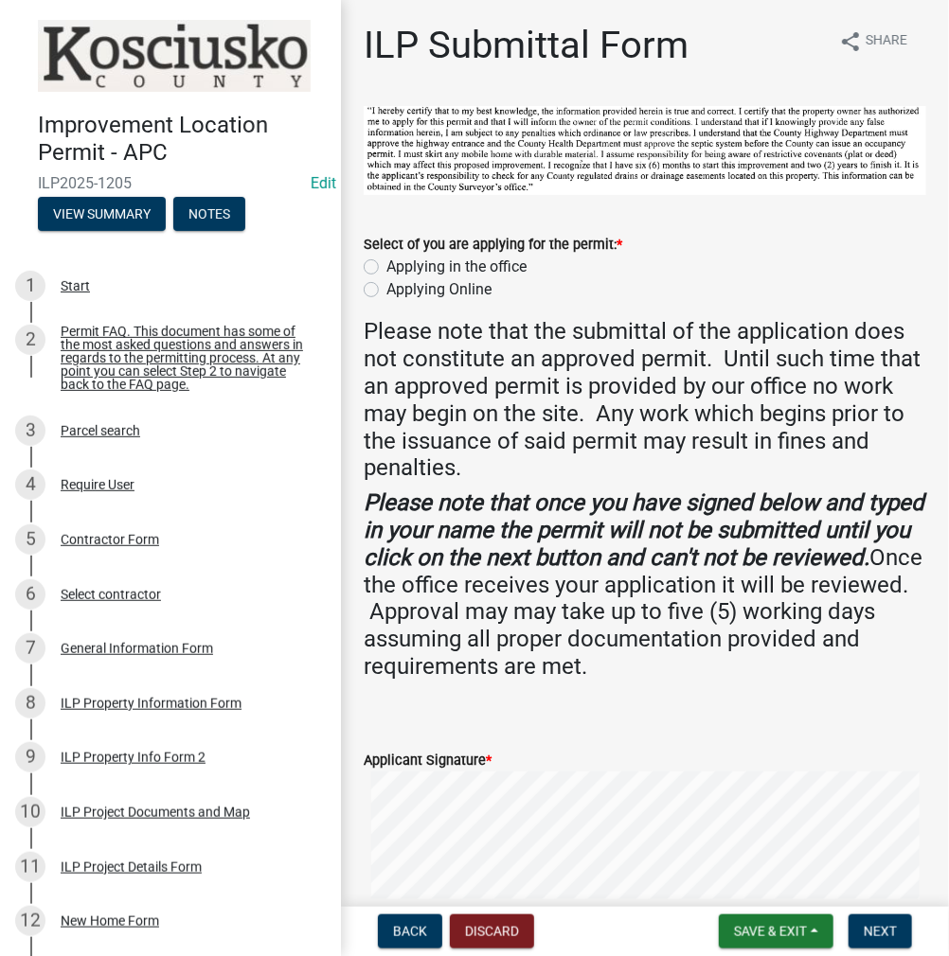
click at [386, 266] on label "Applying in the office" at bounding box center [456, 267] width 140 height 23
click at [386, 266] on input "Applying in the office" at bounding box center [392, 262] width 12 height 12
radio input "true"
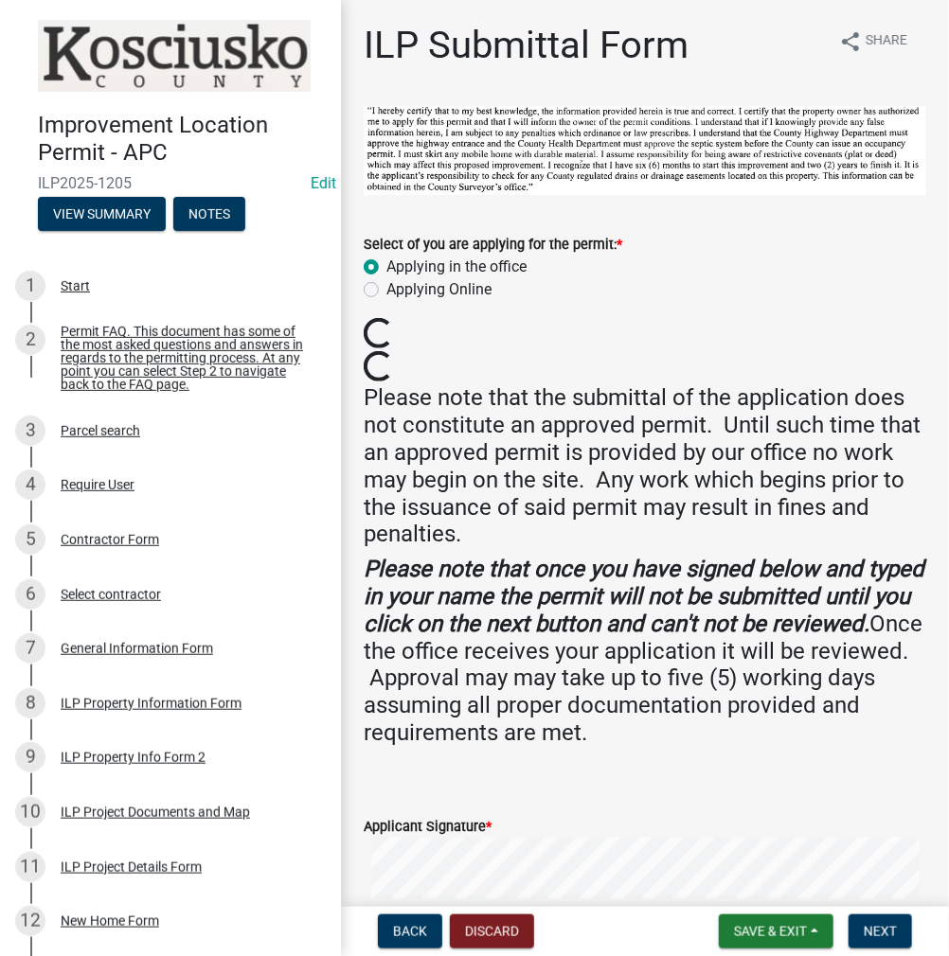
scroll to position [284, 0]
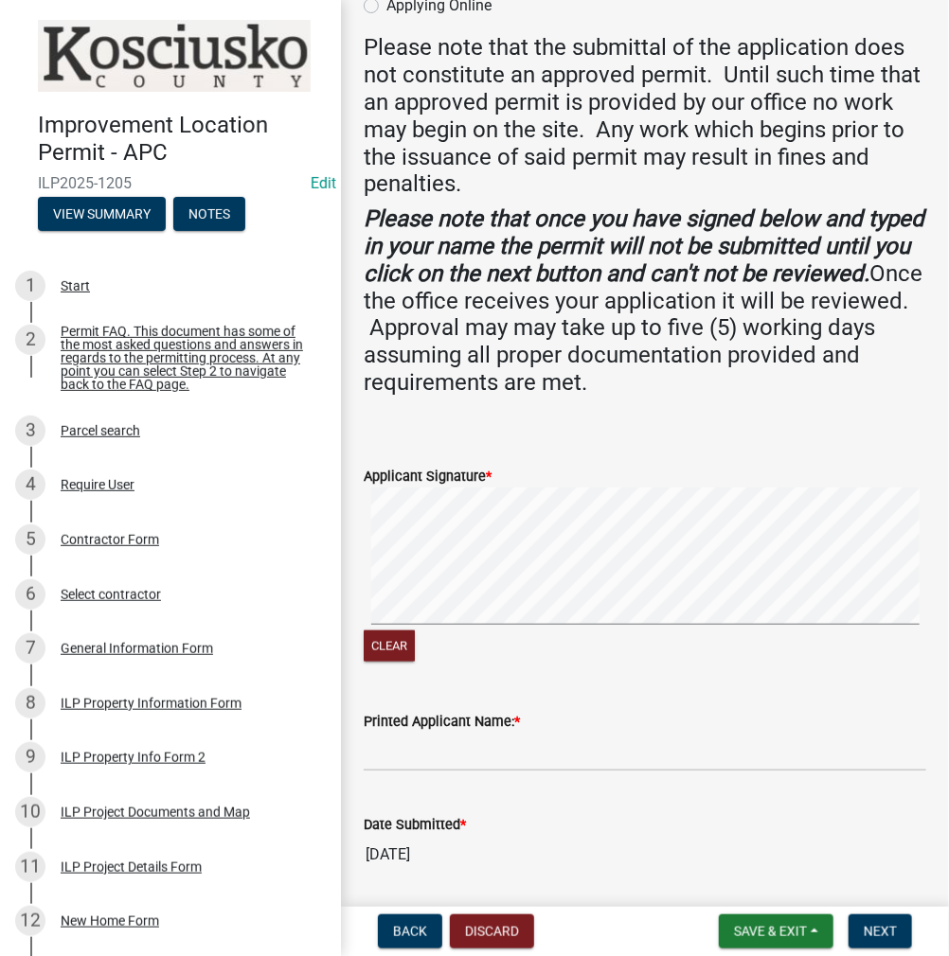
click at [748, 482] on form "Applicant Signature * Clear" at bounding box center [645, 554] width 562 height 224
click at [620, 757] on input "Printed Applicant Name: *" at bounding box center [645, 752] width 562 height 39
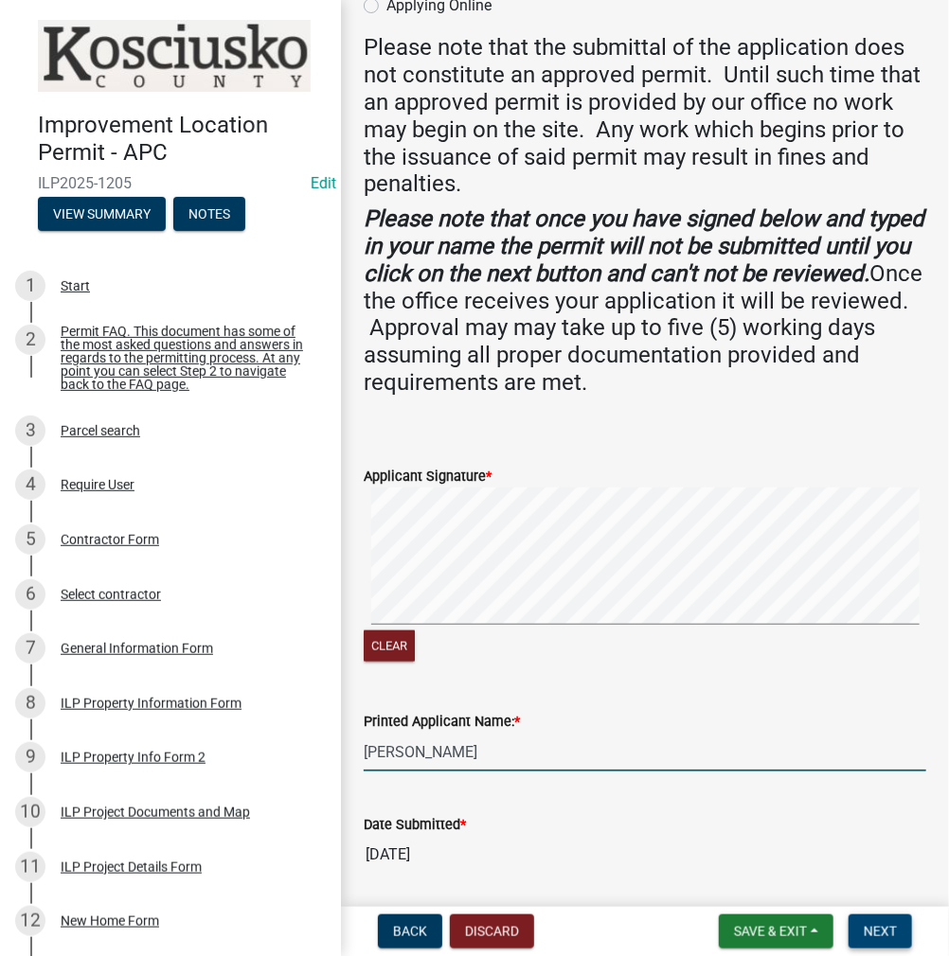
type input "[PERSON_NAME]"
click at [868, 935] on span "Next" at bounding box center [880, 931] width 33 height 15
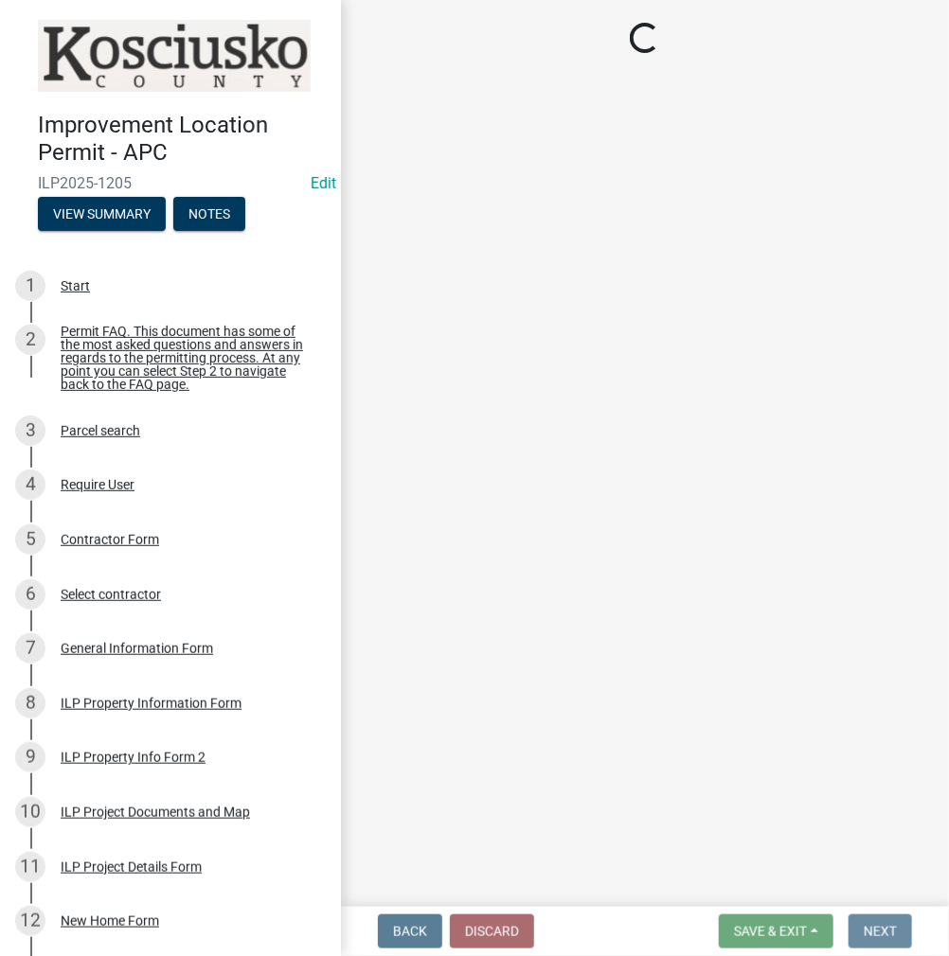
scroll to position [0, 0]
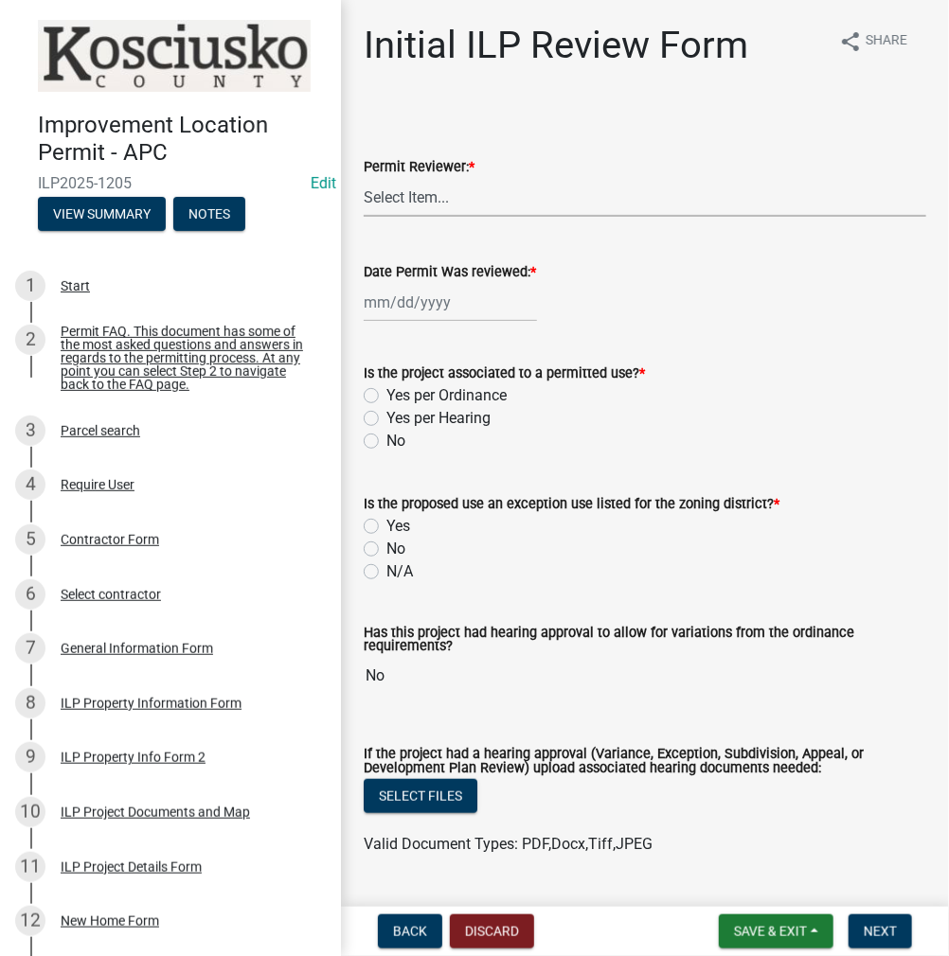
click at [460, 195] on select "Select Item... MMS LT AT CS [PERSON_NAME]" at bounding box center [645, 197] width 562 height 39
click at [364, 178] on select "Select Item... MMS LT AT CS [PERSON_NAME]" at bounding box center [645, 197] width 562 height 39
select select "d95389f4-ab5a-4603-9826-29cf73316391"
select select "9"
select select "2025"
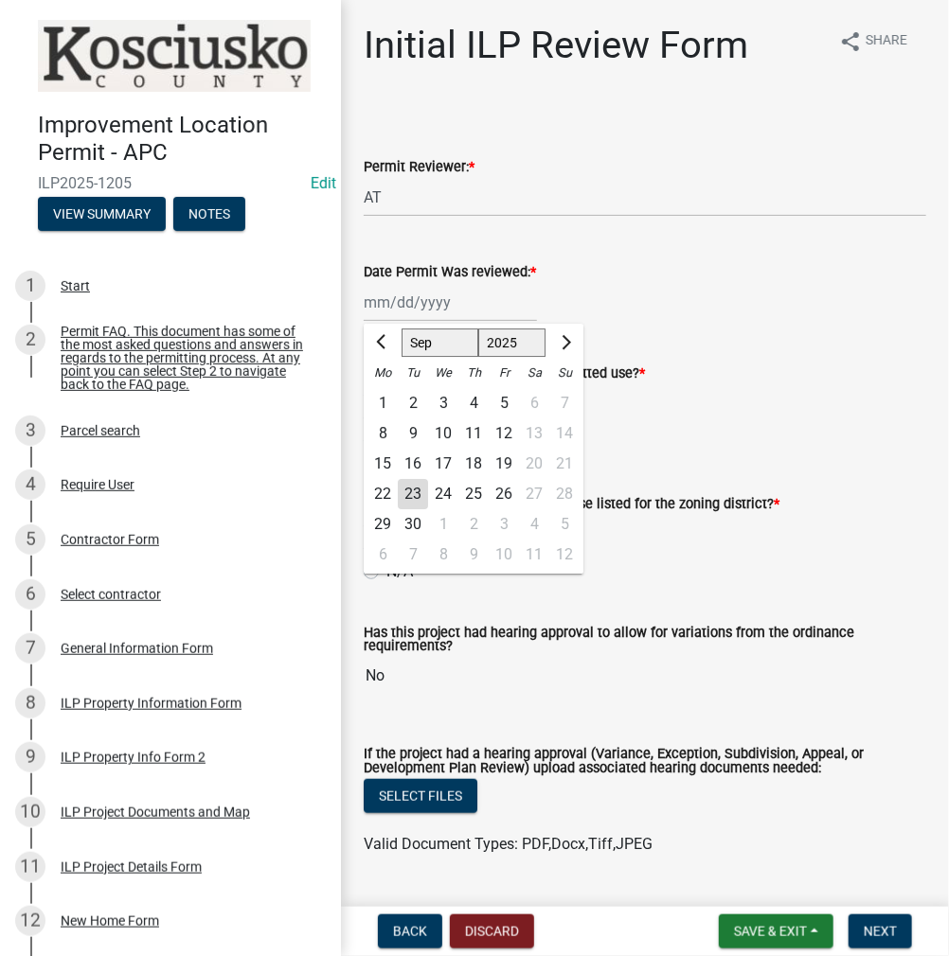
click at [391, 314] on div "[PERSON_NAME] Feb Mar Apr [PERSON_NAME][DATE] Oct Nov [DATE] 1526 1527 1528 152…" at bounding box center [450, 302] width 173 height 39
click at [413, 491] on div "23" at bounding box center [413, 494] width 30 height 30
type input "[DATE]"
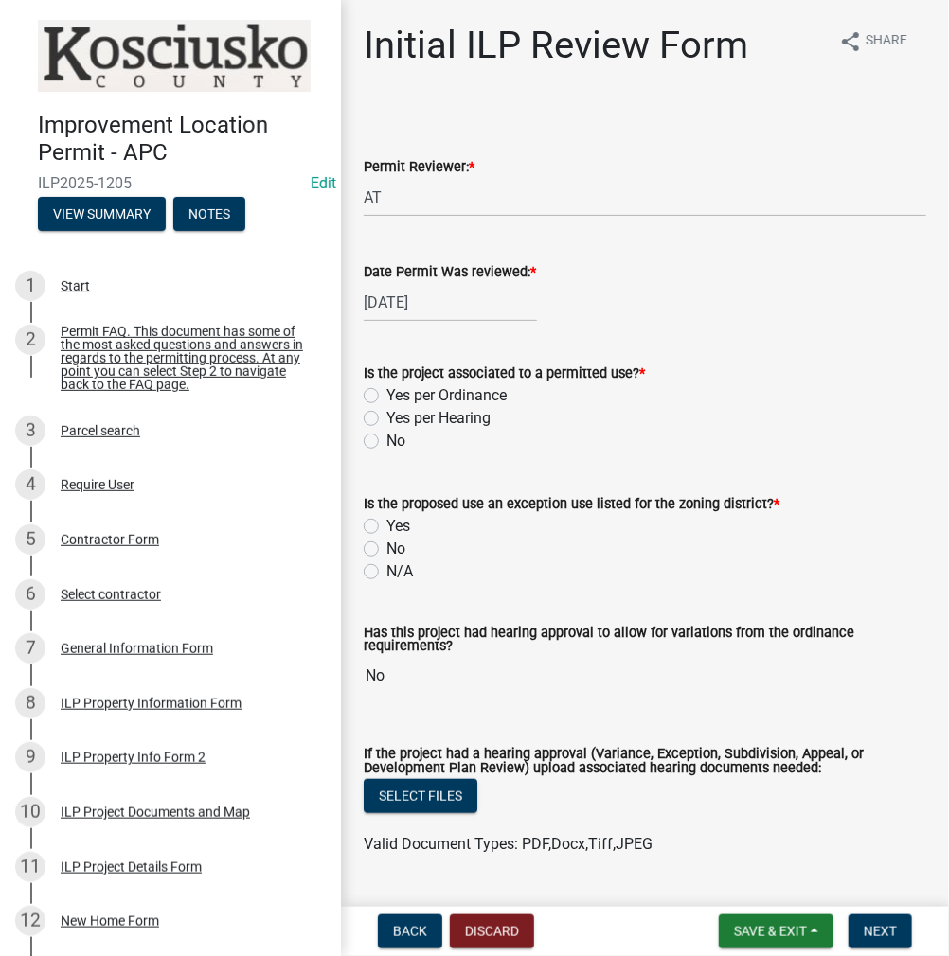
click at [386, 391] on label "Yes per Ordinance" at bounding box center [446, 395] width 120 height 23
click at [386, 391] on input "Yes per Ordinance" at bounding box center [392, 390] width 12 height 12
radio input "true"
click at [363, 573] on div "Is the proposed use an exception use listed for the zoning district? * Yes No N…" at bounding box center [644, 527] width 591 height 114
click at [386, 573] on label "N/A" at bounding box center [399, 572] width 27 height 23
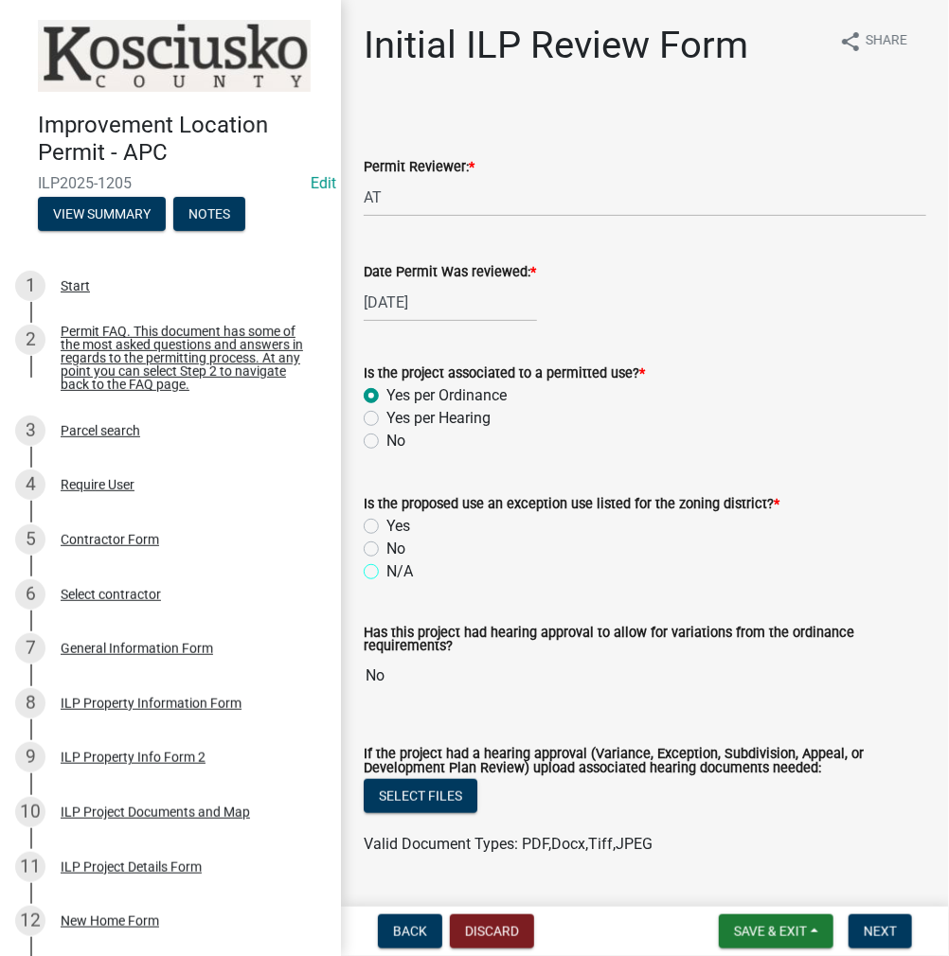
click at [386, 573] on input "N/A" at bounding box center [392, 567] width 12 height 12
radio input "true"
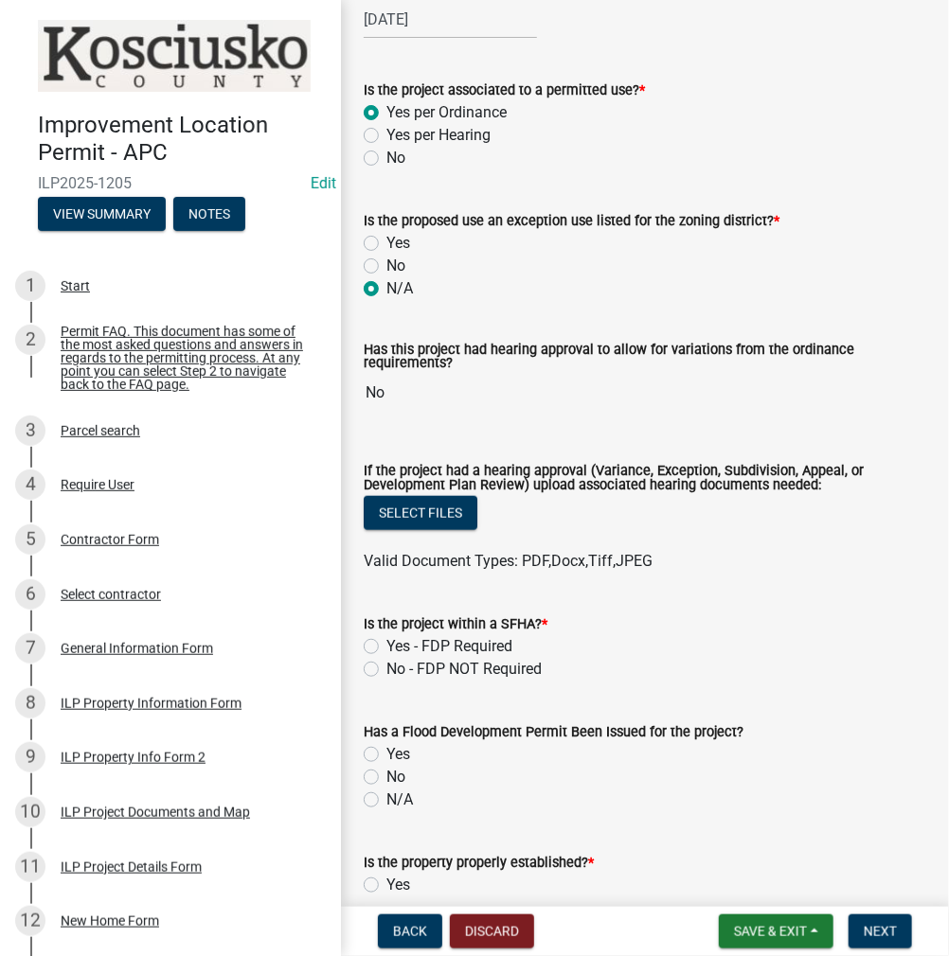
scroll to position [284, 0]
click at [386, 671] on label "No - FDP NOT Required" at bounding box center [463, 668] width 155 height 23
click at [386, 669] on input "No - FDP NOT Required" at bounding box center [392, 663] width 12 height 12
radio input "true"
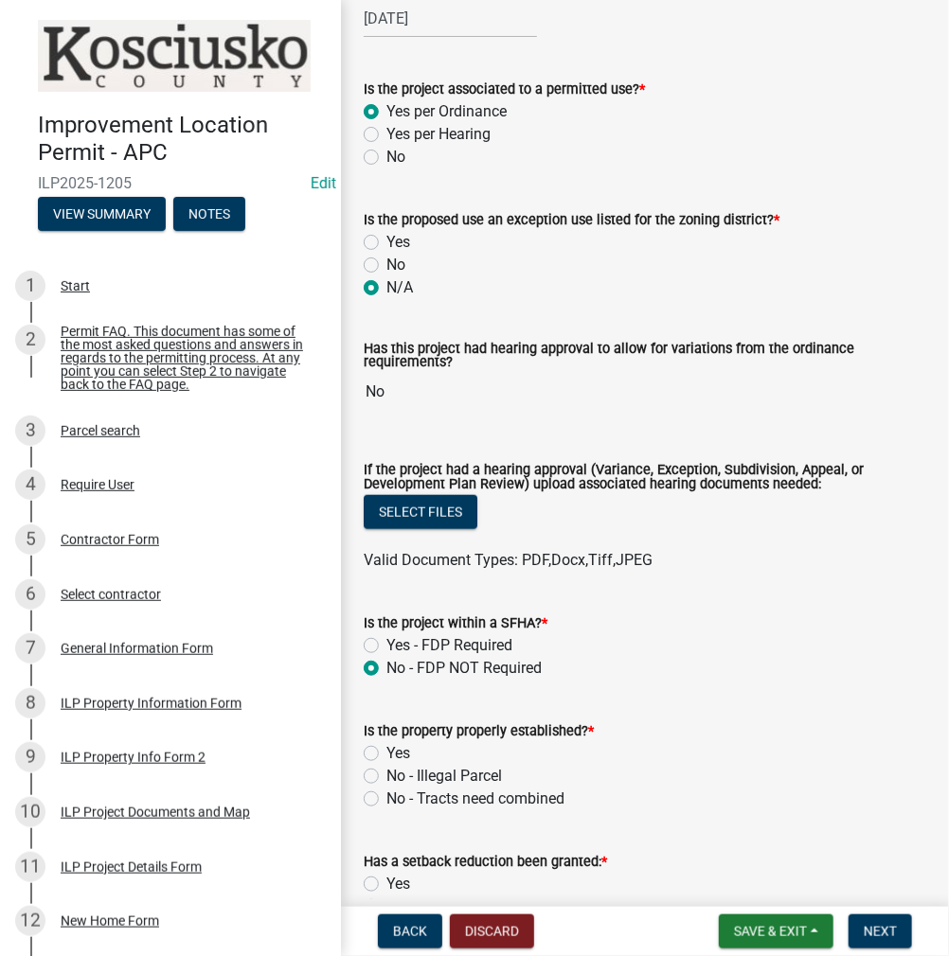
click at [386, 754] on label "Yes" at bounding box center [398, 753] width 24 height 23
click at [386, 754] on input "Yes" at bounding box center [392, 748] width 12 height 12
radio input "true"
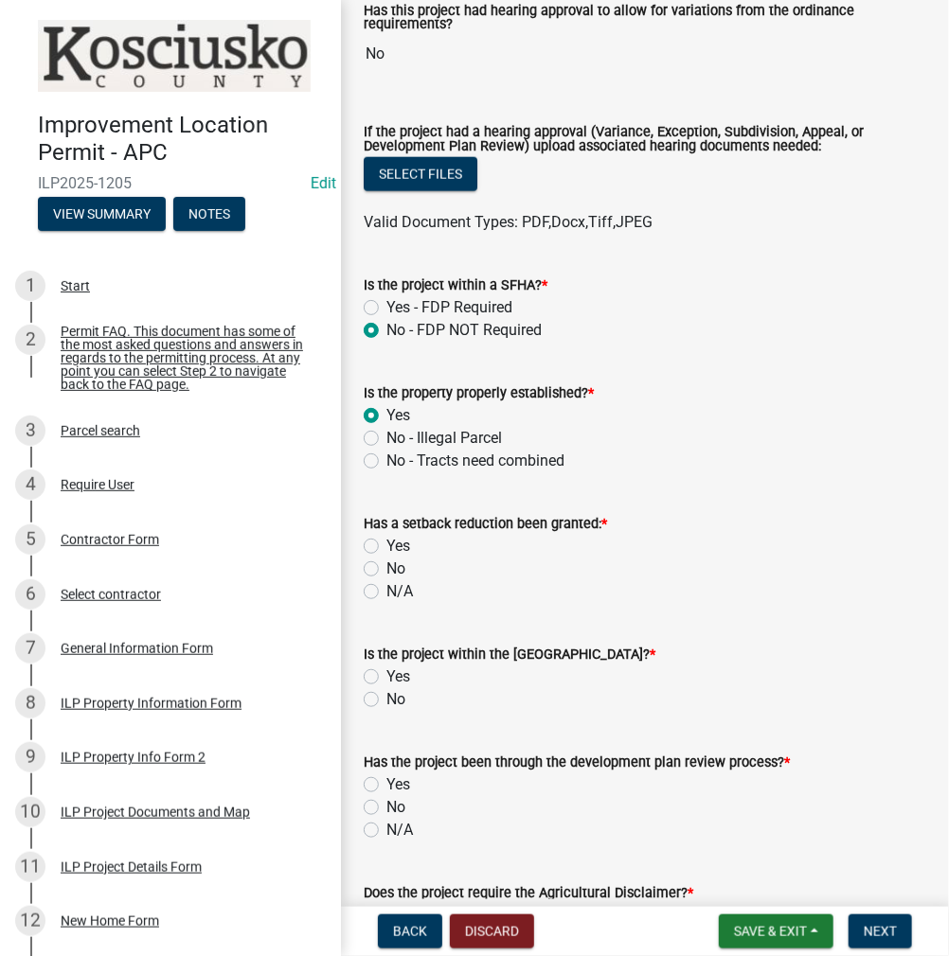
scroll to position [663, 0]
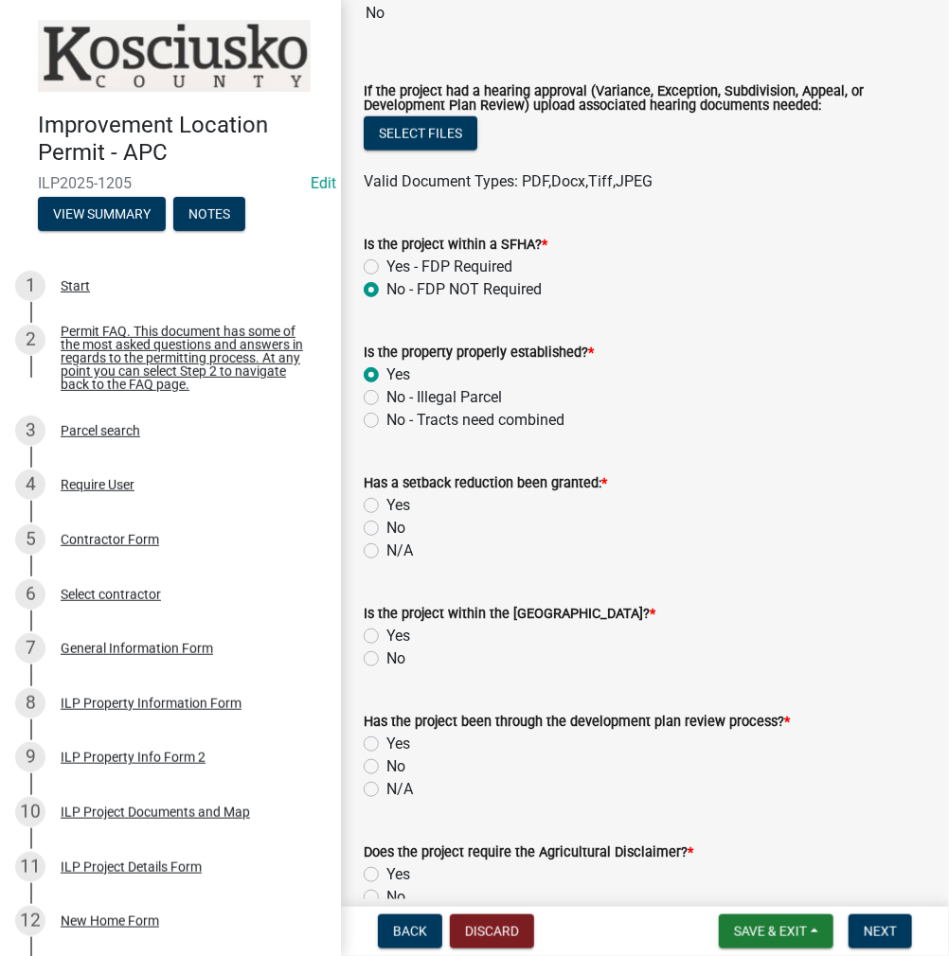
click at [386, 551] on label "N/A" at bounding box center [399, 551] width 27 height 23
click at [386, 551] on input "N/A" at bounding box center [392, 546] width 12 height 12
radio input "true"
click at [386, 659] on label "No" at bounding box center [395, 659] width 19 height 23
click at [386, 659] on input "No" at bounding box center [392, 654] width 12 height 12
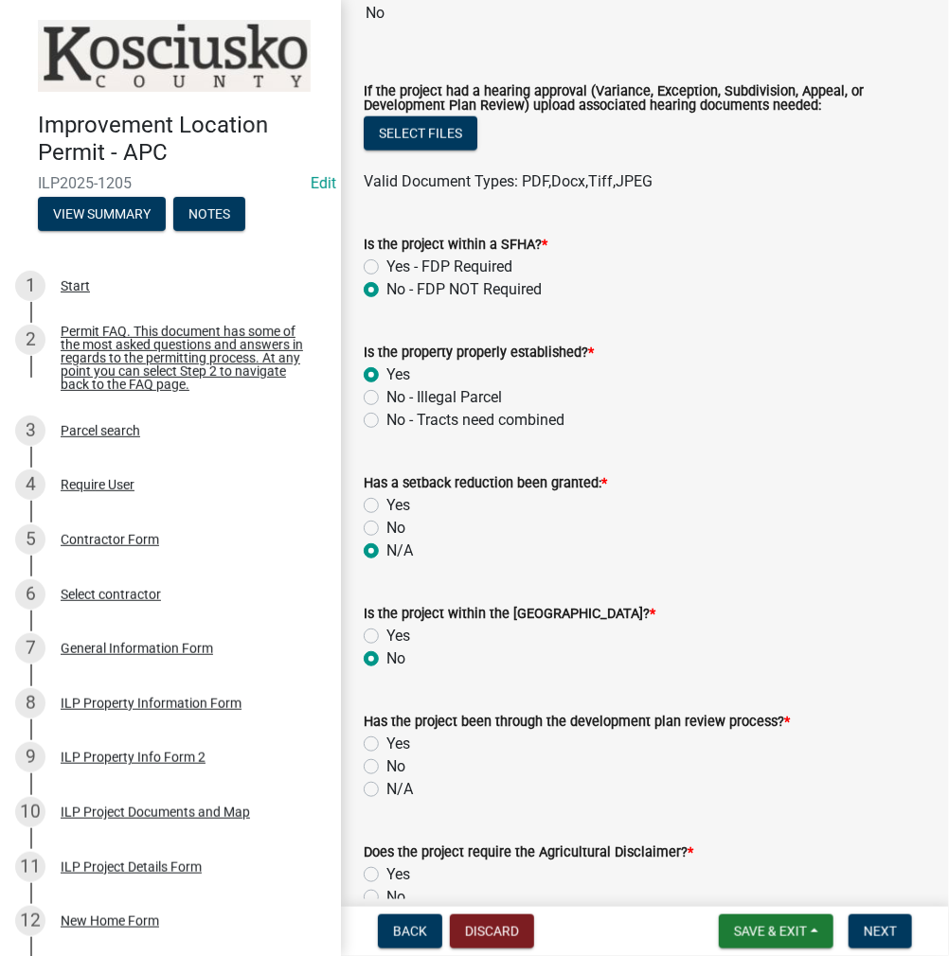
radio input "true"
click at [386, 793] on label "N/A" at bounding box center [399, 789] width 27 height 23
click at [386, 791] on input "N/A" at bounding box center [392, 784] width 12 height 12
radio input "true"
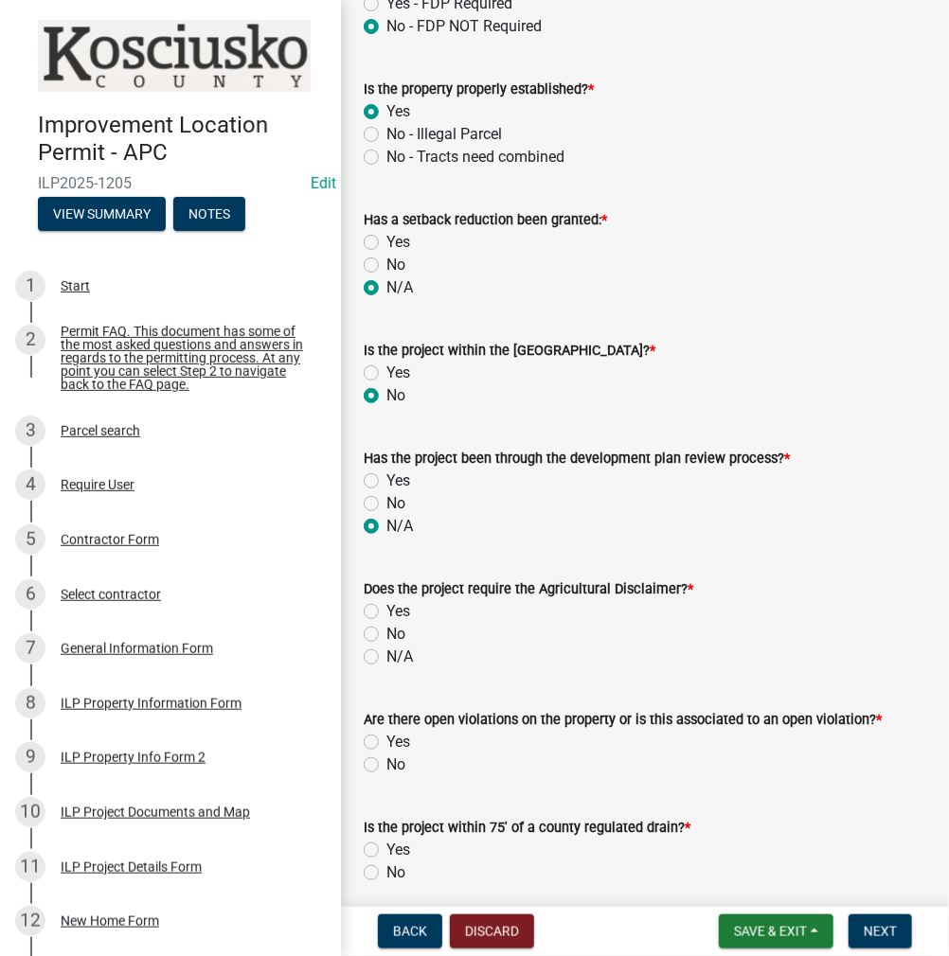
scroll to position [947, 0]
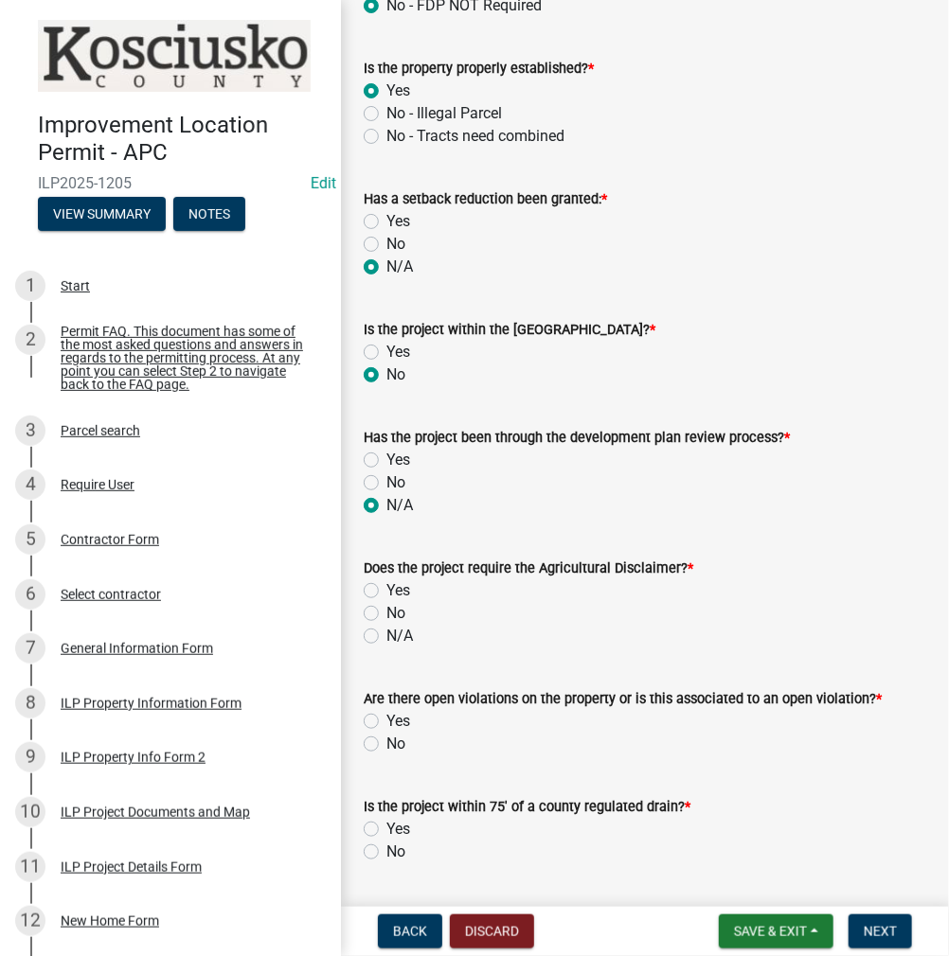
click at [386, 593] on label "Yes" at bounding box center [398, 591] width 24 height 23
click at [386, 592] on input "Yes" at bounding box center [392, 586] width 12 height 12
radio input "true"
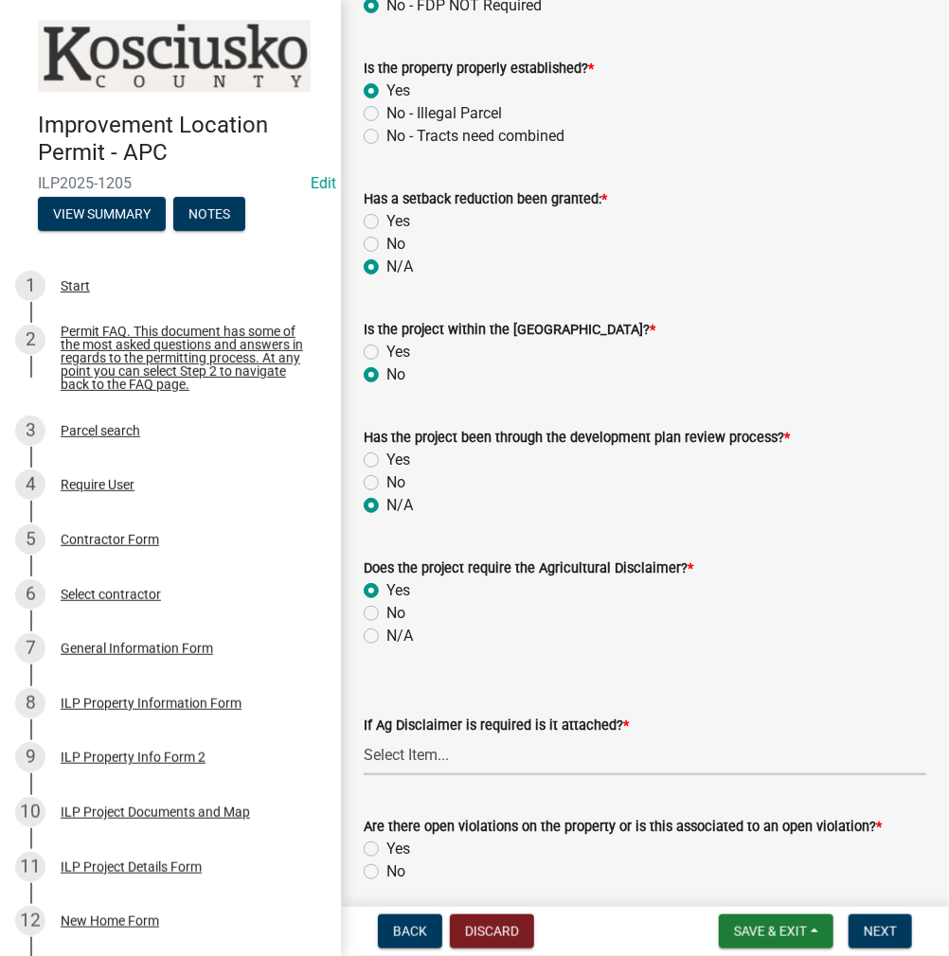
click at [409, 760] on select "Select Item... Yes No" at bounding box center [645, 756] width 562 height 39
click at [364, 737] on select "Select Item... Yes No" at bounding box center [645, 756] width 562 height 39
select select "c0fa77dd-9ee0-4144-9979-eb2eebb8c086"
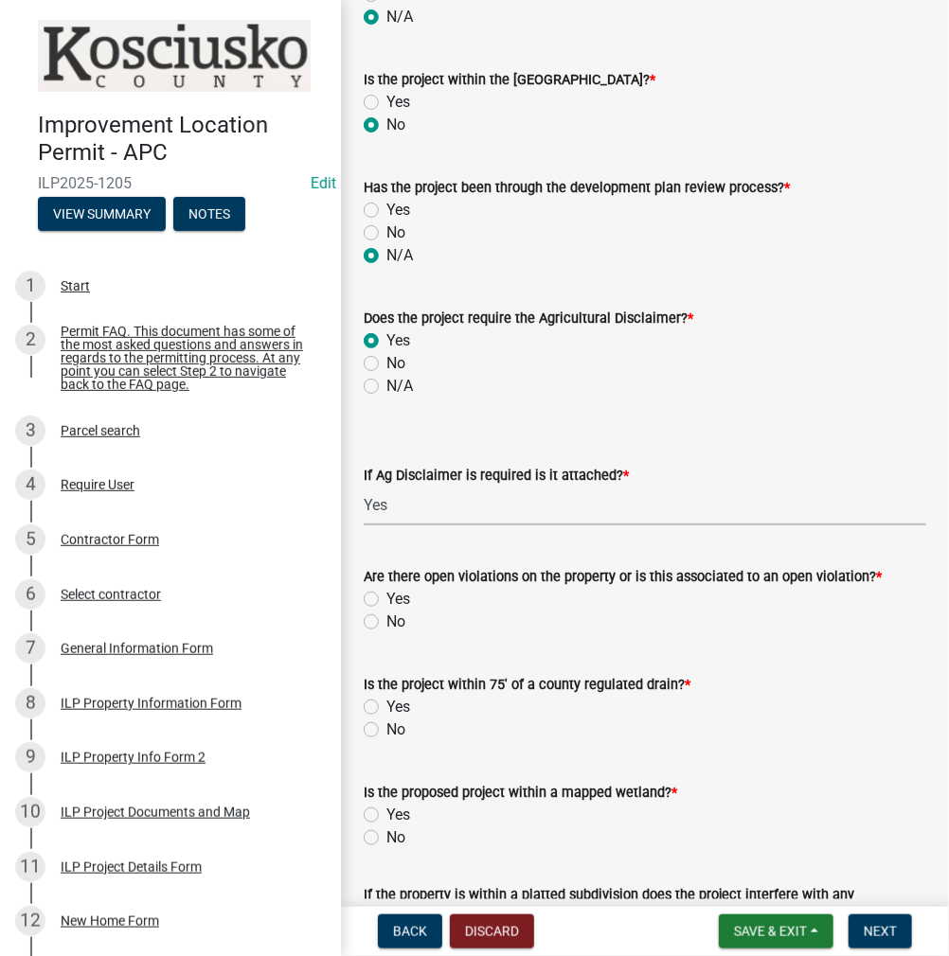
scroll to position [1231, 0]
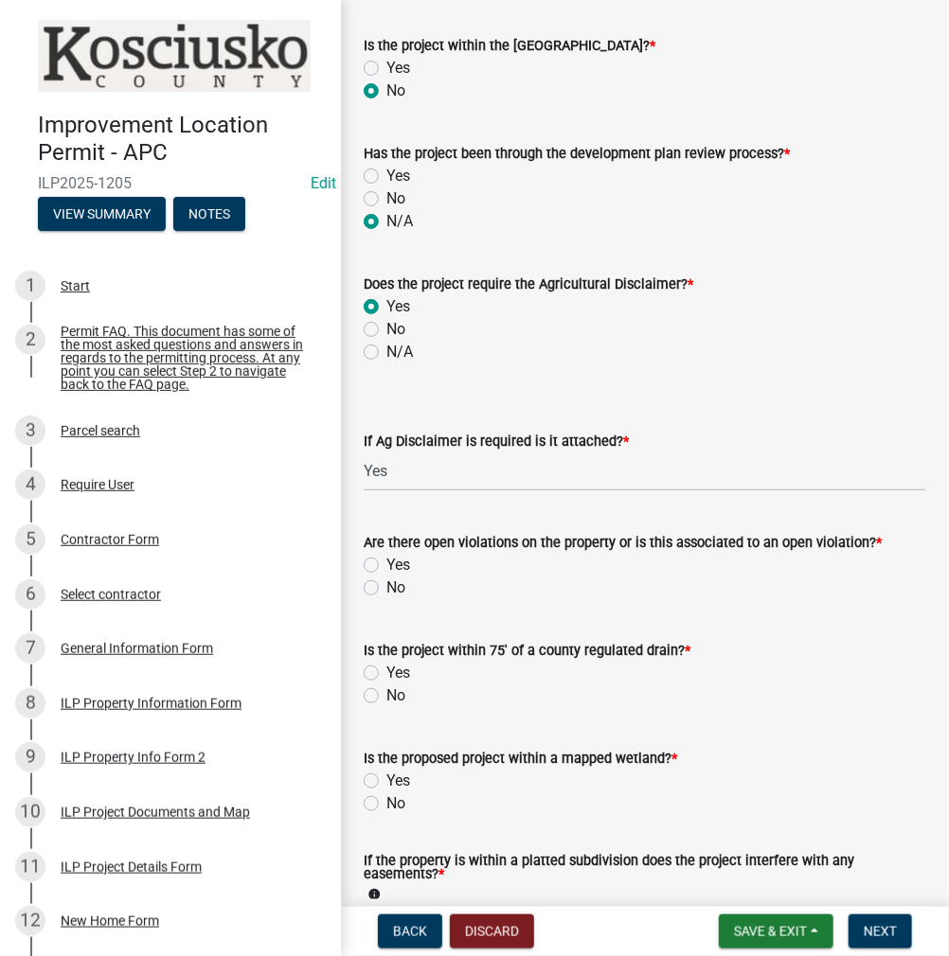
click at [386, 588] on label "No" at bounding box center [395, 588] width 19 height 23
click at [386, 588] on input "No" at bounding box center [392, 583] width 12 height 12
radio input "true"
click at [386, 700] on label "No" at bounding box center [395, 696] width 19 height 23
click at [386, 697] on input "No" at bounding box center [392, 691] width 12 height 12
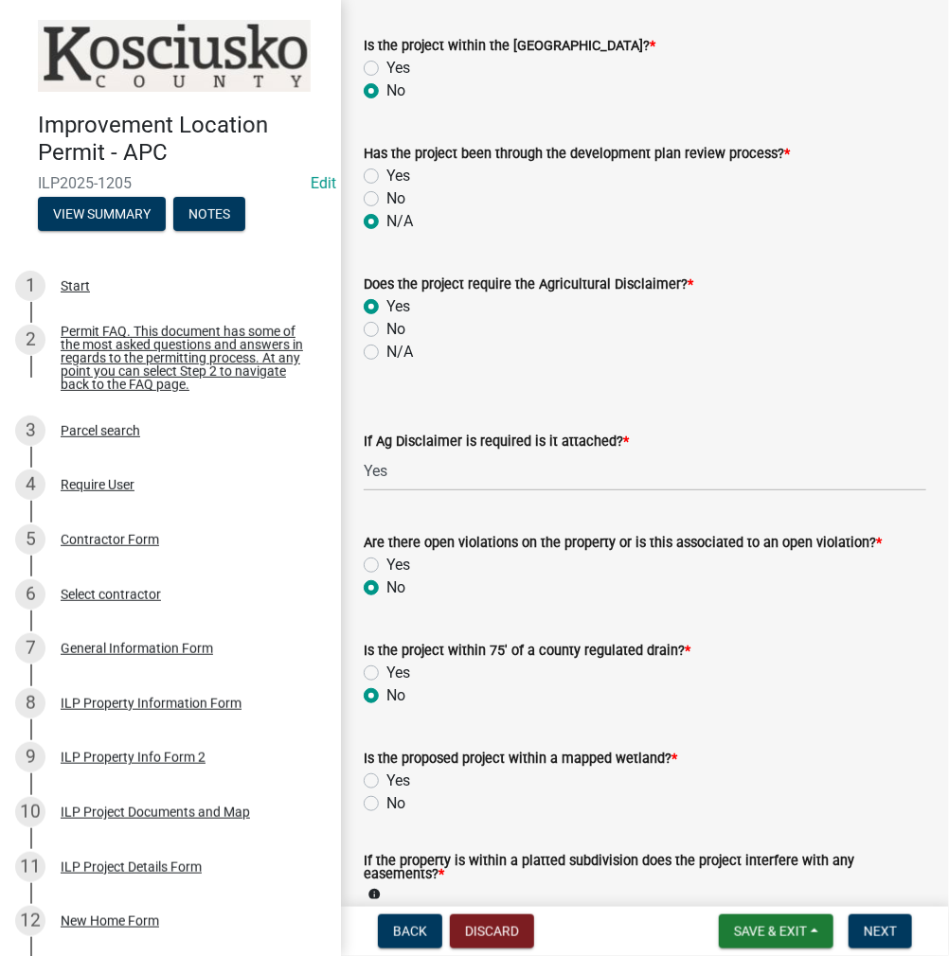
radio input "true"
click at [386, 801] on label "No" at bounding box center [395, 804] width 19 height 23
click at [386, 801] on input "No" at bounding box center [392, 799] width 12 height 12
radio input "true"
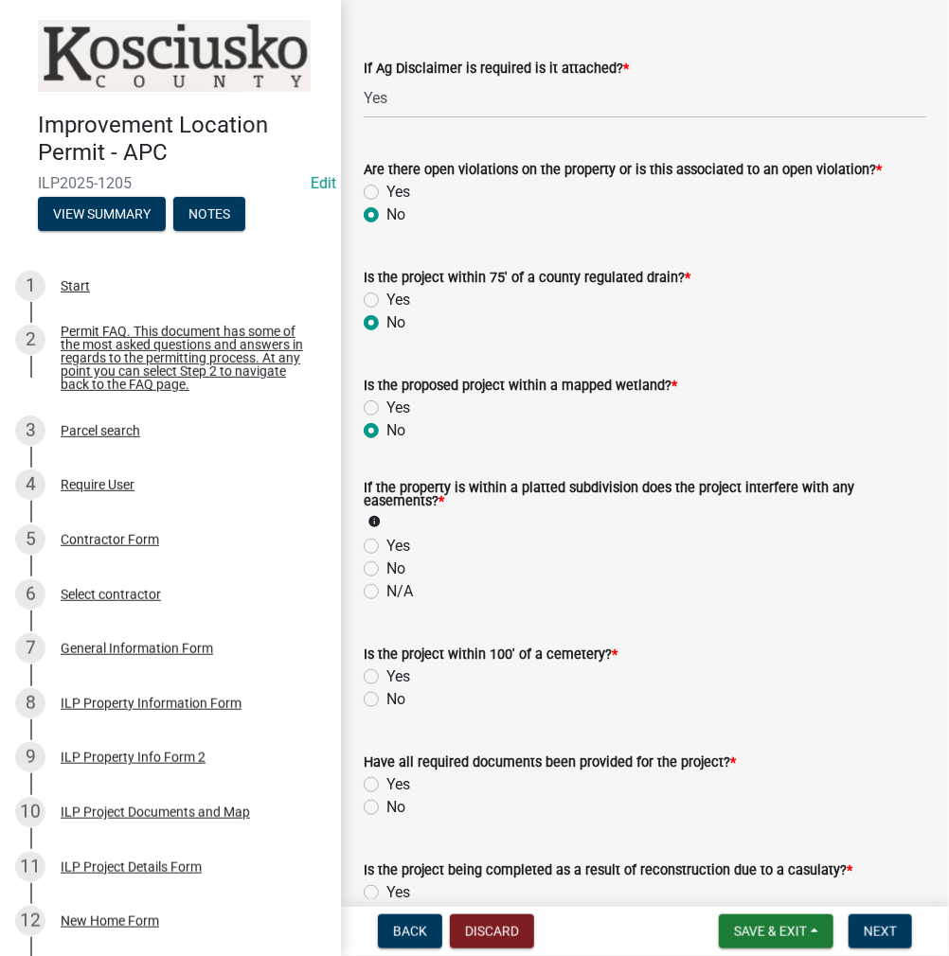
scroll to position [1610, 0]
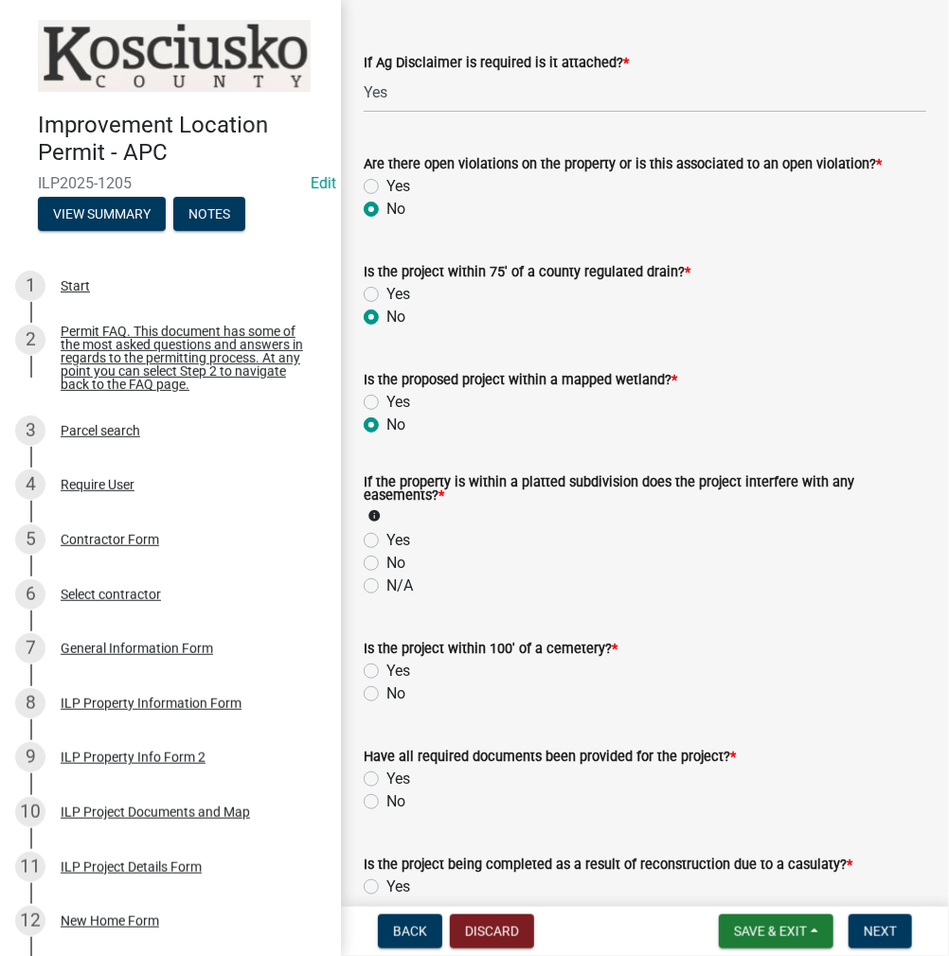
click at [386, 586] on label "N/A" at bounding box center [399, 586] width 27 height 23
click at [386, 586] on input "N/A" at bounding box center [392, 581] width 12 height 12
radio input "true"
click at [386, 694] on label "No" at bounding box center [395, 694] width 19 height 23
click at [386, 694] on input "No" at bounding box center [392, 689] width 12 height 12
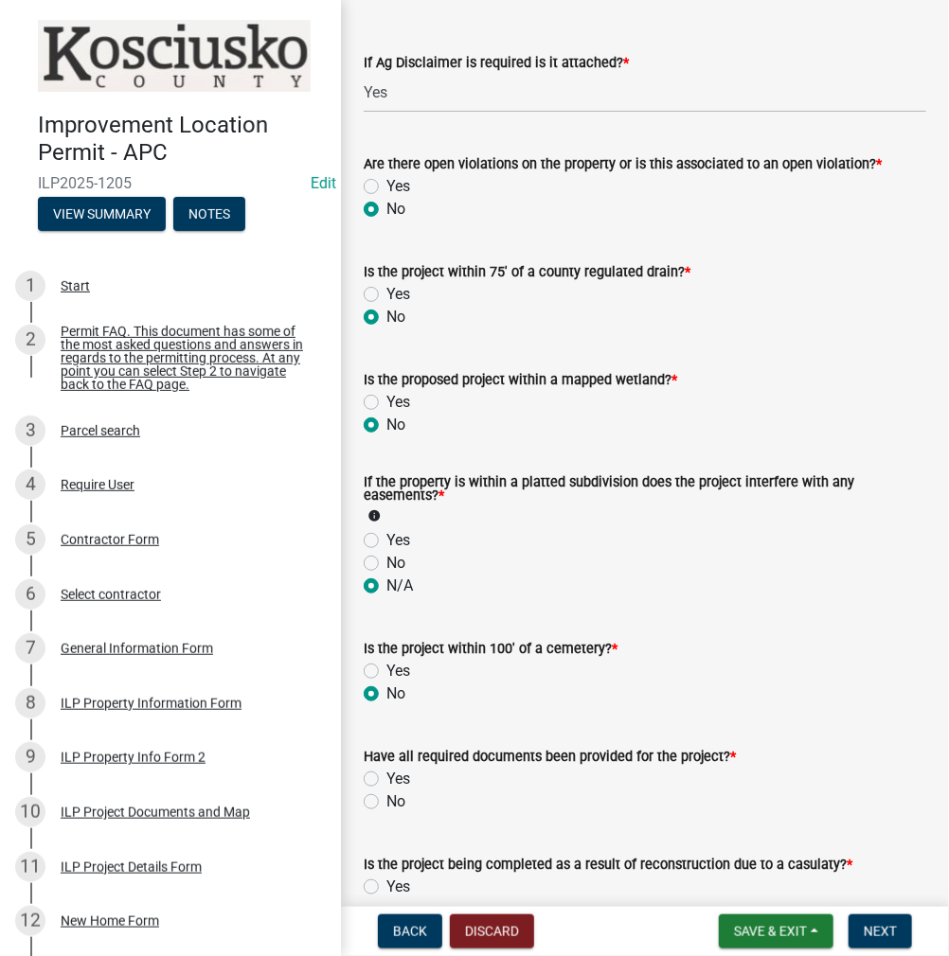
radio input "true"
click at [386, 777] on label "Yes" at bounding box center [398, 779] width 24 height 23
click at [386, 777] on input "Yes" at bounding box center [392, 774] width 12 height 12
radio input "true"
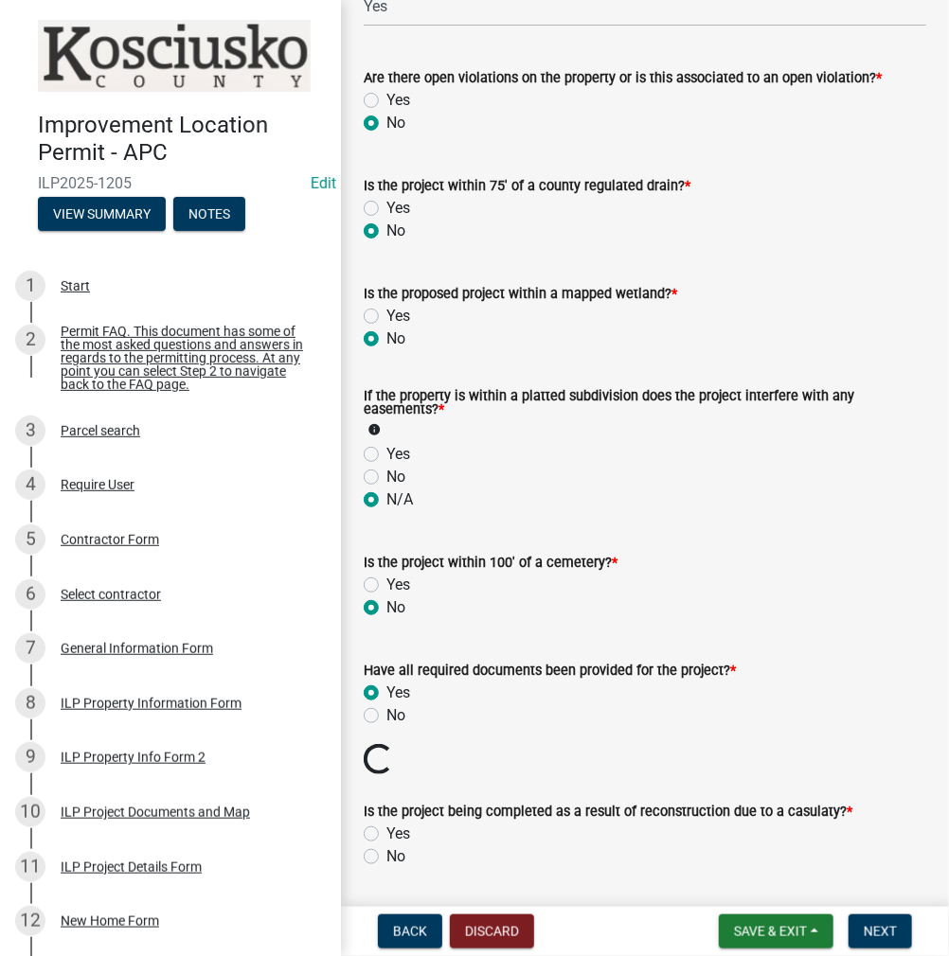
scroll to position [1799, 0]
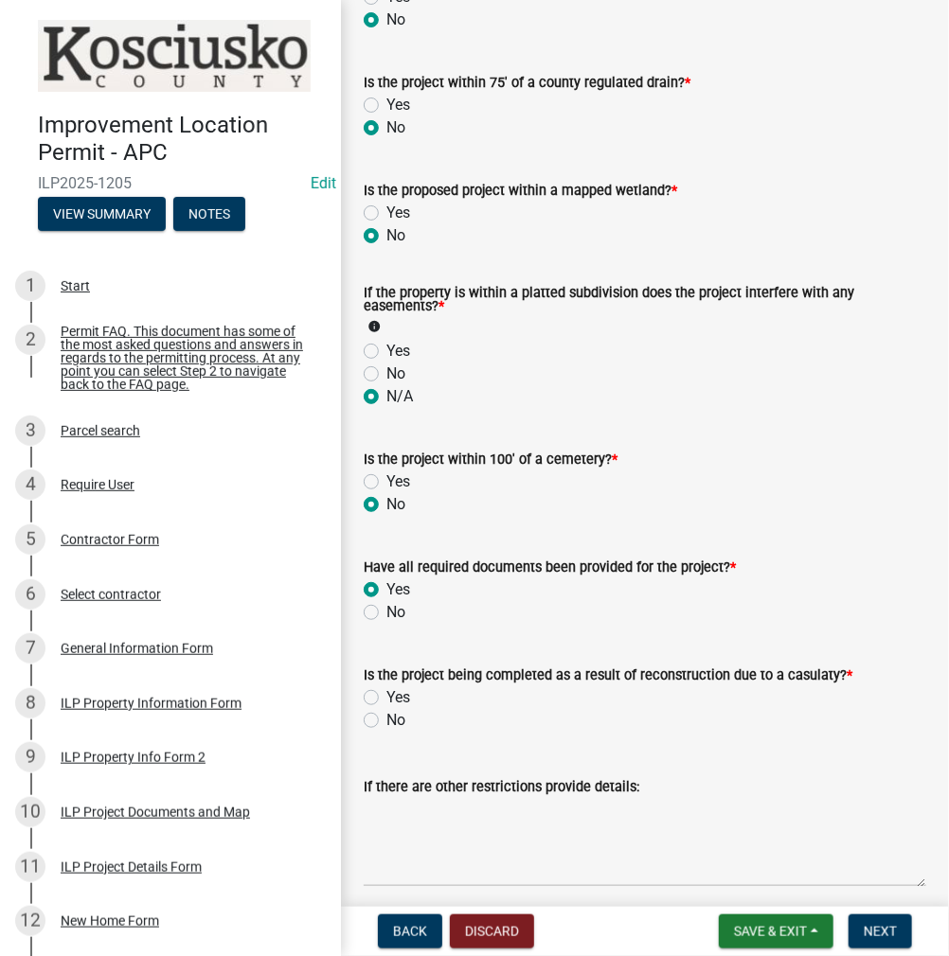
click at [386, 724] on label "No" at bounding box center [395, 720] width 19 height 23
click at [386, 722] on input "No" at bounding box center [392, 715] width 12 height 12
radio input "true"
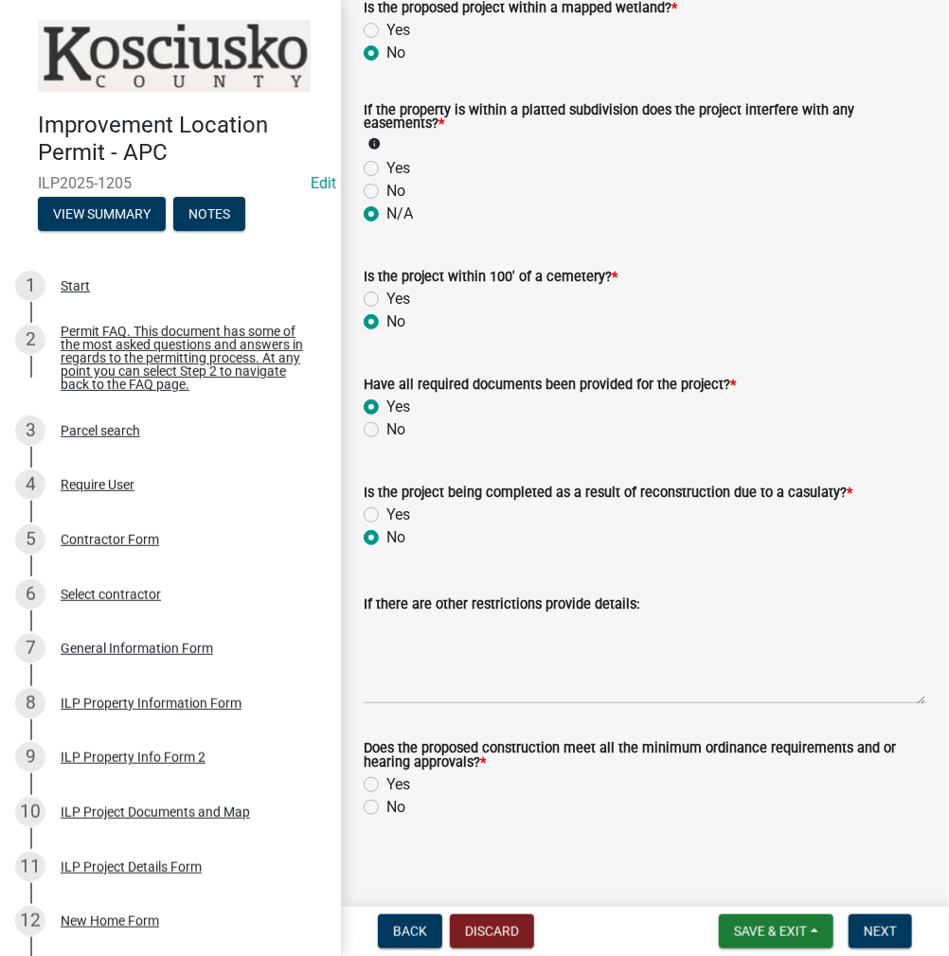
scroll to position [1992, 0]
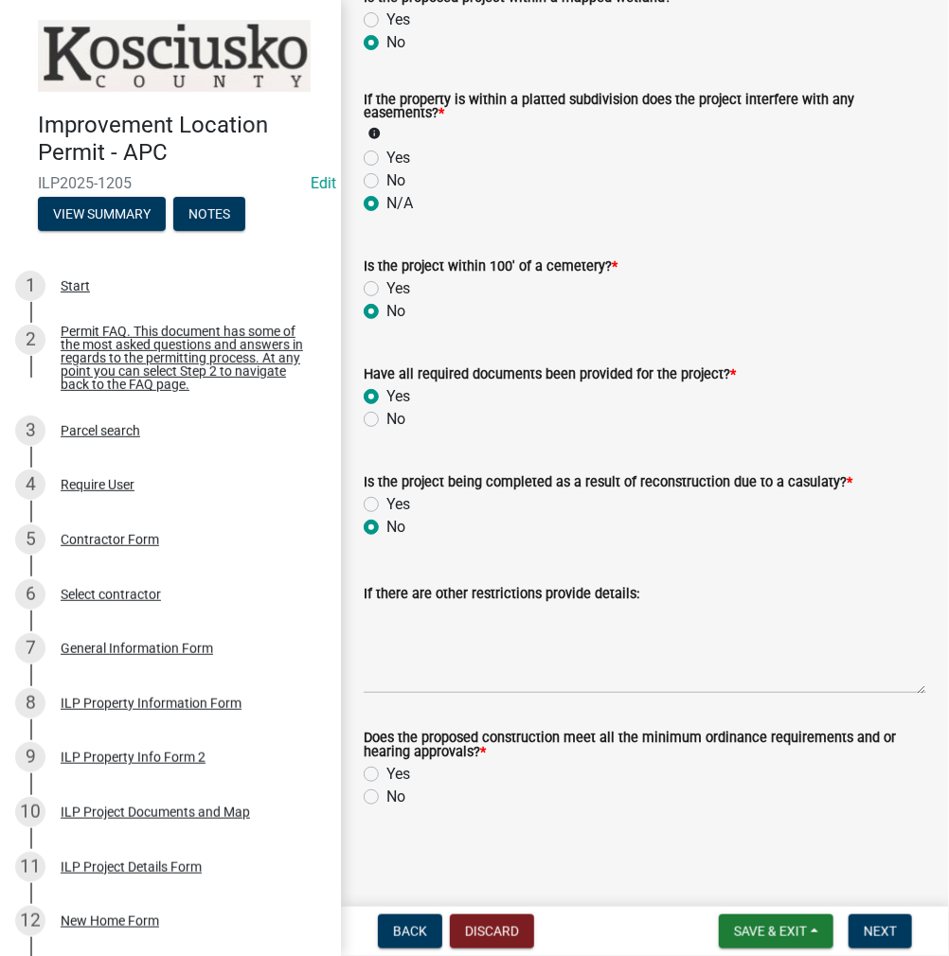
click at [386, 777] on label "Yes" at bounding box center [398, 774] width 24 height 23
click at [386, 776] on input "Yes" at bounding box center [392, 769] width 12 height 12
radio input "true"
click at [884, 930] on span "Next" at bounding box center [880, 931] width 33 height 15
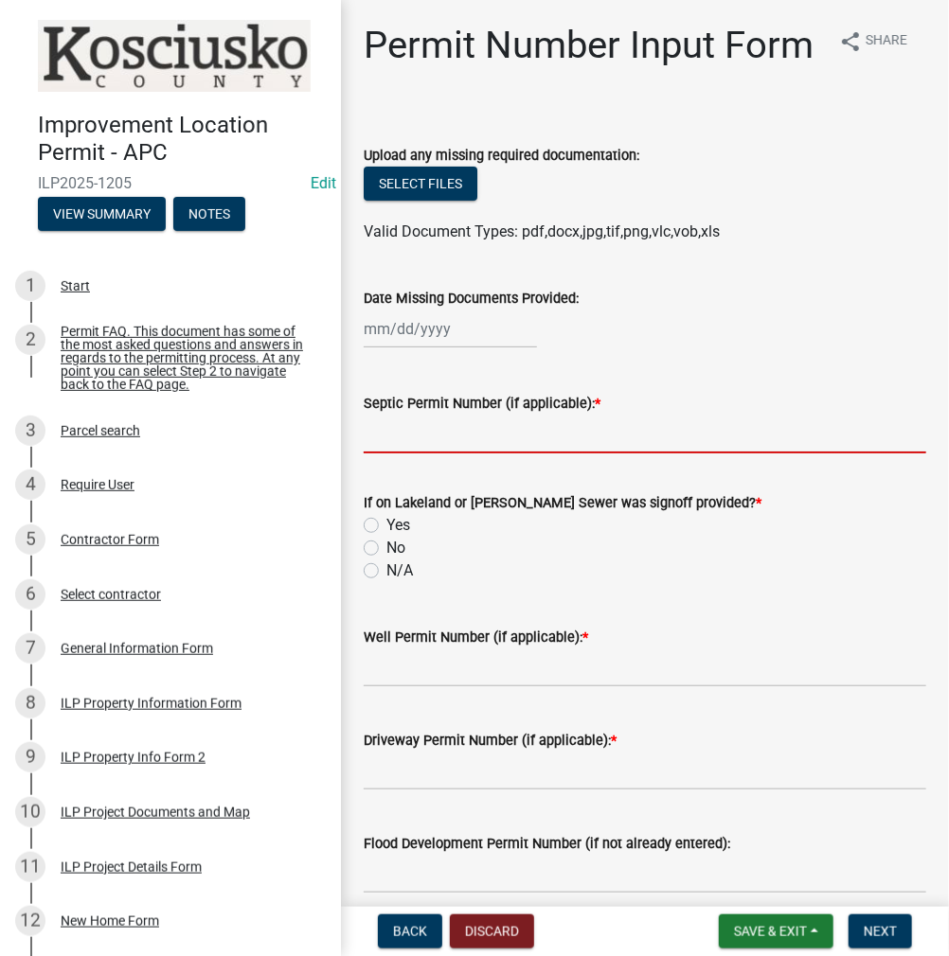
click at [481, 454] on input "Septic Permit Number (if applicable): *" at bounding box center [645, 434] width 562 height 39
type input "21288"
click at [386, 582] on label "N/A" at bounding box center [399, 571] width 27 height 23
click at [386, 572] on input "N/A" at bounding box center [392, 566] width 12 height 12
radio input "true"
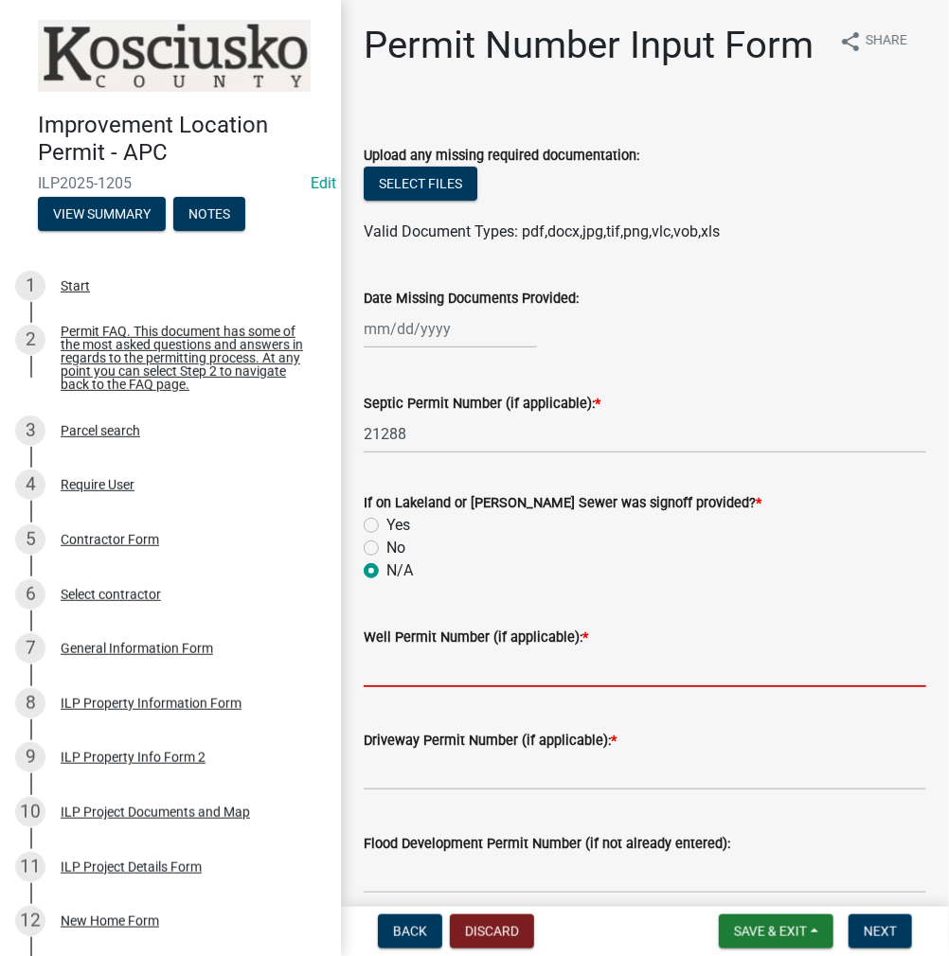
click at [402, 687] on input "Well Permit Number (if applicable): *" at bounding box center [645, 668] width 562 height 39
type input "16727"
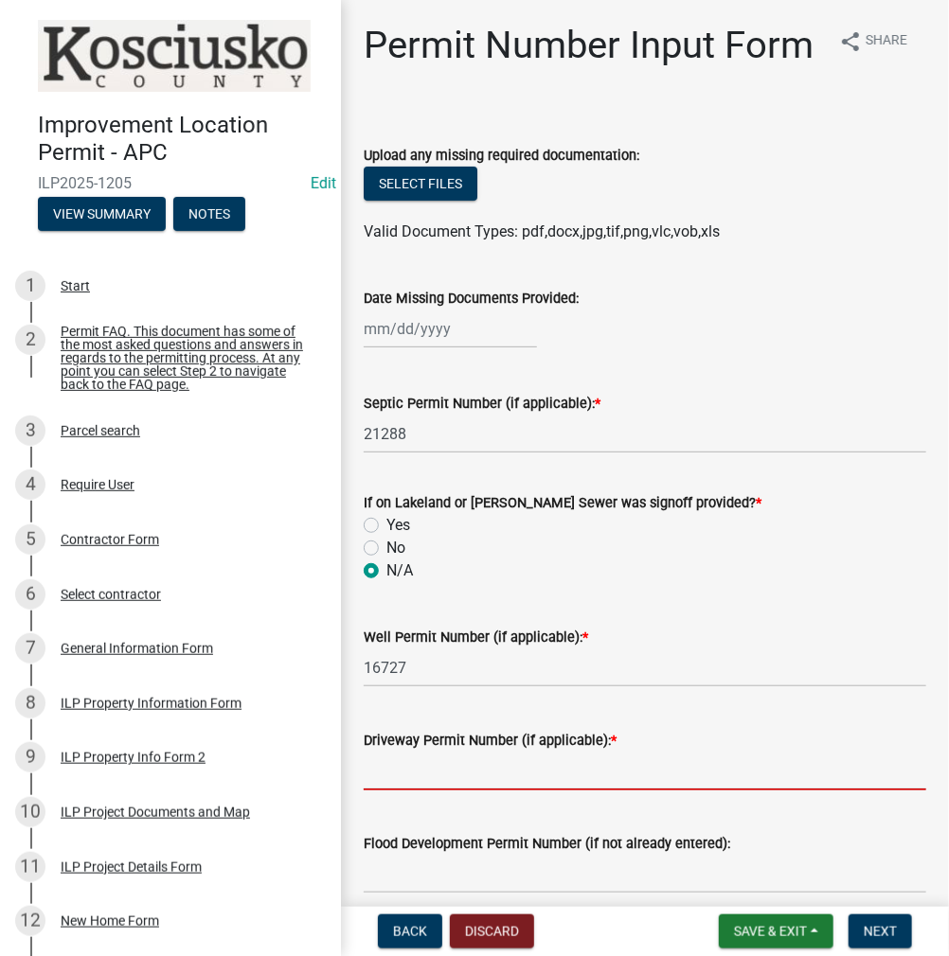
click at [382, 791] on input "Driveway Permit Number (if applicable): *" at bounding box center [645, 771] width 562 height 39
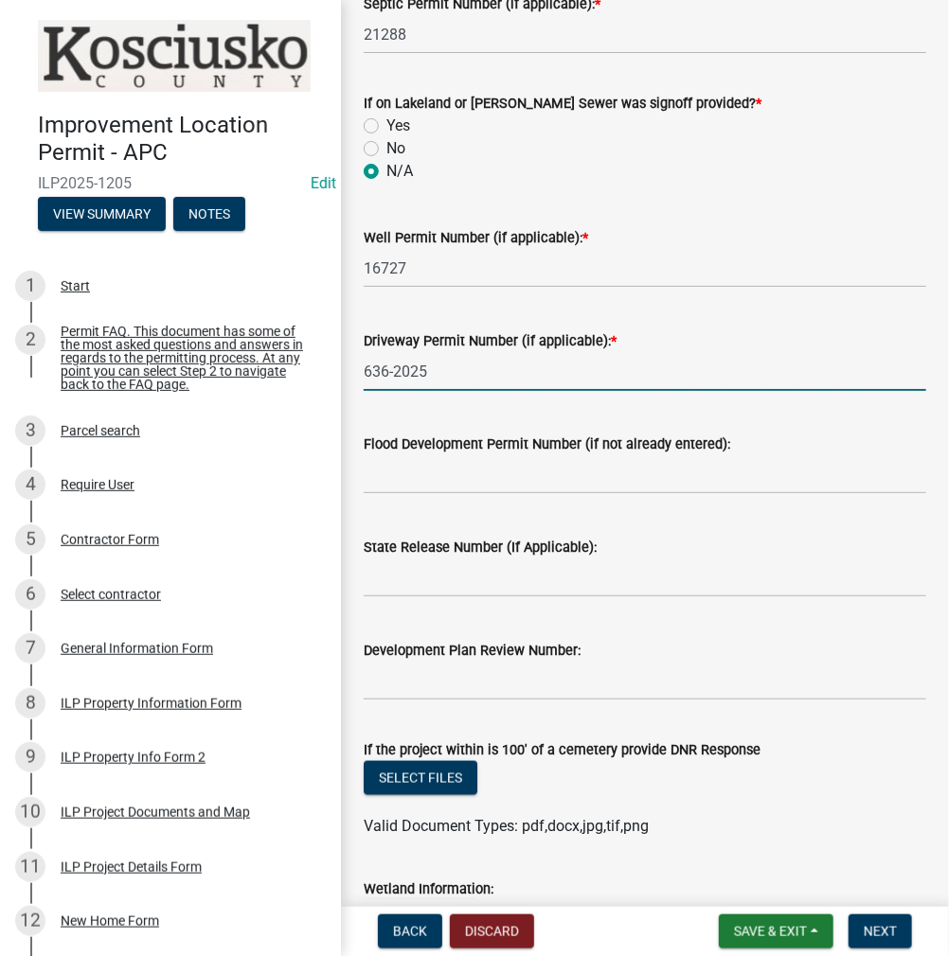
scroll to position [663, 0]
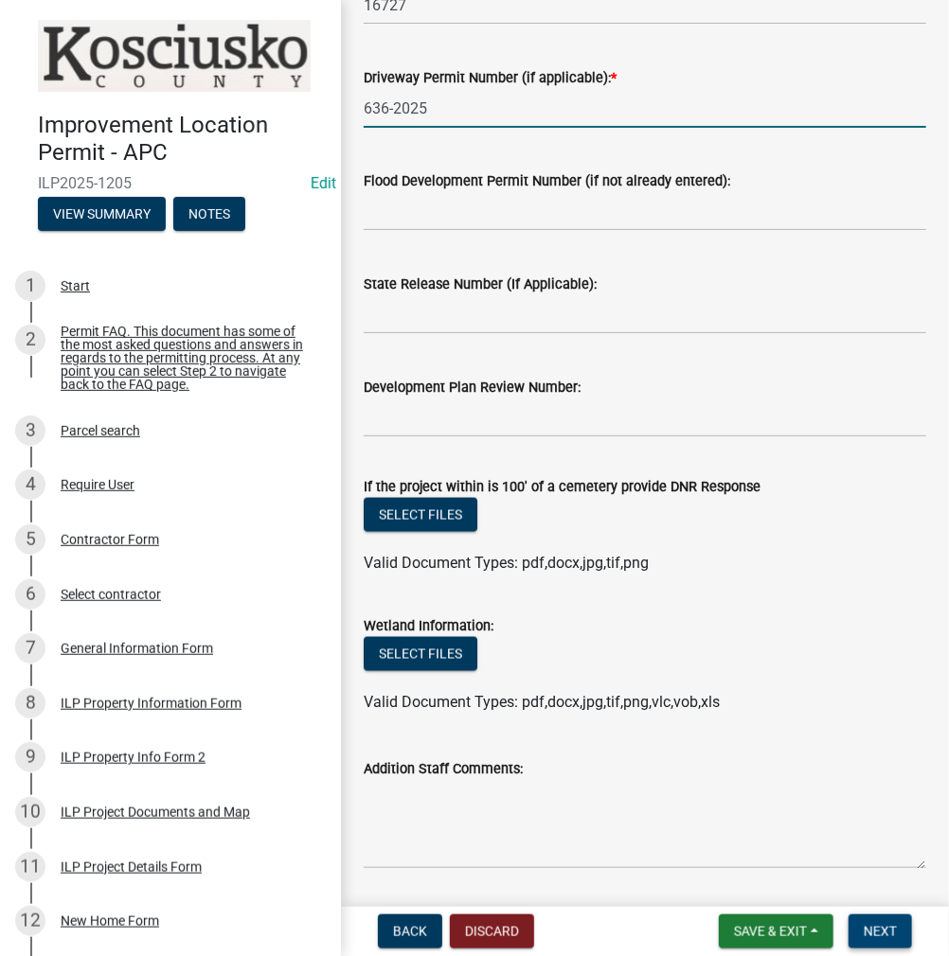
type input "636-2025"
click at [874, 930] on span "Next" at bounding box center [880, 931] width 33 height 15
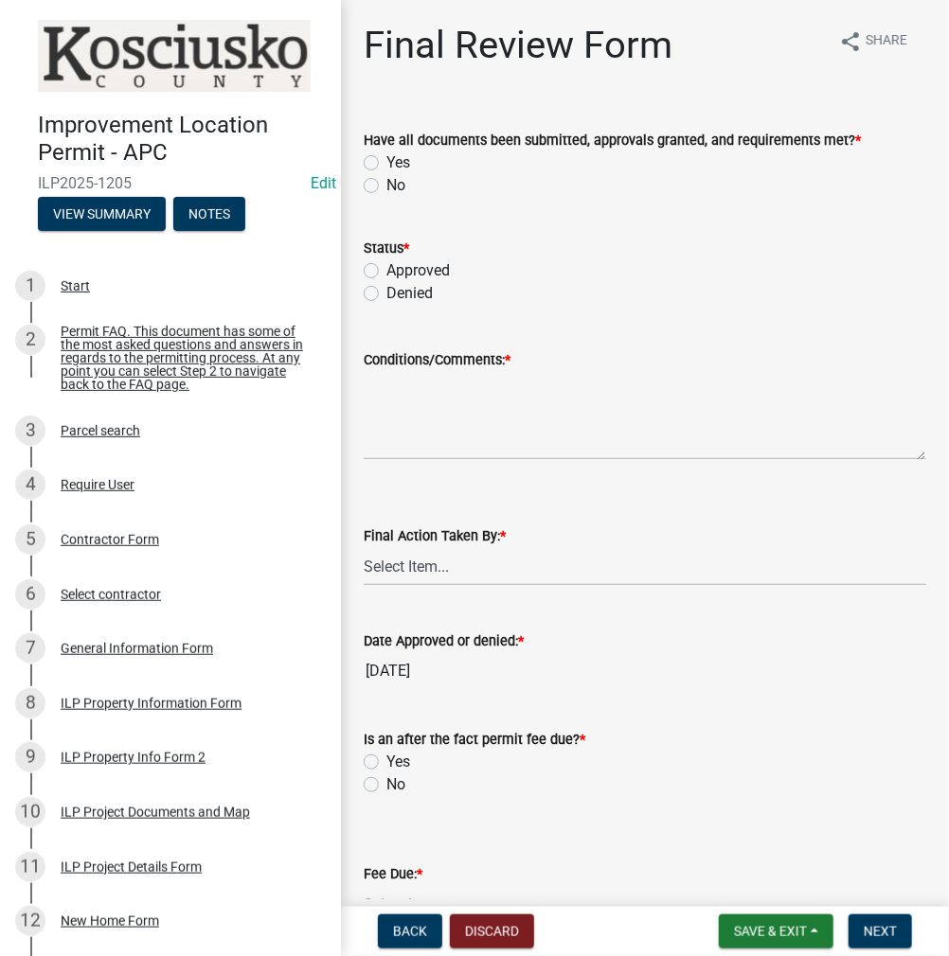
click at [386, 161] on label "Yes" at bounding box center [398, 163] width 24 height 23
click at [386, 161] on input "Yes" at bounding box center [392, 158] width 12 height 12
radio input "true"
click at [386, 272] on label "Approved" at bounding box center [417, 270] width 63 height 23
click at [386, 272] on input "Approved" at bounding box center [392, 265] width 12 height 12
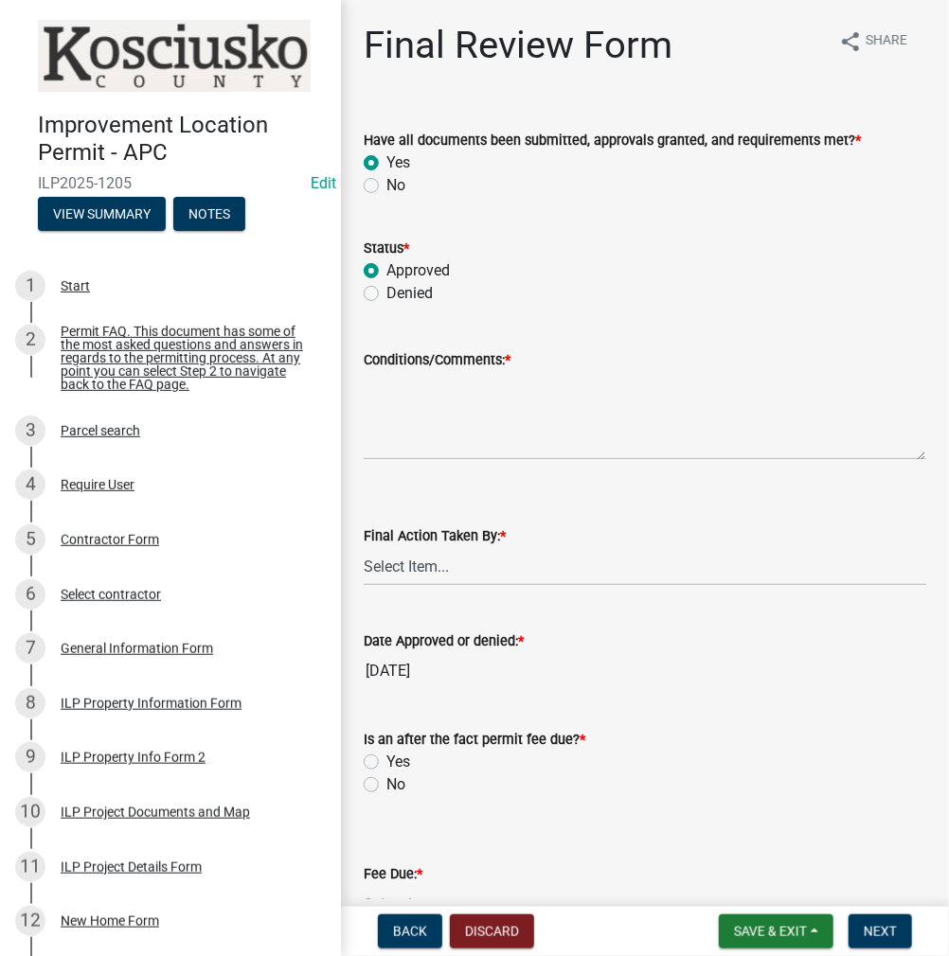
radio input "true"
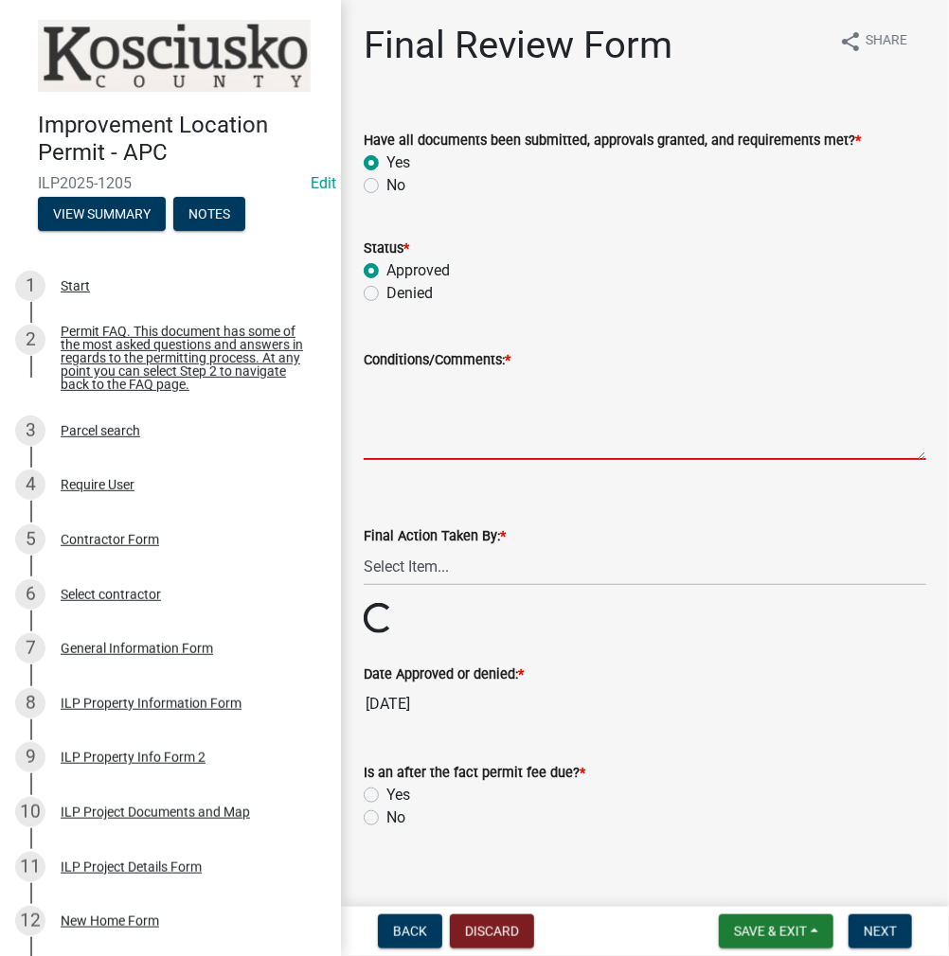
click at [478, 401] on textarea "Conditions/Comments: *" at bounding box center [645, 415] width 562 height 89
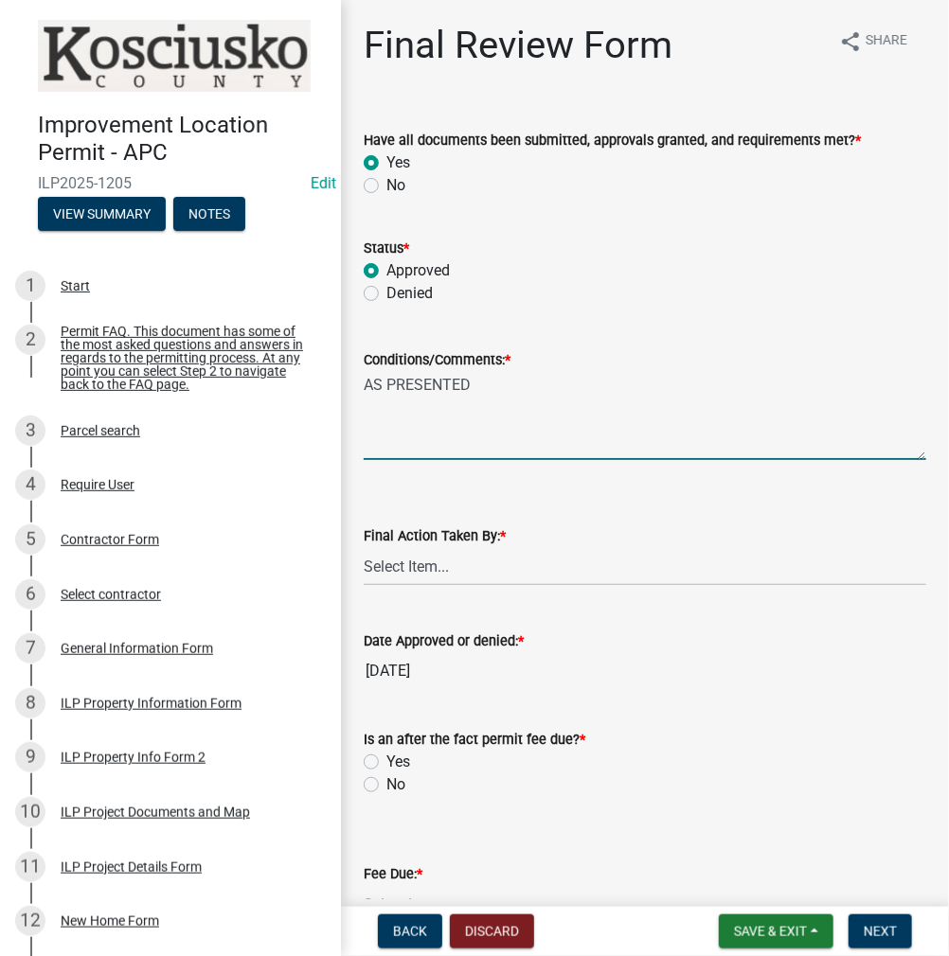
type textarea "AS PRESENTED"
click at [416, 566] on select "Select Item... MMS LT AT CS [PERSON_NAME]" at bounding box center [645, 566] width 562 height 39
click at [364, 547] on select "Select Item... MMS LT AT CS [PERSON_NAME]" at bounding box center [645, 566] width 562 height 39
select select "d95389f4-ab5a-4603-9826-29cf73316391"
click at [386, 784] on label "No" at bounding box center [395, 785] width 19 height 23
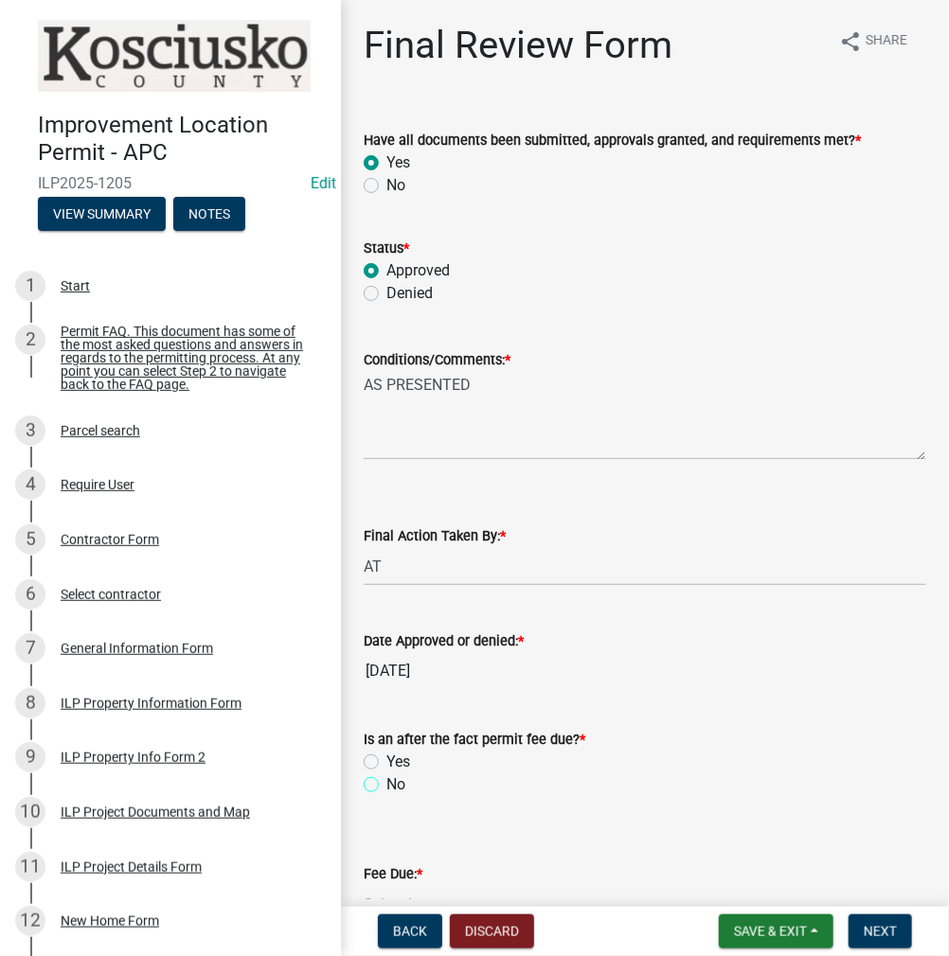
click at [386, 784] on input "No" at bounding box center [392, 780] width 12 height 12
radio input "true"
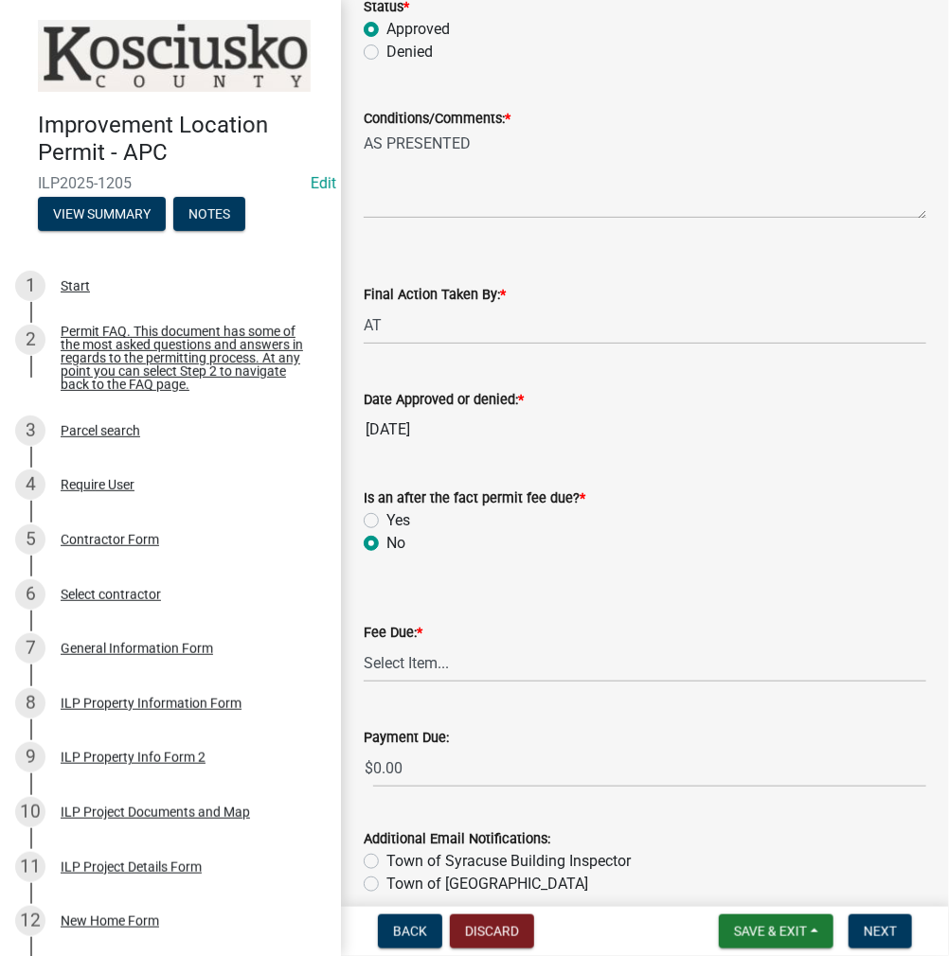
scroll to position [284, 0]
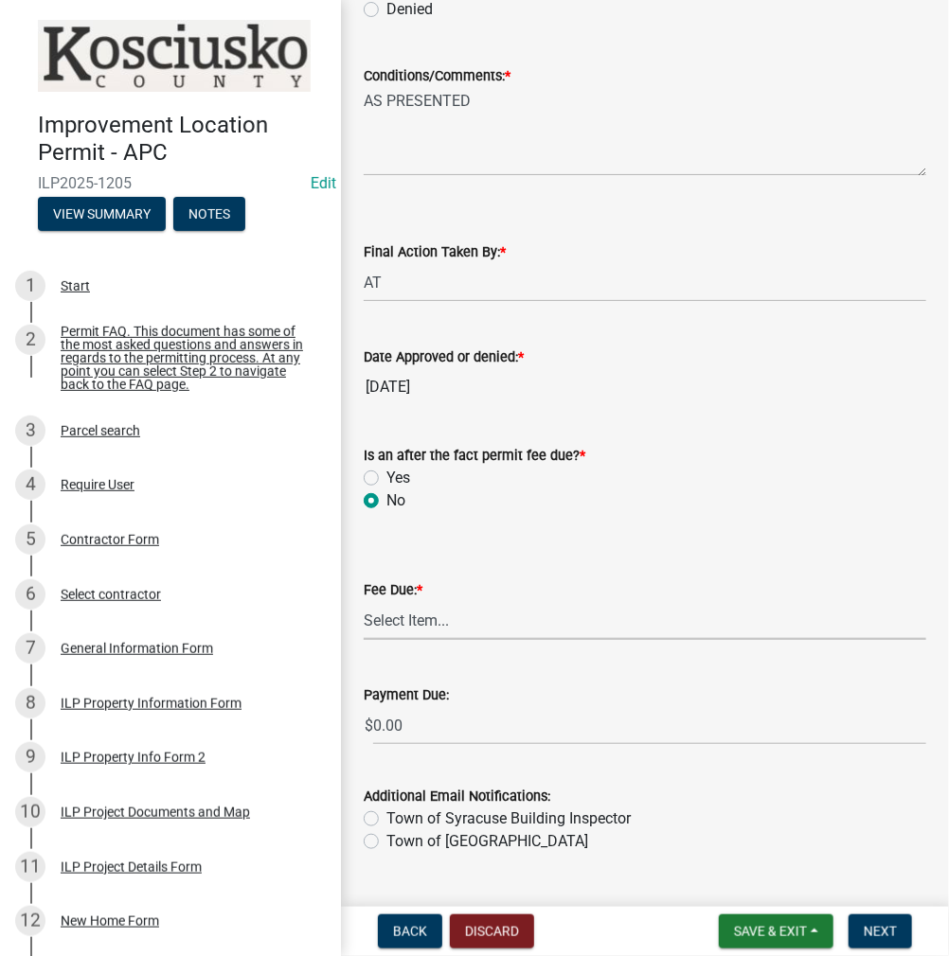
click at [425, 627] on select "Select Item... N/A $10.00 $25.00 $125.00 $250 $500 $500 + $10.00 for every 10 s…" at bounding box center [645, 620] width 562 height 39
click at [364, 630] on select "Select Item... N/A $10.00 $25.00 $125.00 $250 $500 $500 + $10.00 for every 10 s…" at bounding box center [645, 620] width 562 height 39
select select "71256567-8c52-414d-b434-ae6b266e1a0e"
click at [875, 925] on span "Next" at bounding box center [880, 931] width 33 height 15
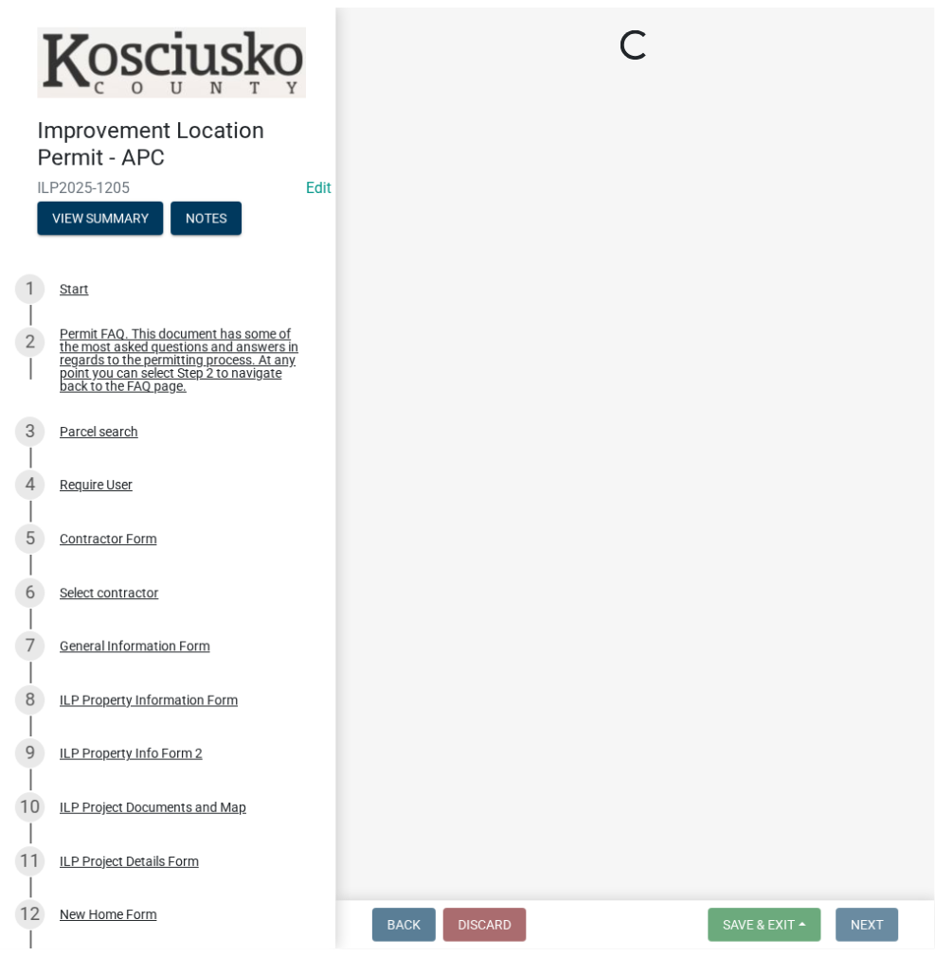
scroll to position [0, 0]
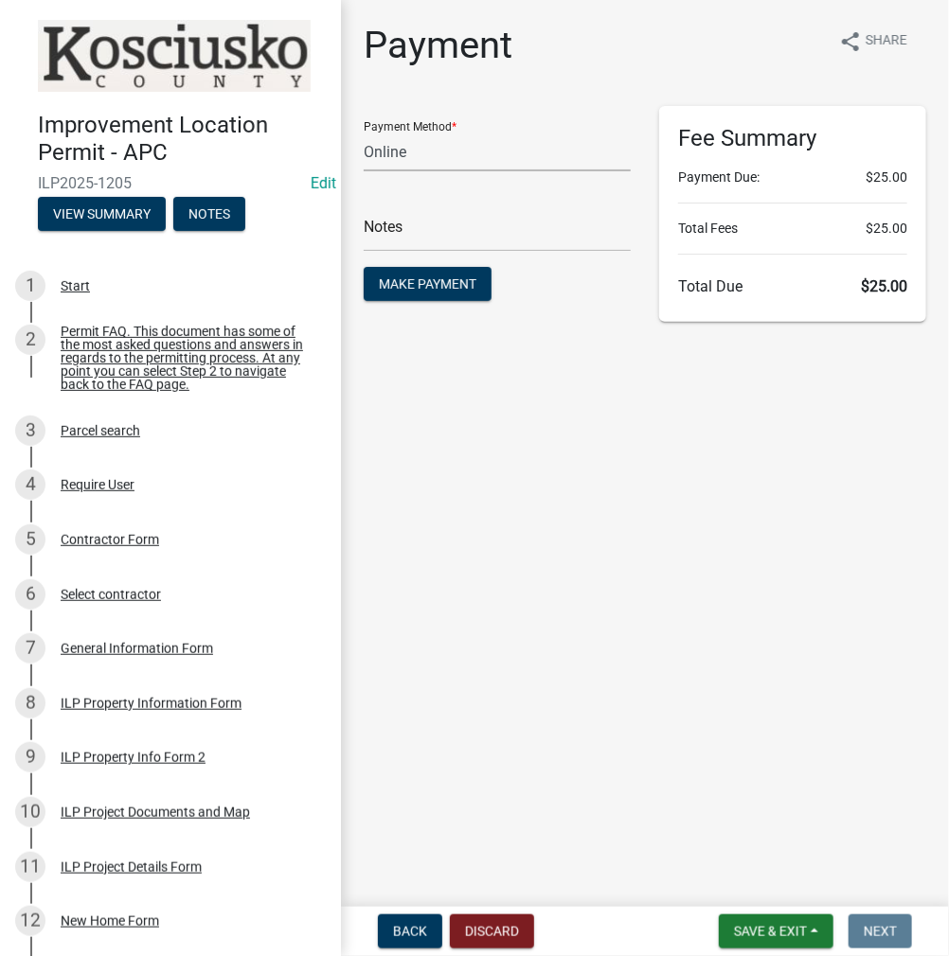
click at [524, 158] on select "Credit Card POS Check Cash Online" at bounding box center [497, 152] width 267 height 39
select select "1: 0"
click at [364, 133] on select "Credit Card POS Check Cash Online" at bounding box center [497, 152] width 267 height 39
click at [495, 236] on input "text" at bounding box center [497, 232] width 267 height 39
type input "1117"
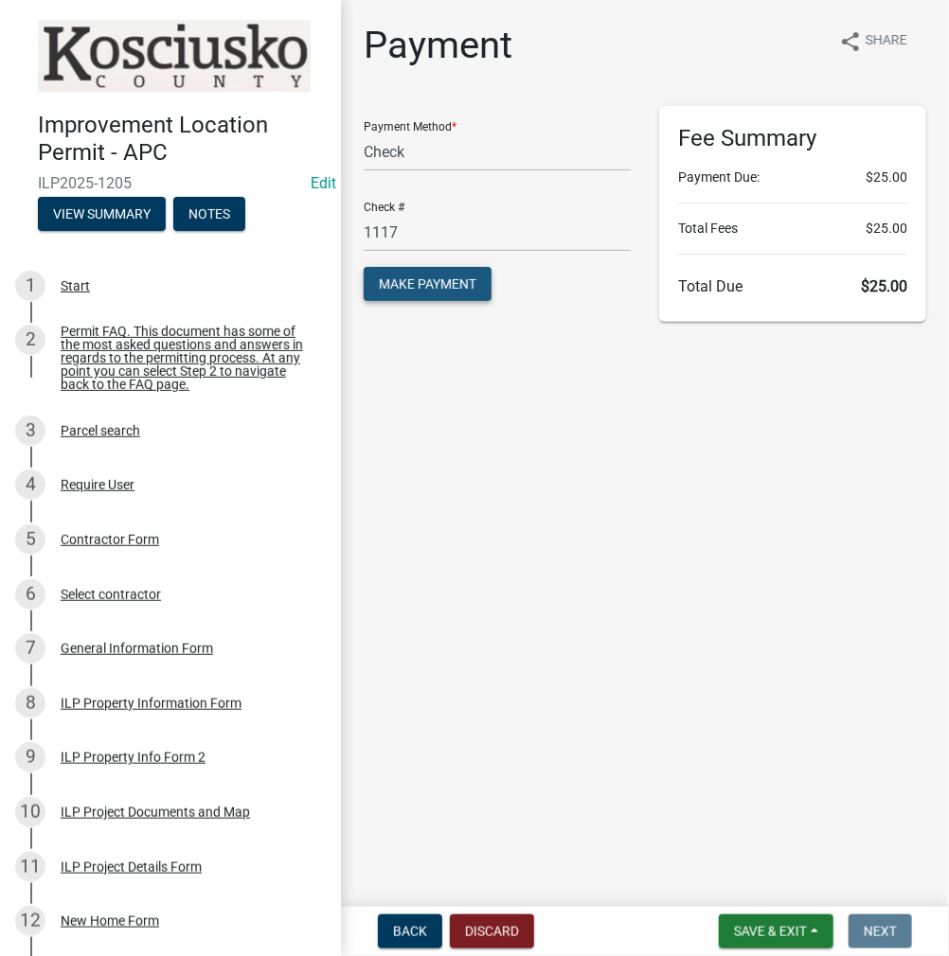
click at [436, 284] on span "Make Payment" at bounding box center [428, 284] width 98 height 15
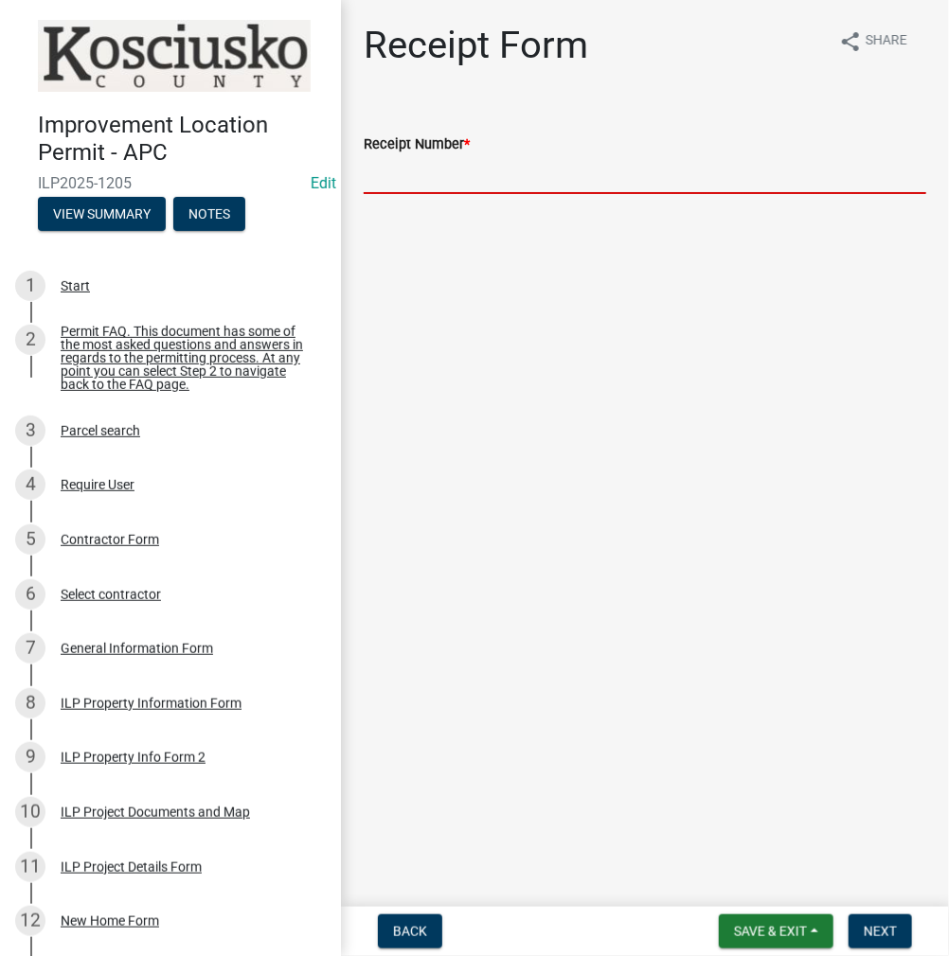
click at [460, 171] on input "Receipt Number *" at bounding box center [645, 174] width 562 height 39
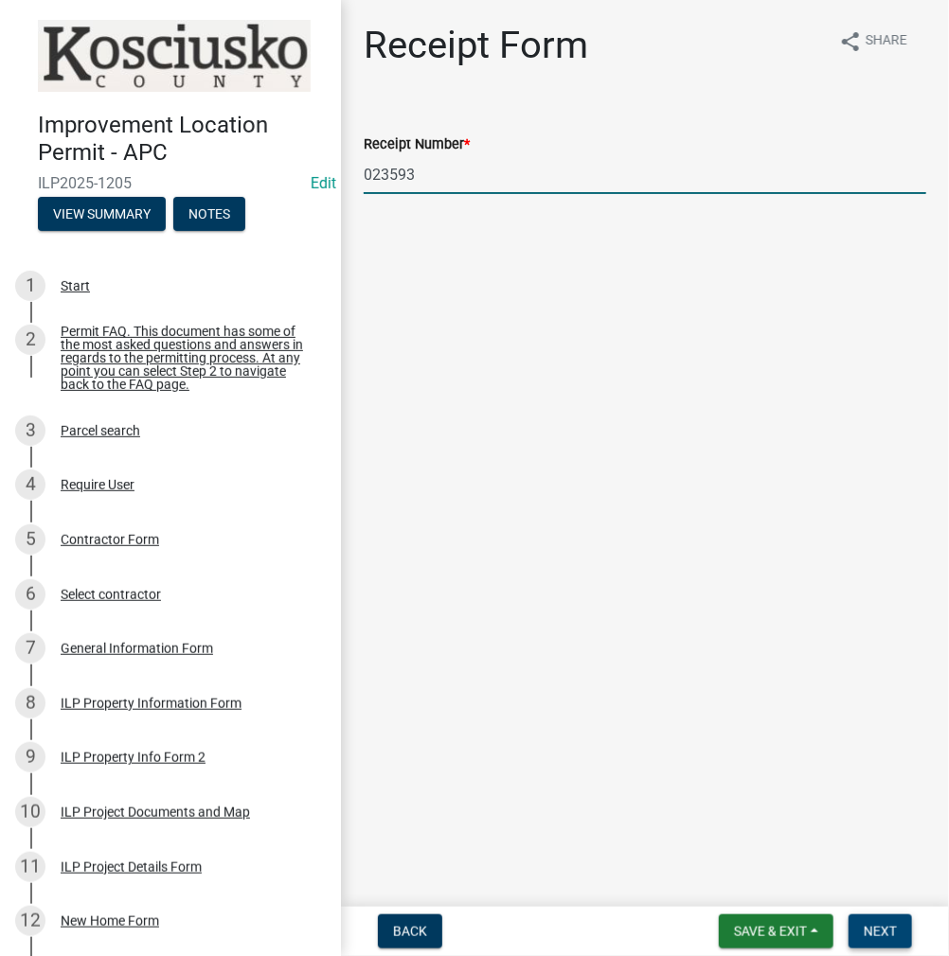
type input "023593"
click at [876, 919] on button "Next" at bounding box center [879, 932] width 63 height 34
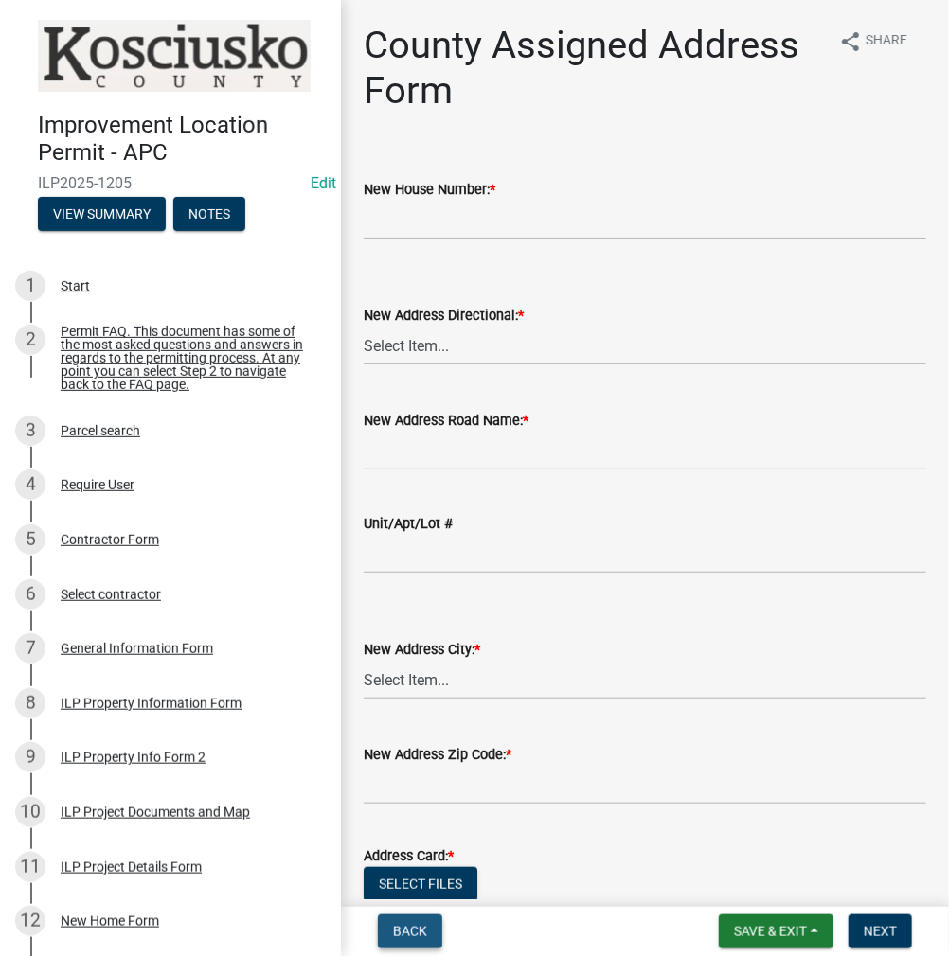
click at [397, 934] on span "Back" at bounding box center [410, 931] width 34 height 15
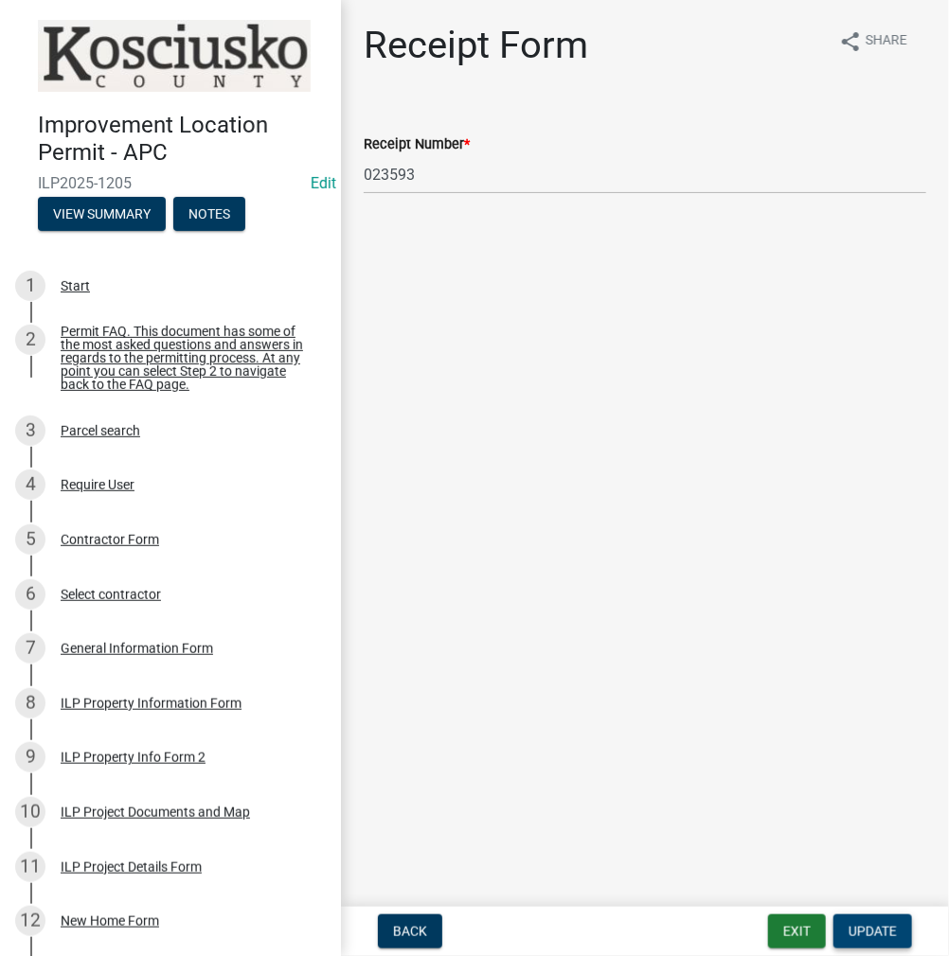
click at [871, 932] on span "Update" at bounding box center [872, 931] width 48 height 15
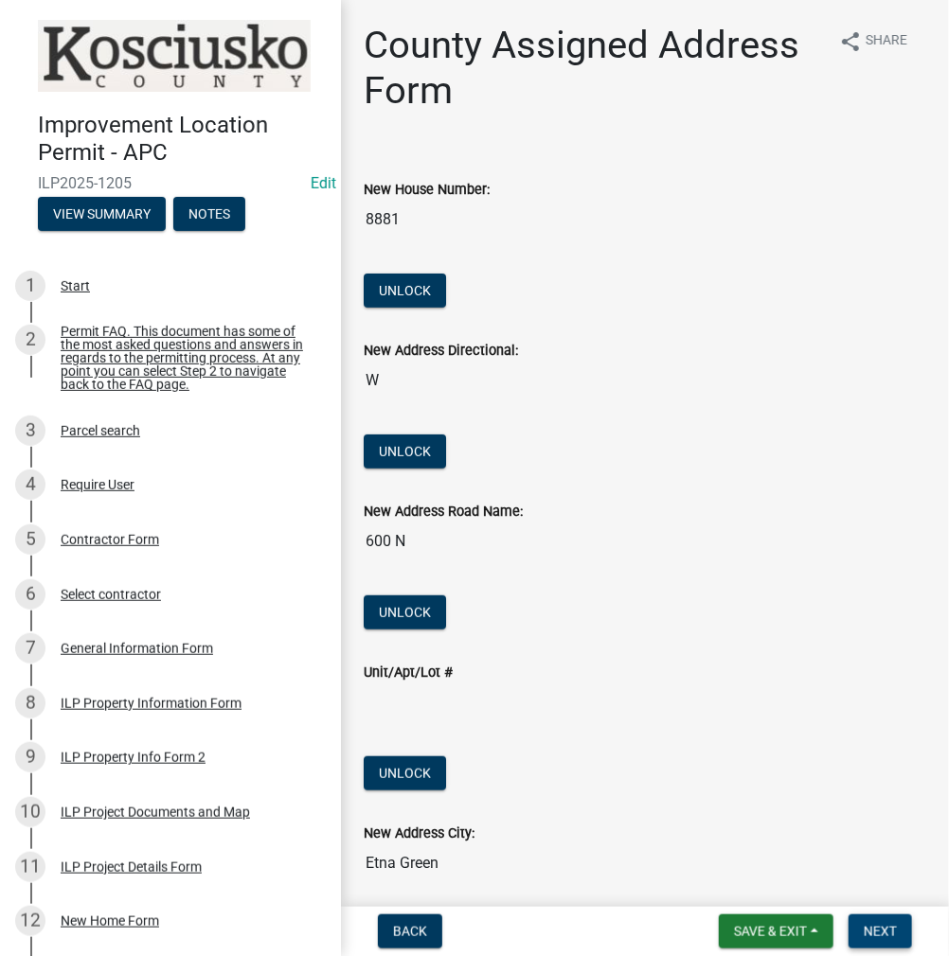
click at [871, 932] on span "Next" at bounding box center [880, 931] width 33 height 15
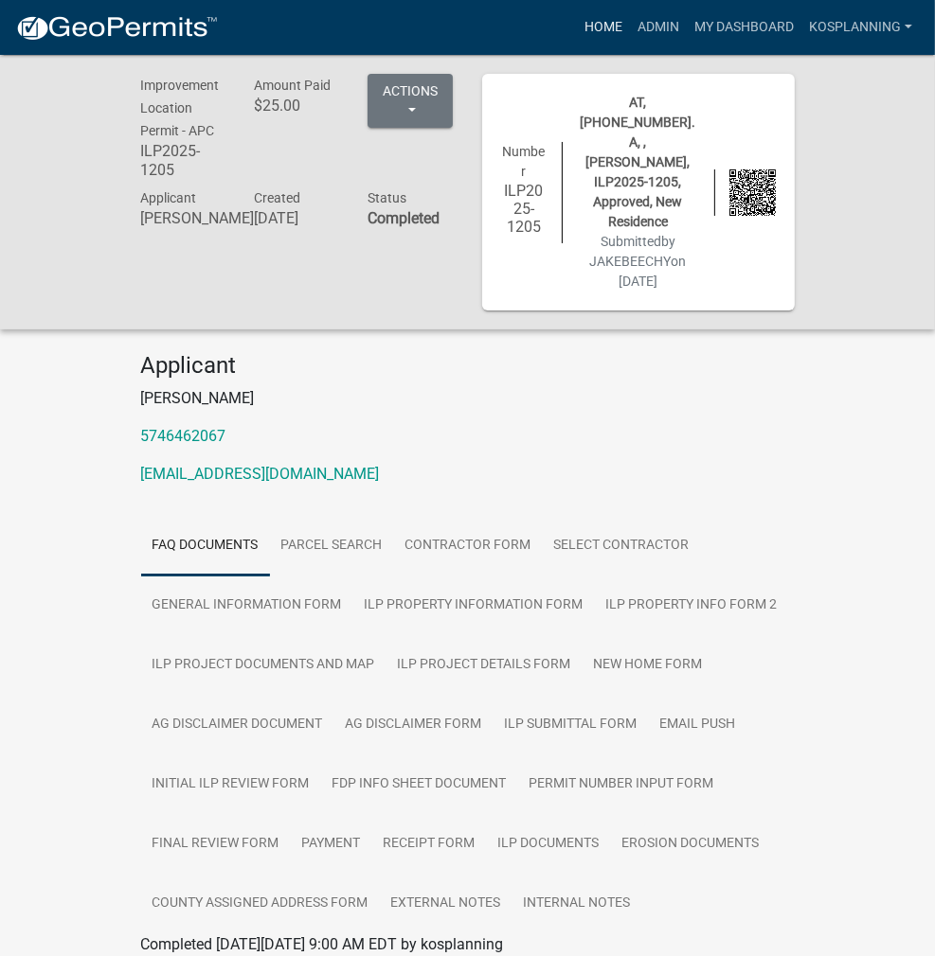
click at [592, 28] on link "Home" at bounding box center [603, 27] width 53 height 36
